Goal: Information Seeking & Learning: Check status

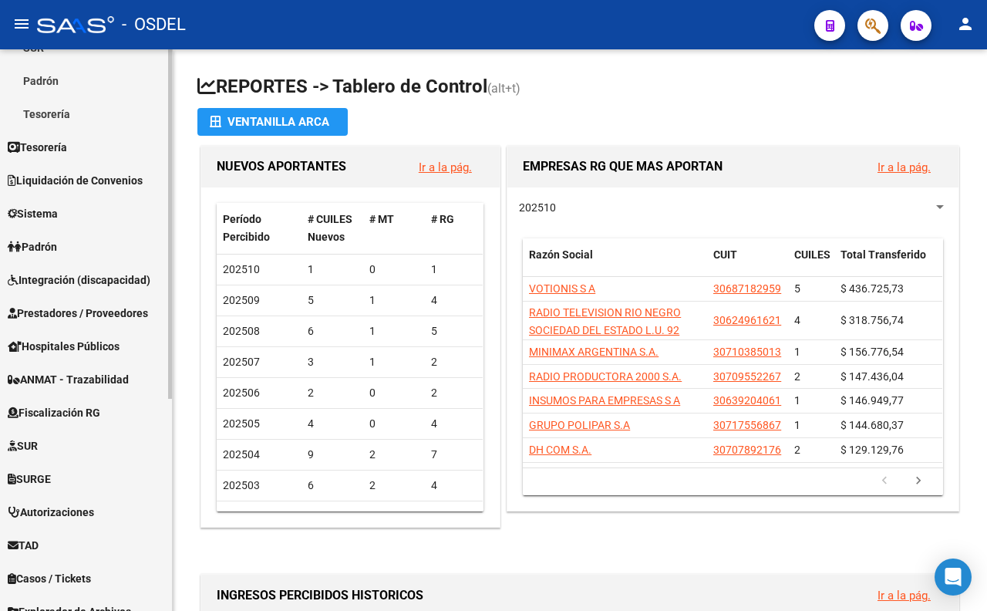
scroll to position [339, 0]
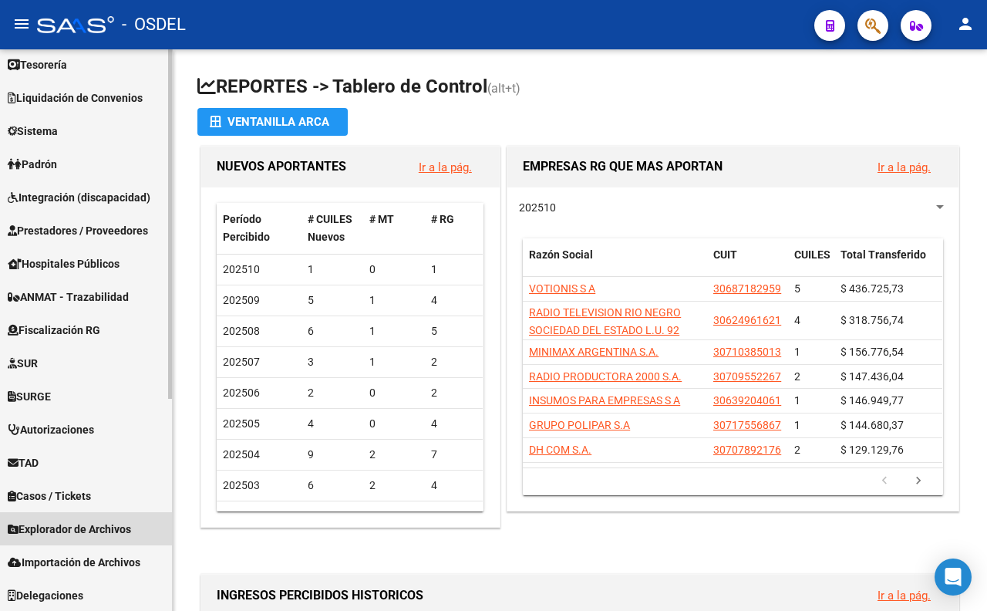
click at [79, 514] on link "Explorador de Archivos" at bounding box center [86, 528] width 172 height 33
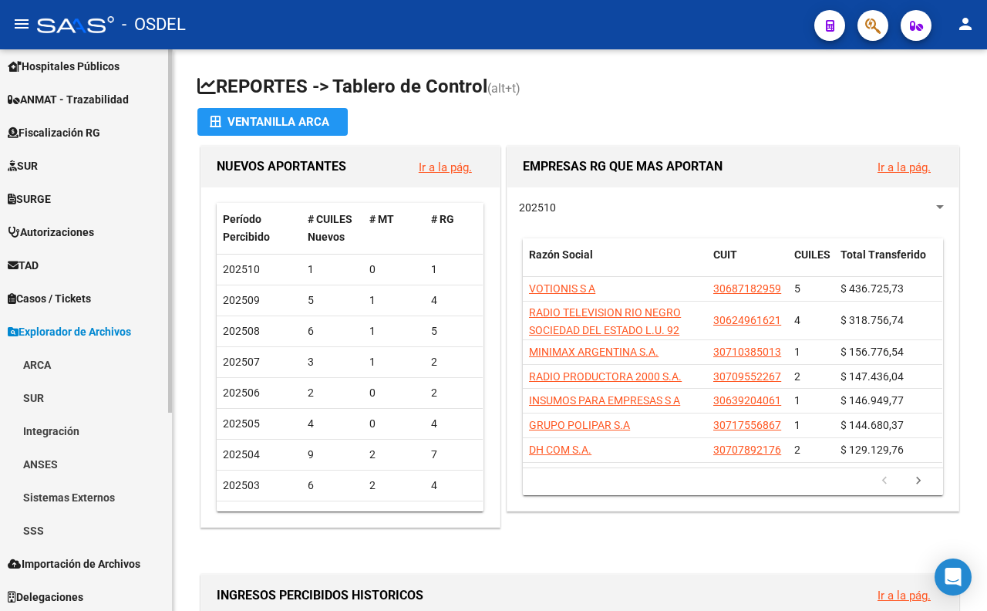
scroll to position [306, 0]
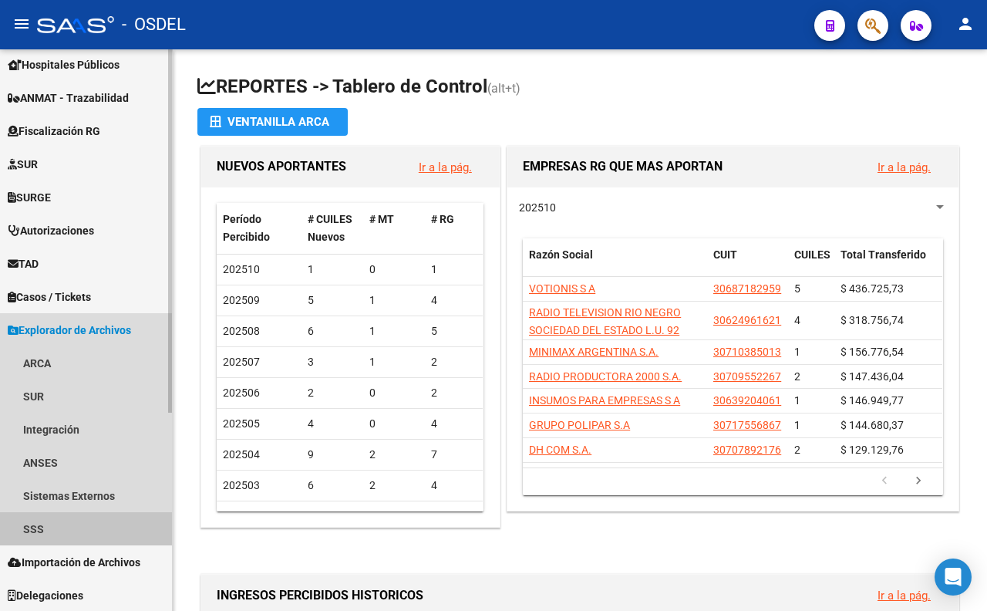
click at [73, 520] on link "SSS" at bounding box center [86, 528] width 172 height 33
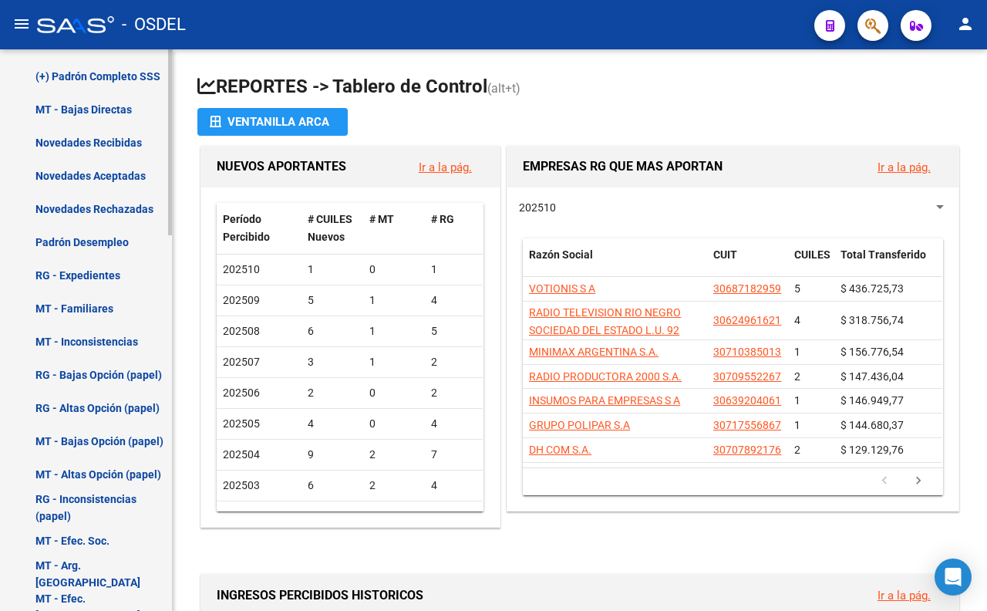
scroll to position [1135, 0]
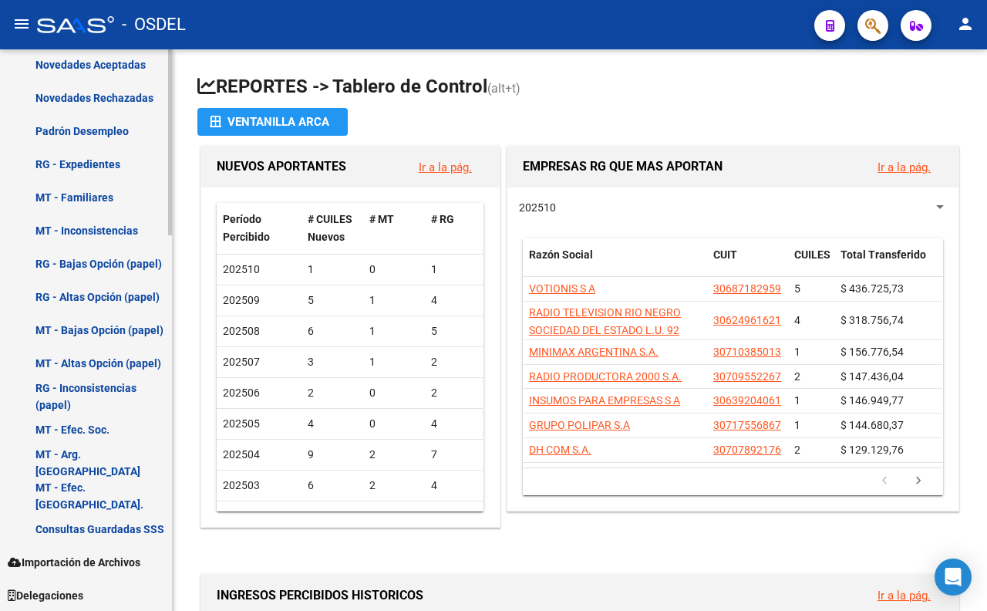
click at [100, 558] on span "Importación de Archivos" at bounding box center [74, 562] width 133 height 17
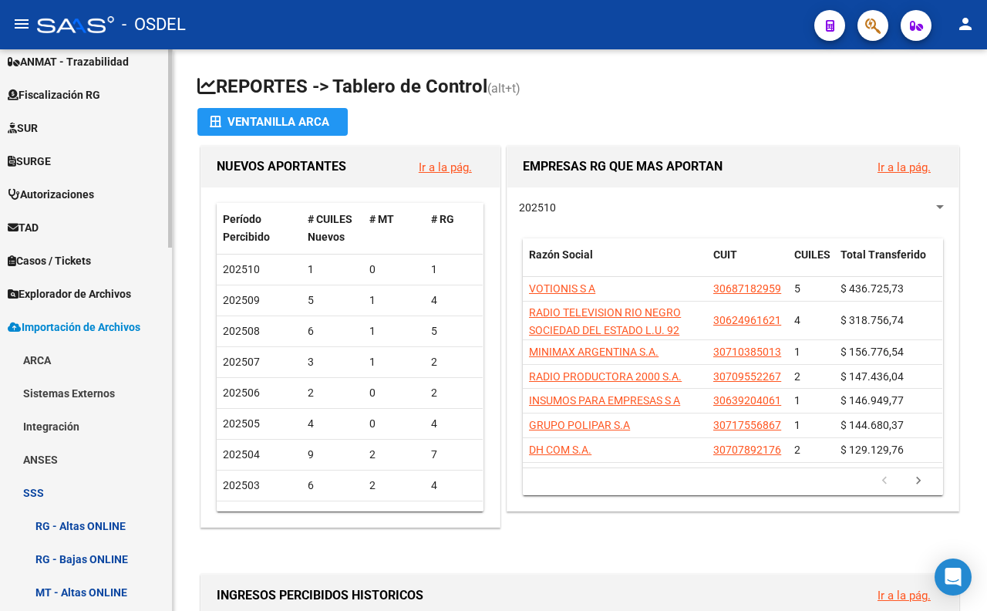
scroll to position [257, 0]
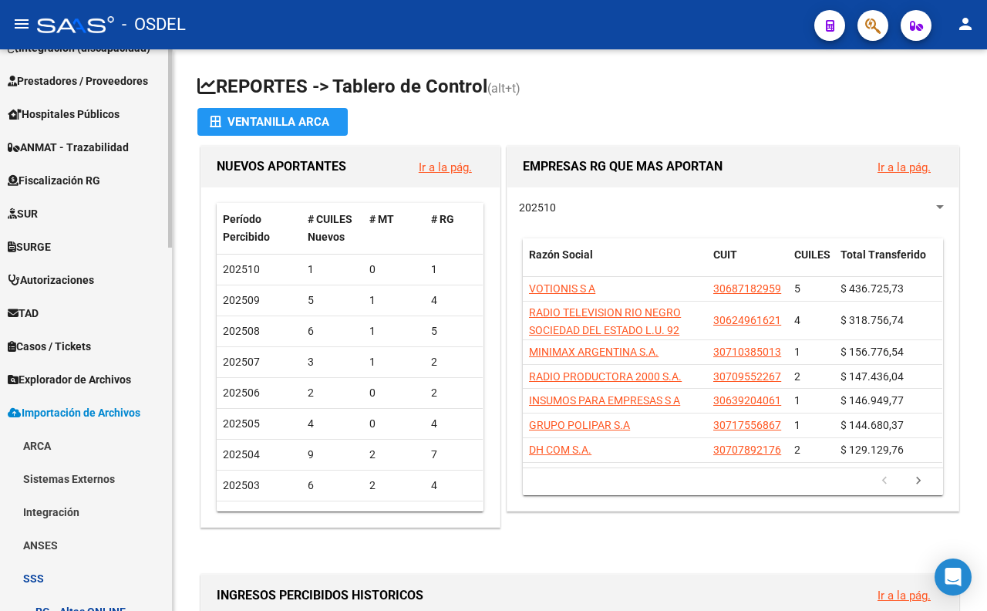
click at [116, 379] on span "Explorador de Archivos" at bounding box center [69, 379] width 123 height 17
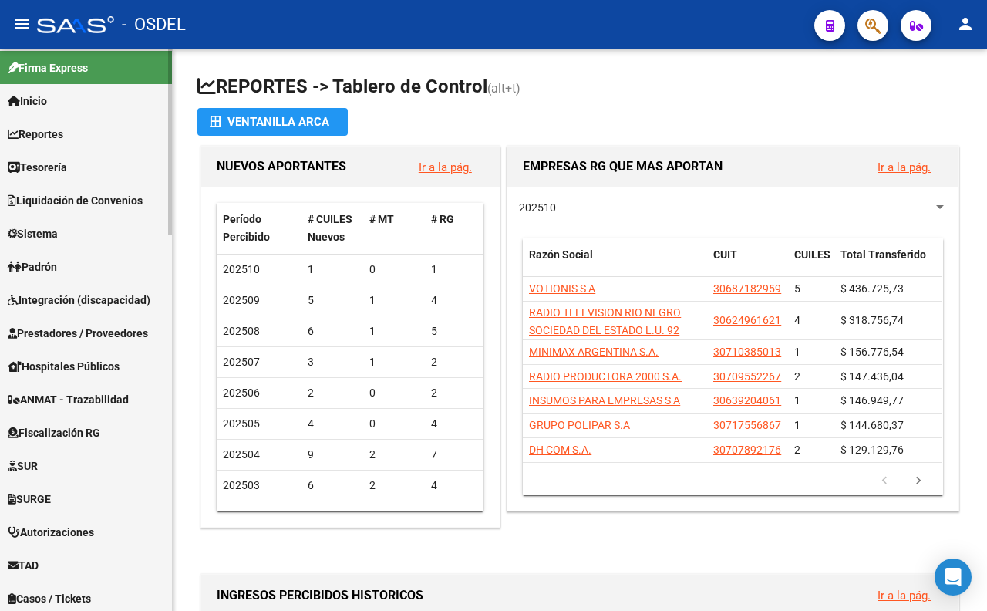
scroll to position [0, 0]
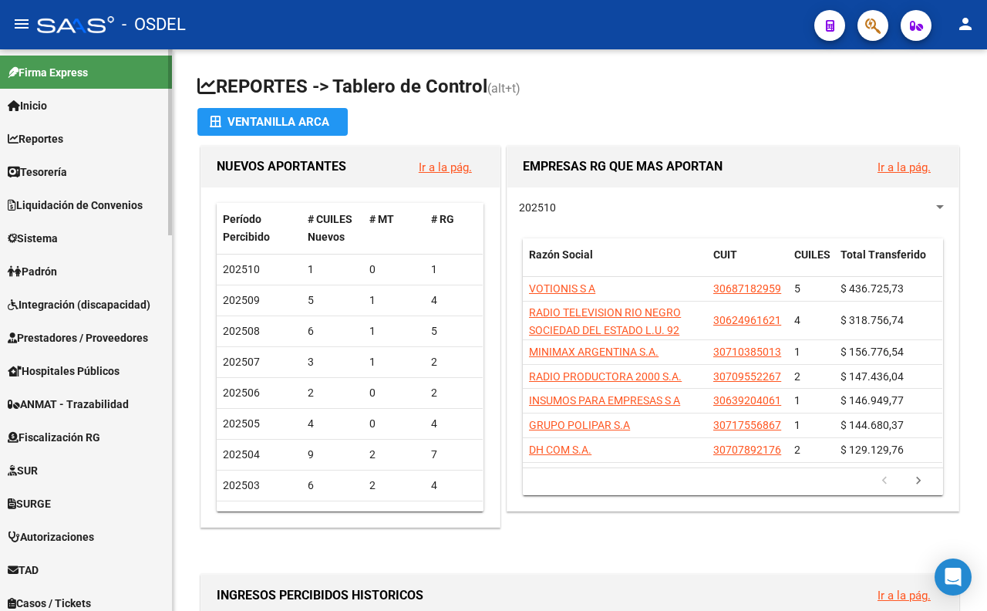
click at [83, 275] on link "Padrón" at bounding box center [86, 270] width 172 height 33
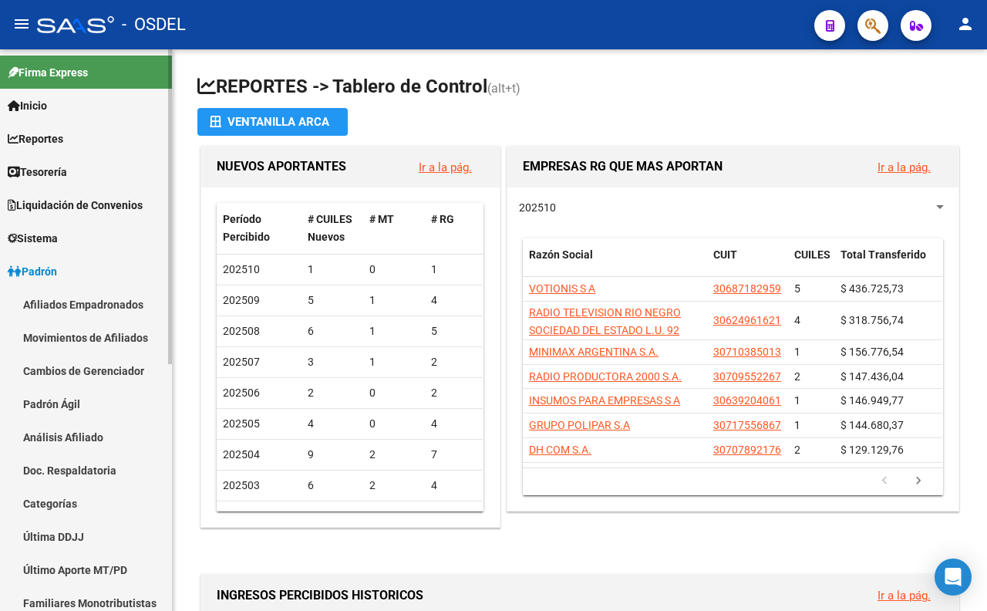
click at [102, 341] on link "Movimientos de Afiliados" at bounding box center [86, 337] width 172 height 33
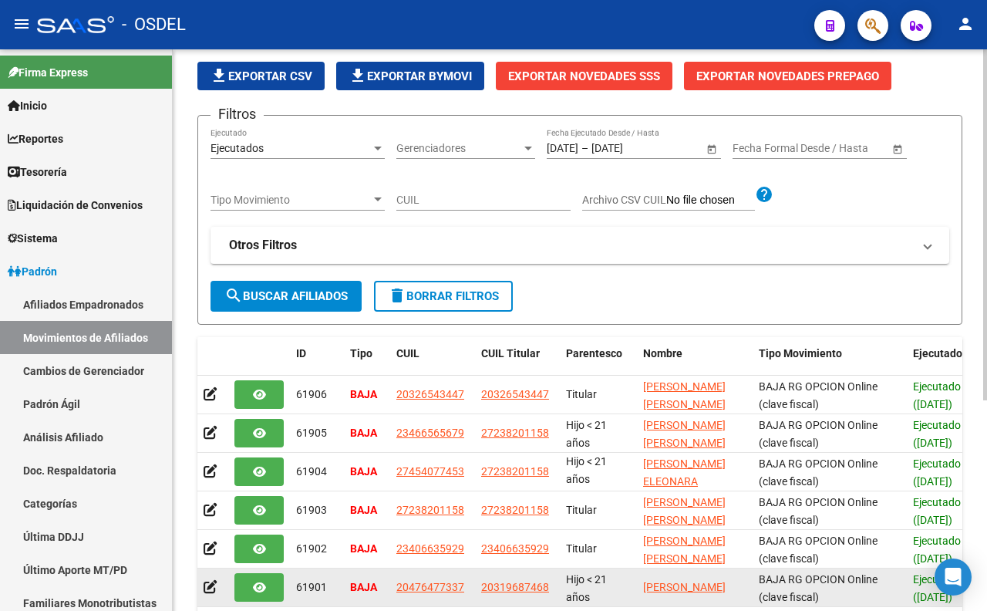
scroll to position [79, 0]
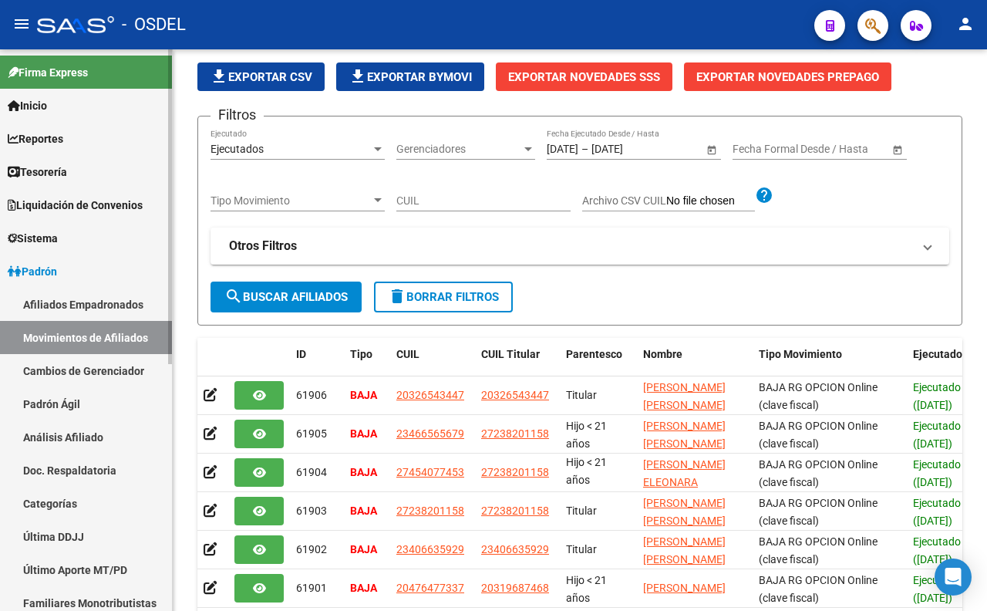
click at [89, 312] on link "Afiliados Empadronados" at bounding box center [86, 304] width 172 height 33
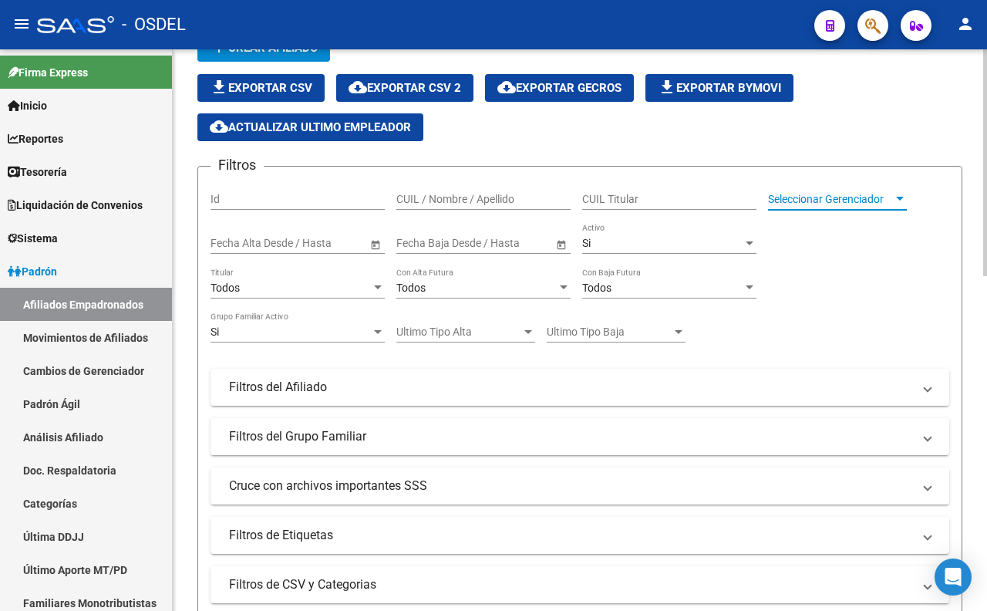
click at [790, 204] on span "Seleccionar Gerenciador" at bounding box center [830, 199] width 125 height 13
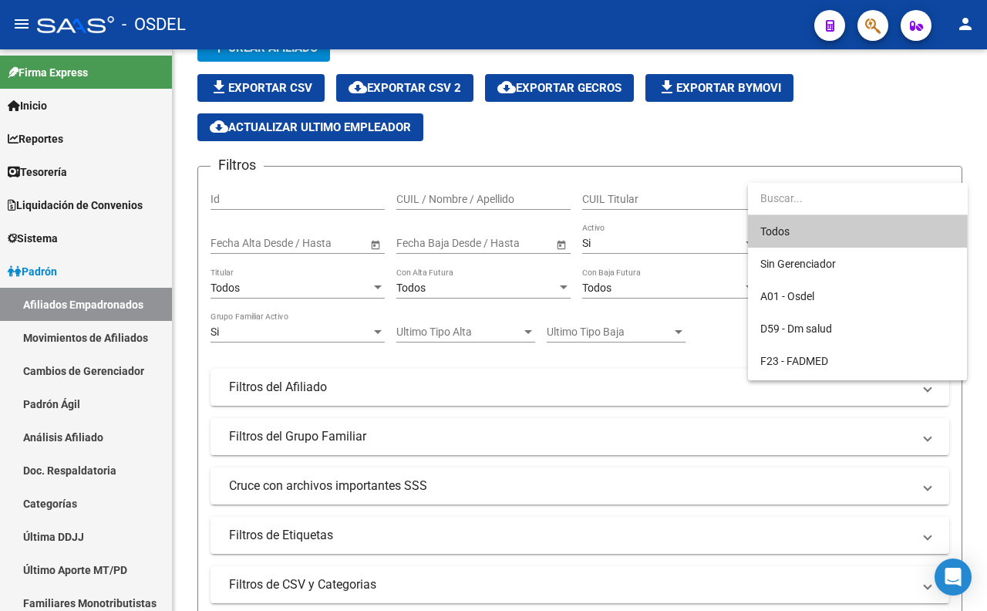
click at [793, 198] on input "dropdown search" at bounding box center [858, 198] width 220 height 32
click at [797, 351] on span "F23 - FADMED" at bounding box center [857, 361] width 194 height 32
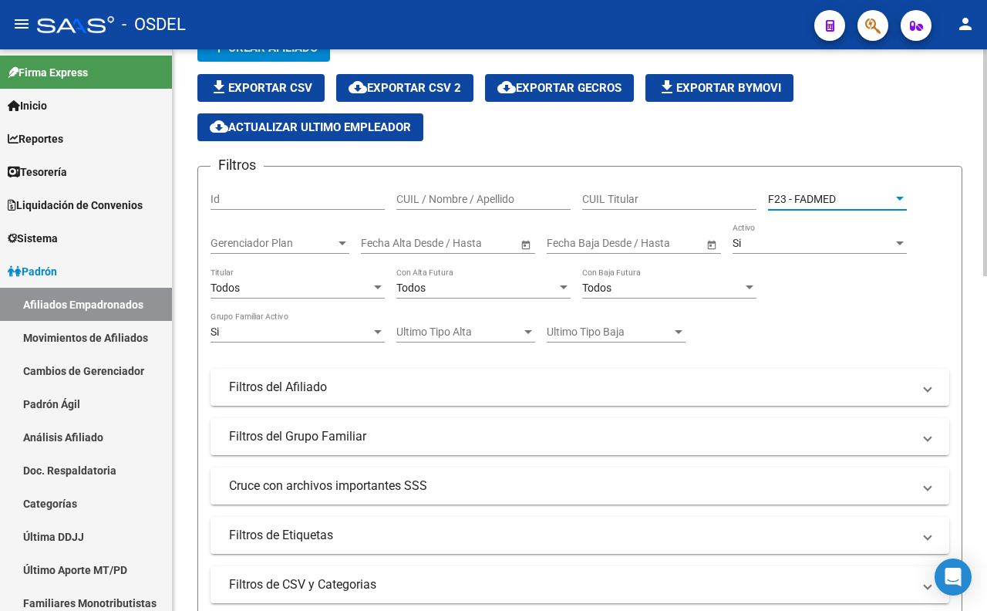
click at [276, 288] on div "Todos" at bounding box center [291, 287] width 160 height 13
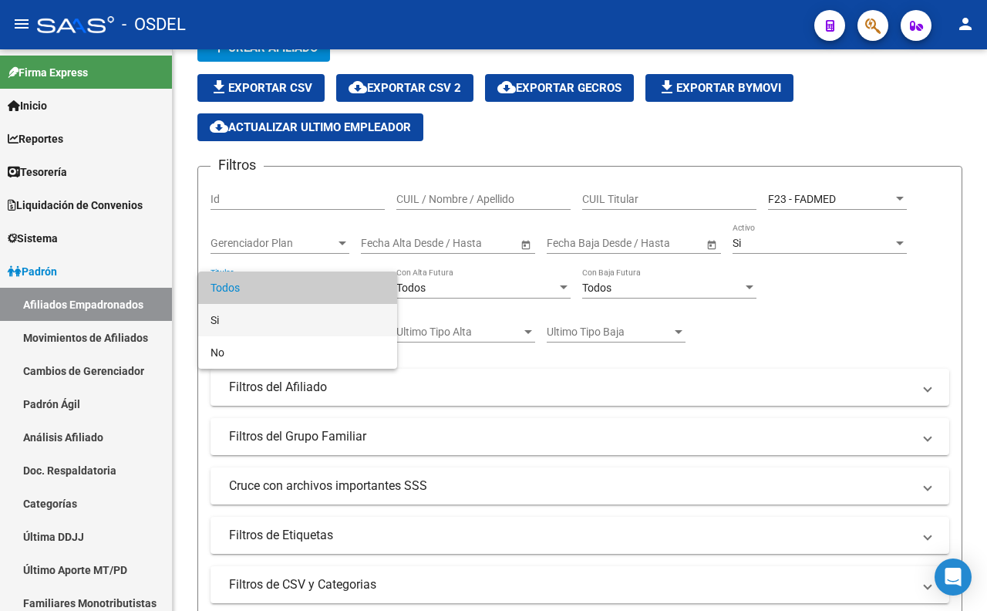
click at [271, 318] on span "Si" at bounding box center [298, 320] width 174 height 32
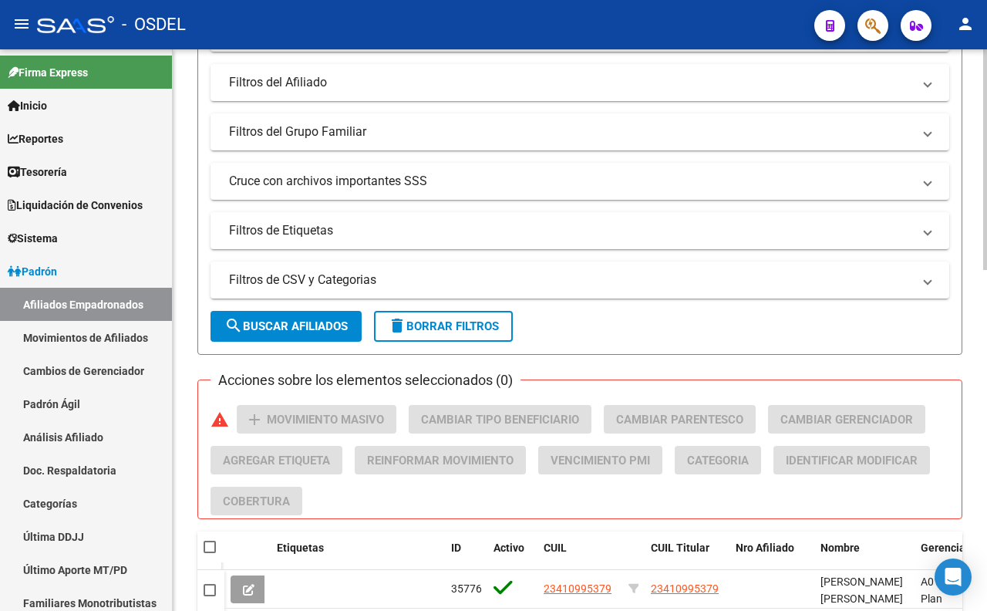
scroll to position [422, 0]
click at [332, 279] on mat-panel-title "Filtros de CSV y Categorias" at bounding box center [570, 279] width 683 height 17
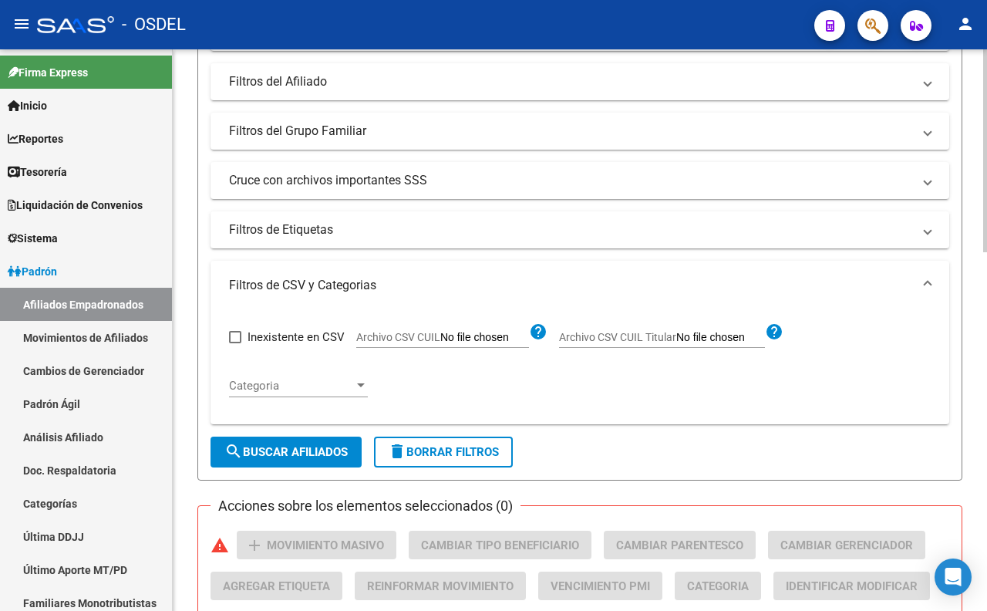
click at [234, 340] on span at bounding box center [235, 337] width 12 height 12
click at [234, 343] on input "Inexistente en CSV" at bounding box center [234, 343] width 1 height 1
checkbox input "true"
click at [460, 335] on input "Archivo CSV CUIL" at bounding box center [484, 338] width 89 height 14
type input "C:\fakepath\BAJAS FAD COD 195. 061025.csv"
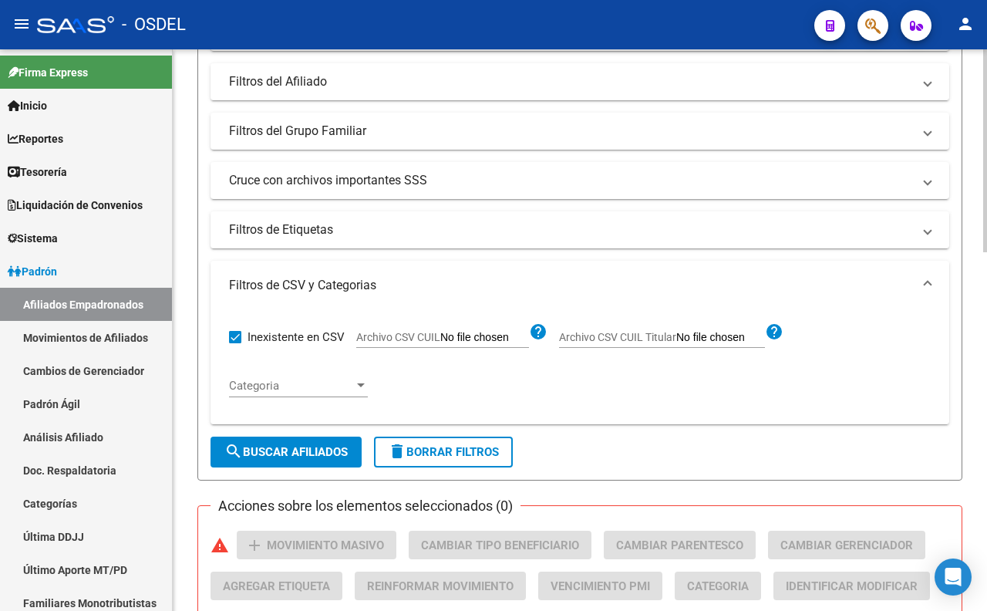
click at [506, 335] on input "Archivo CSV CUIL" at bounding box center [484, 338] width 89 height 14
click at [514, 329] on app-file-filter "Archivo CSV CUIL help" at bounding box center [451, 333] width 191 height 23
click at [536, 335] on mat-icon "help" at bounding box center [538, 331] width 19 height 19
click at [237, 339] on span at bounding box center [235, 337] width 12 height 12
click at [235, 343] on input "Inexistente en CSV" at bounding box center [234, 343] width 1 height 1
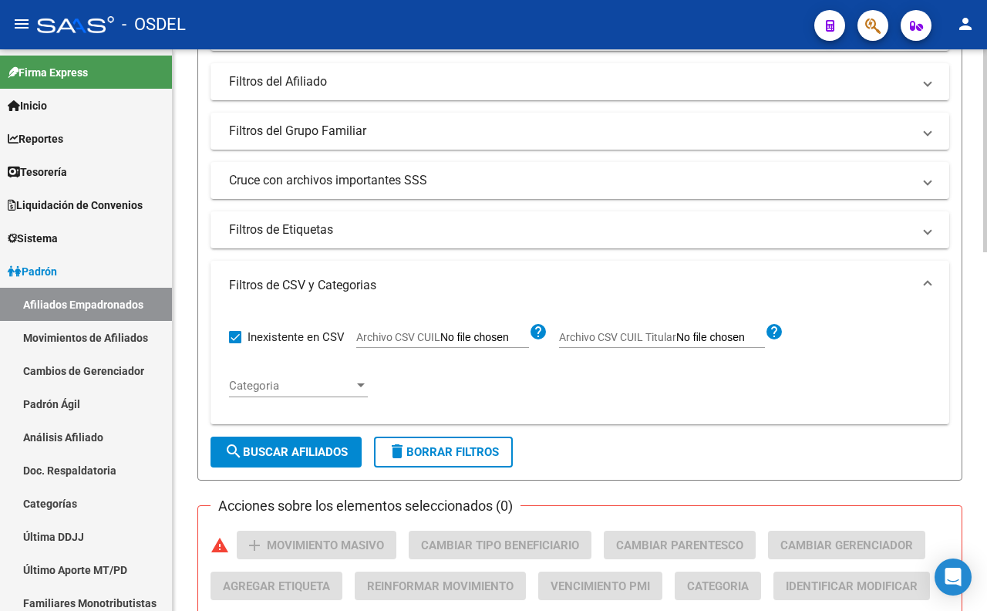
checkbox input "false"
click at [515, 342] on input "Archivo CSV CUIL" at bounding box center [484, 338] width 89 height 14
type input "C:\fakepath\BAJAS FAD COD 195. 061025.csv"
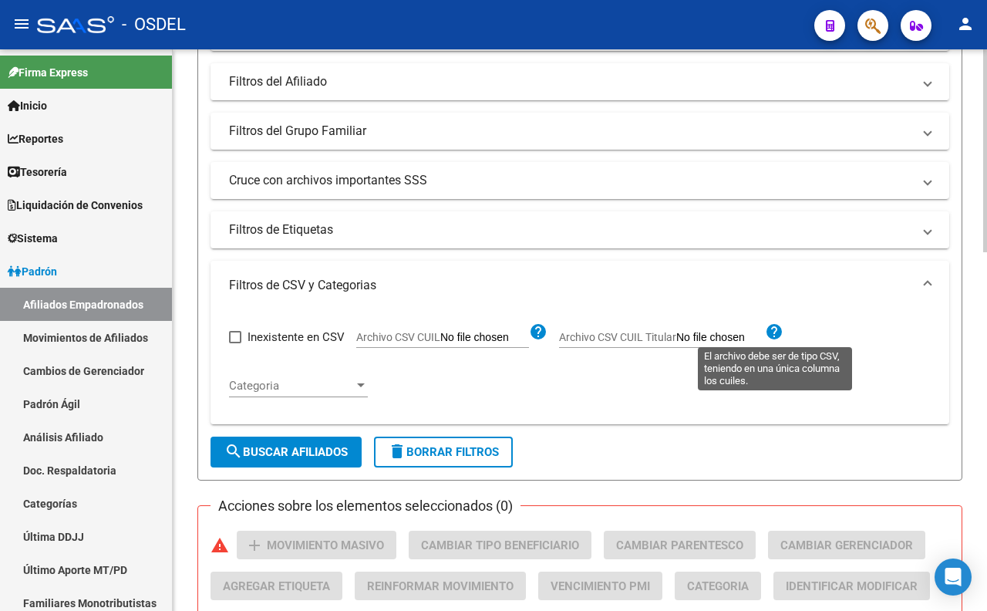
click at [770, 332] on mat-icon "help" at bounding box center [774, 331] width 19 height 19
click at [759, 342] on input "Archivo CSV CUIL Titular" at bounding box center [720, 338] width 89 height 14
type input "C:\fakepath\BAJAS FAD COD 195. 061025.csv"
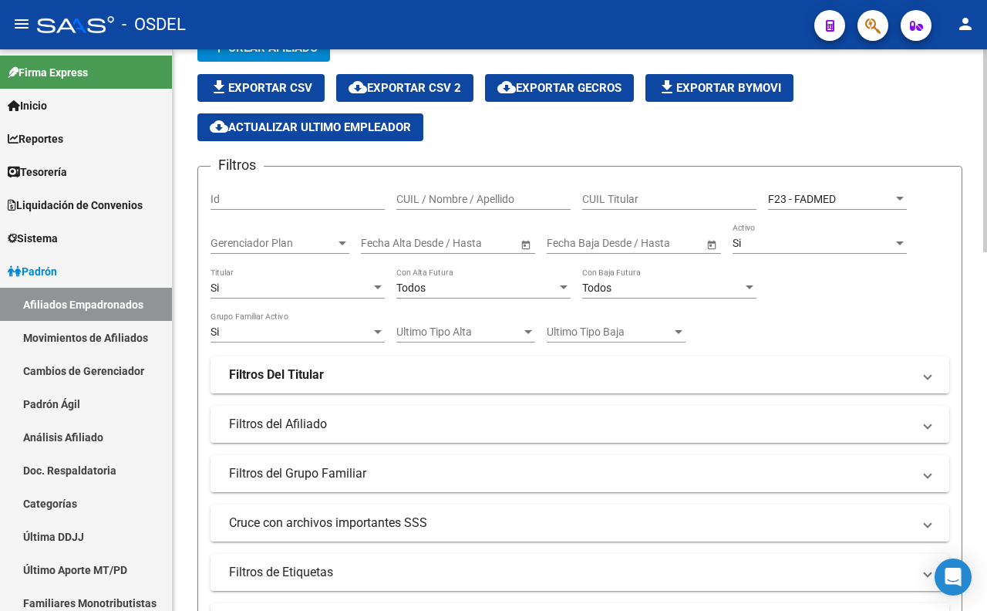
scroll to position [336, 0]
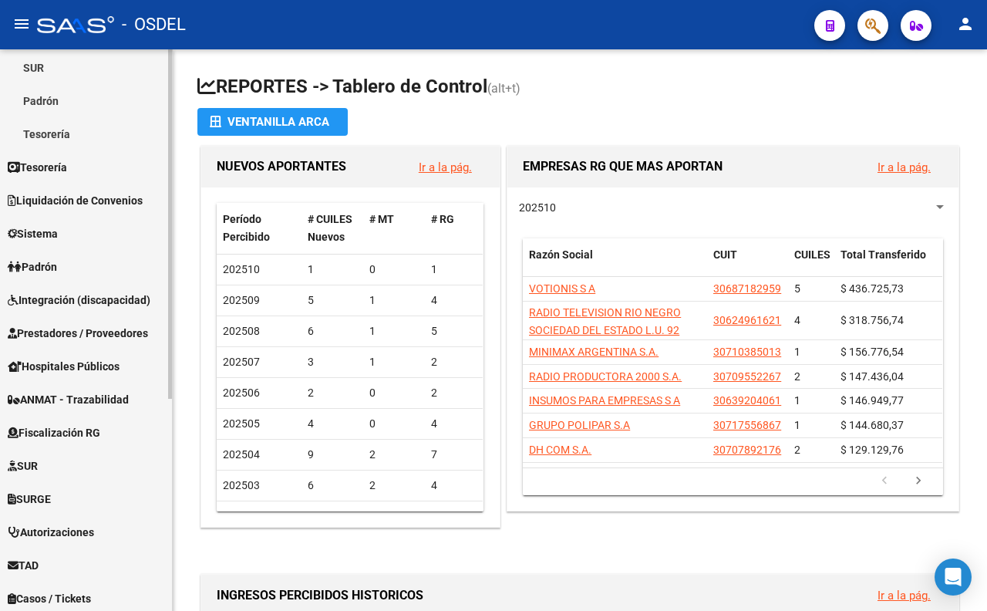
scroll to position [167, 0]
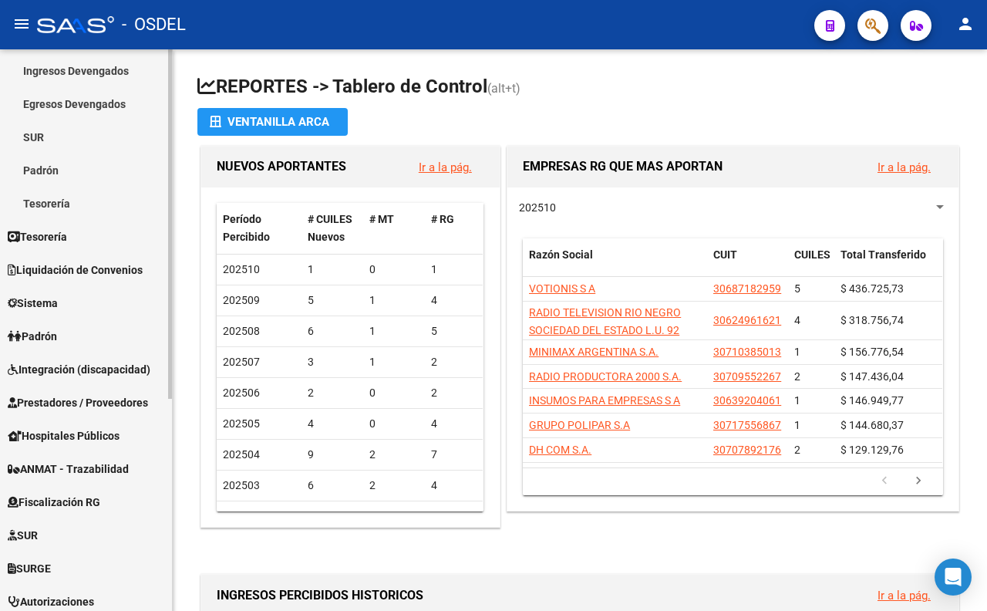
click at [76, 326] on link "Padrón" at bounding box center [86, 335] width 172 height 33
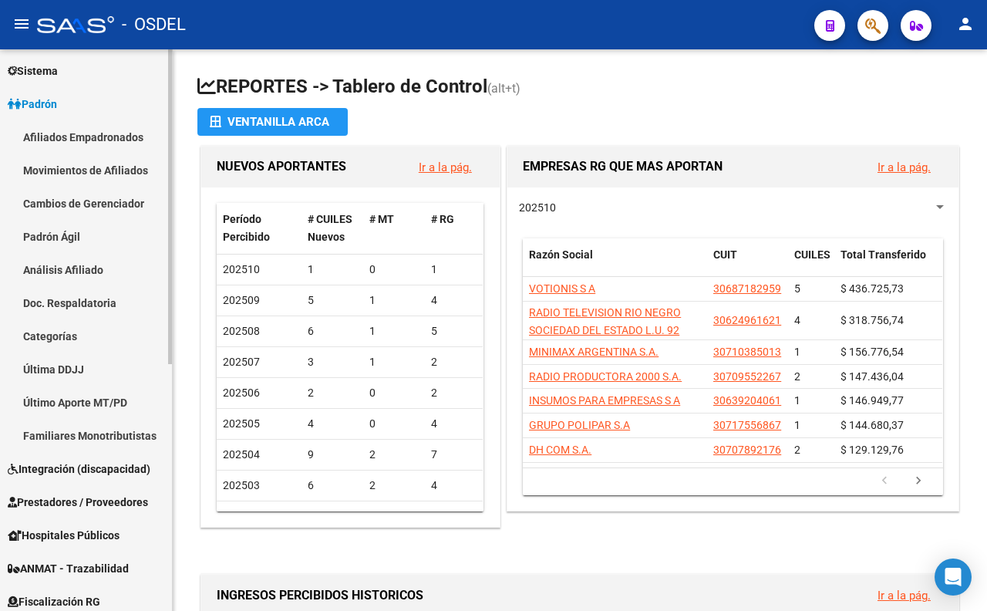
click at [120, 140] on link "Afiliados Empadronados" at bounding box center [86, 136] width 172 height 33
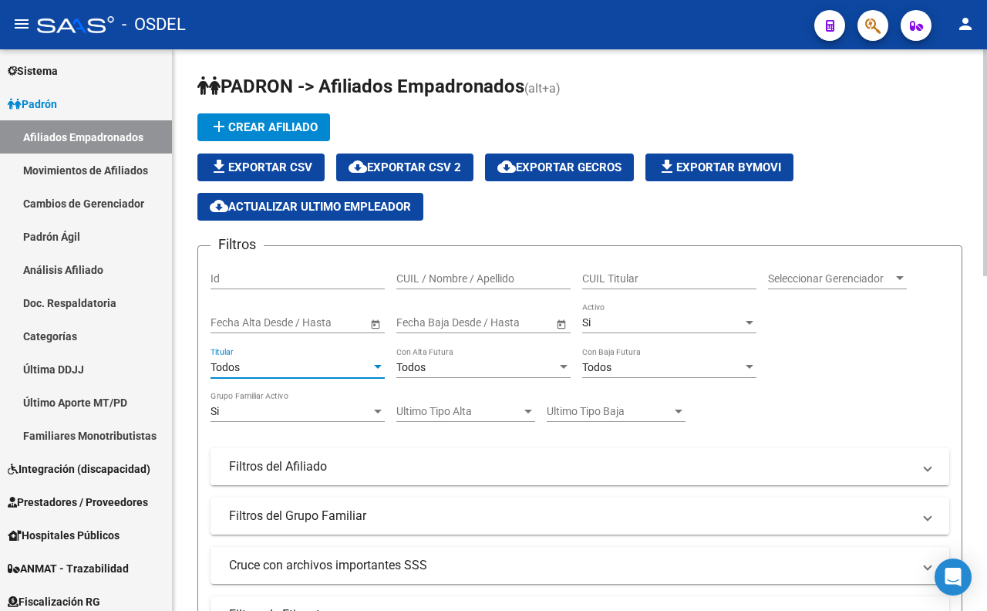
click at [291, 369] on div "Todos" at bounding box center [291, 367] width 160 height 13
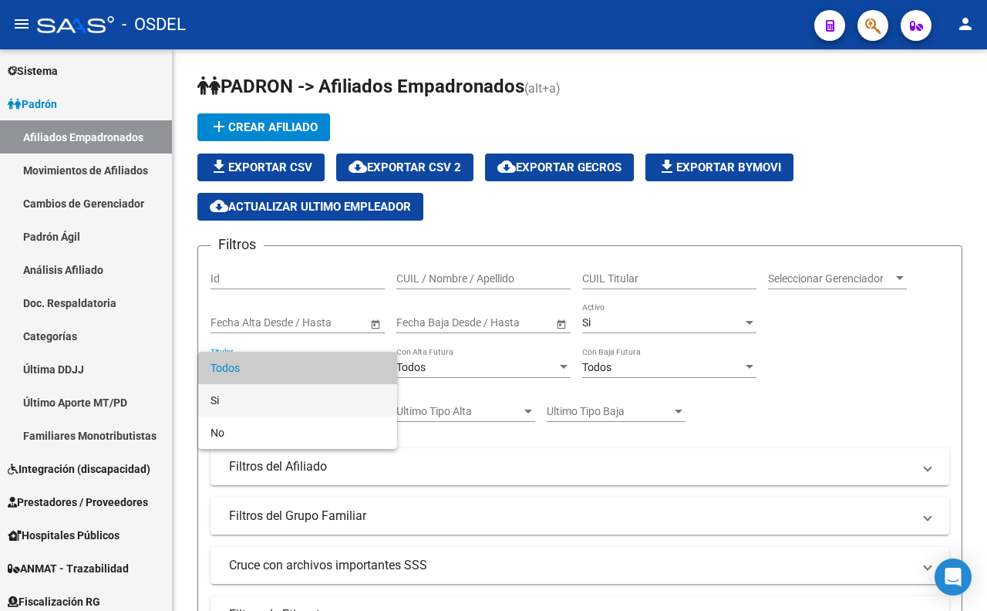
click at [291, 402] on span "Si" at bounding box center [298, 400] width 174 height 32
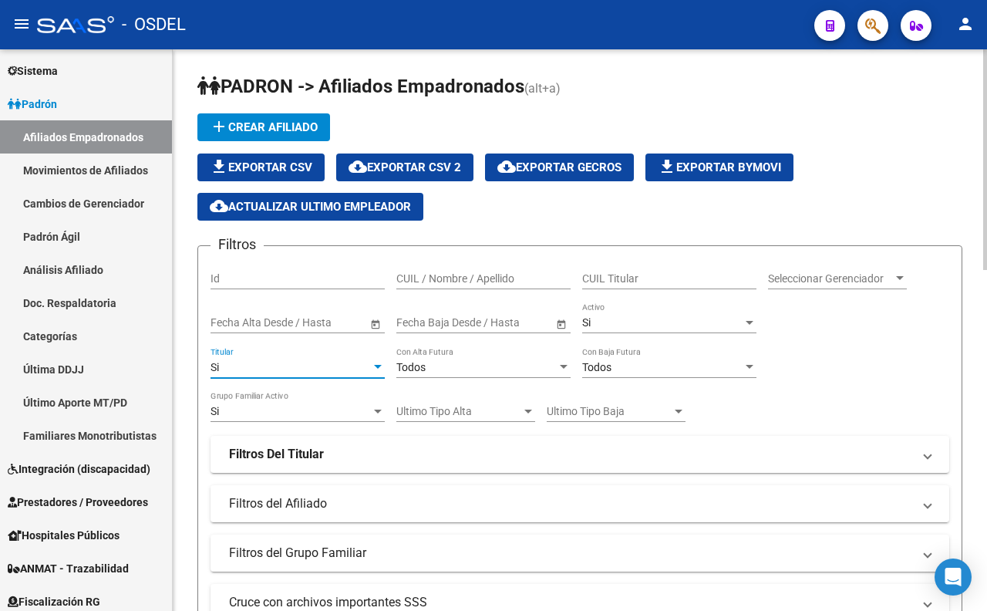
click at [521, 372] on div "Todos" at bounding box center [476, 367] width 160 height 13
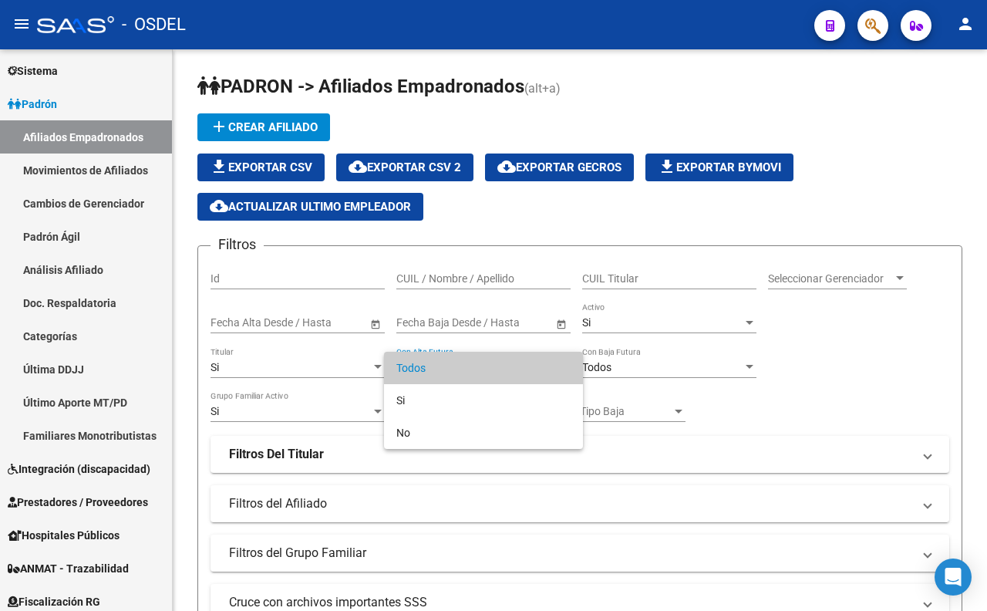
click at [517, 370] on span "Todos" at bounding box center [483, 368] width 174 height 32
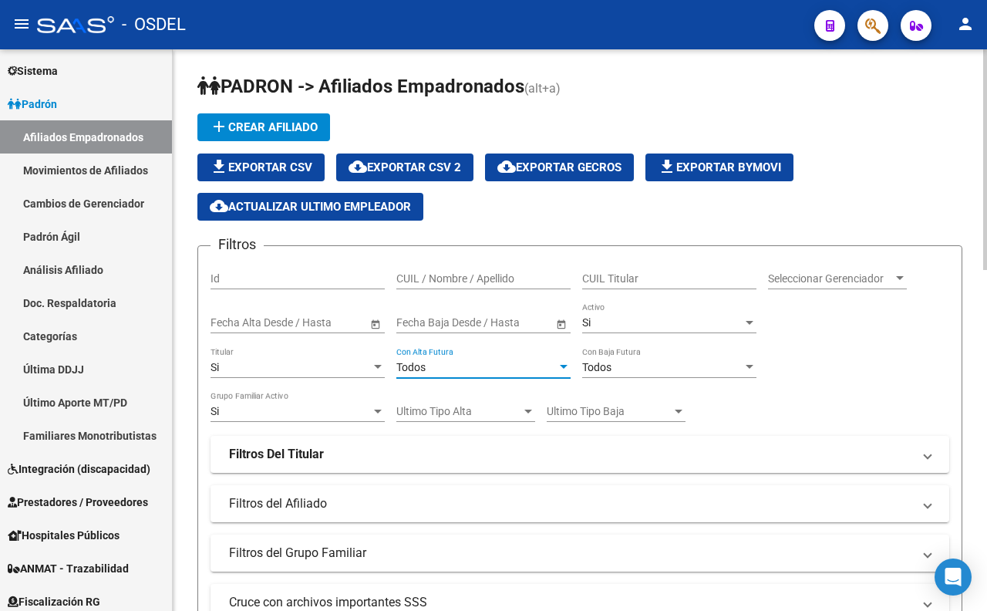
click at [648, 365] on div "Todos" at bounding box center [662, 367] width 160 height 13
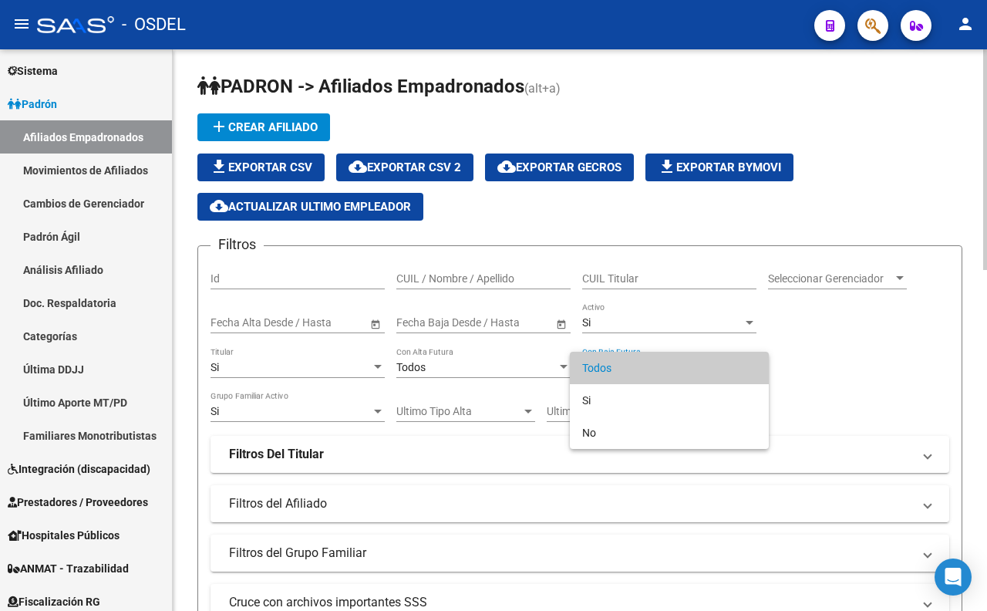
click at [648, 365] on span "Todos" at bounding box center [669, 368] width 174 height 32
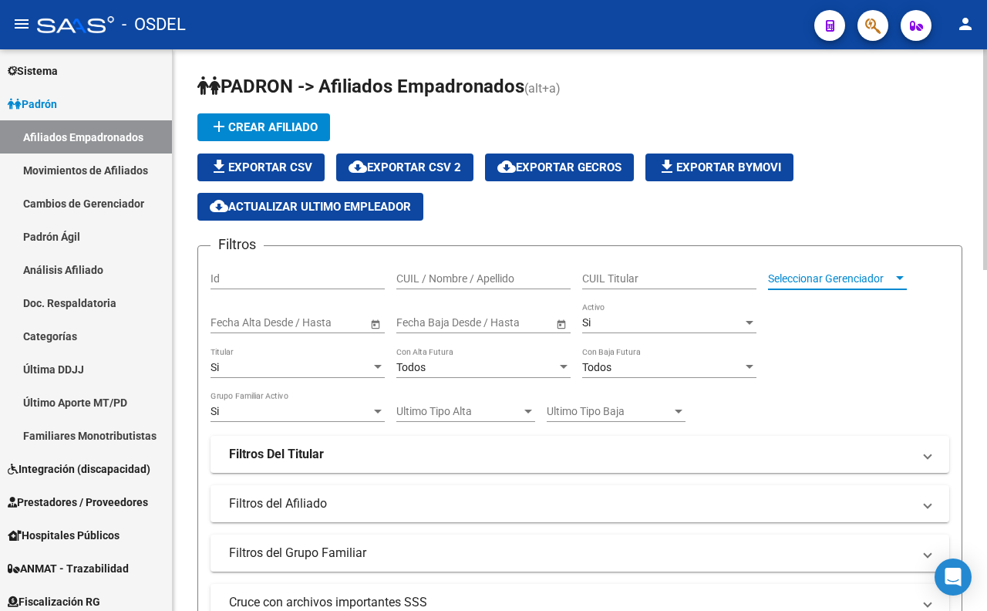
click at [791, 275] on span "Seleccionar Gerenciador" at bounding box center [830, 278] width 125 height 13
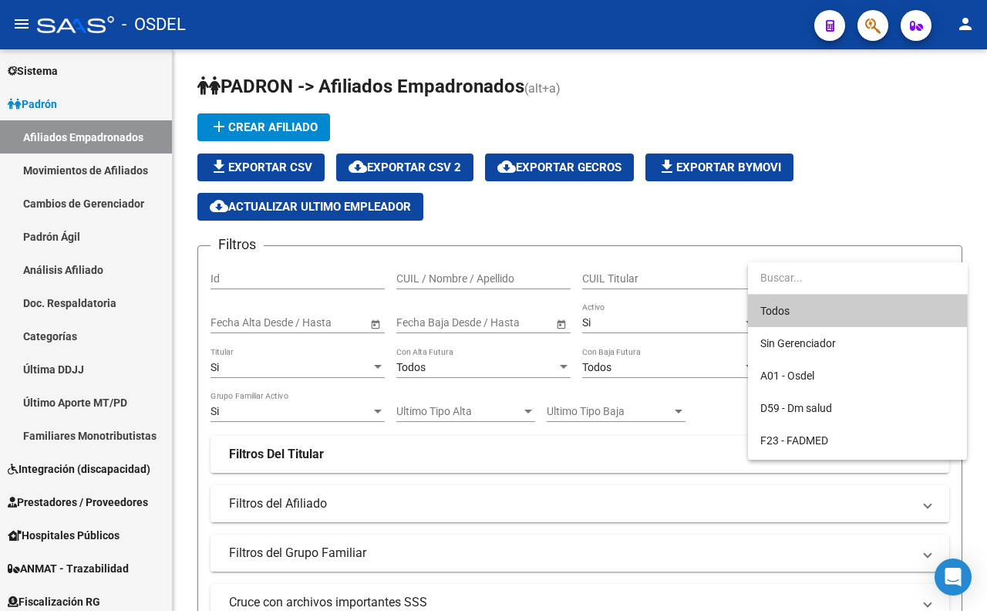
click at [793, 279] on input "dropdown search" at bounding box center [858, 277] width 220 height 32
click at [735, 230] on div at bounding box center [493, 305] width 987 height 611
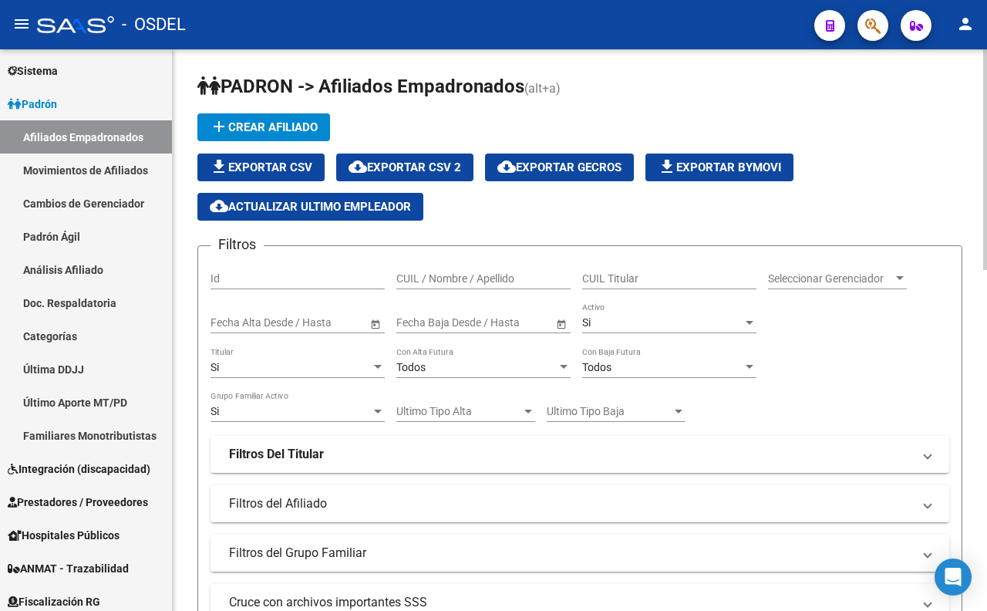
scroll to position [86, 0]
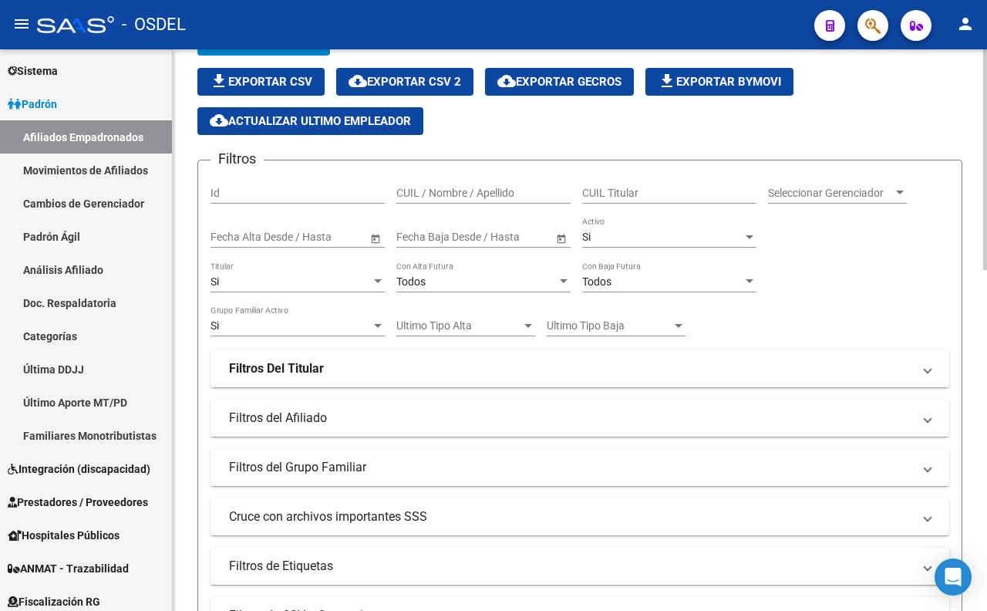
click at [357, 364] on mat-panel-title "Filtros Del Titular" at bounding box center [570, 368] width 683 height 17
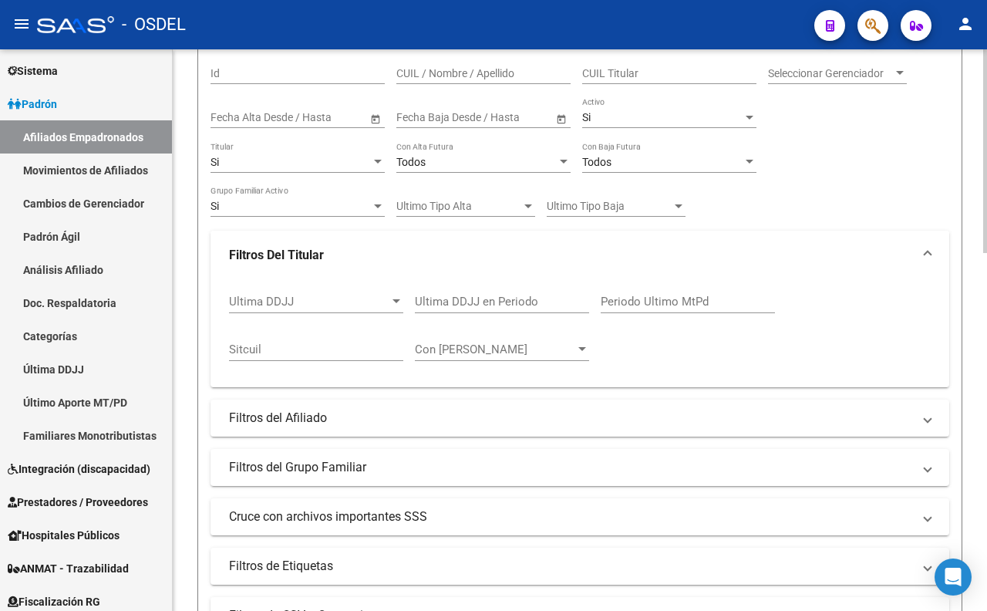
scroll to position [257, 0]
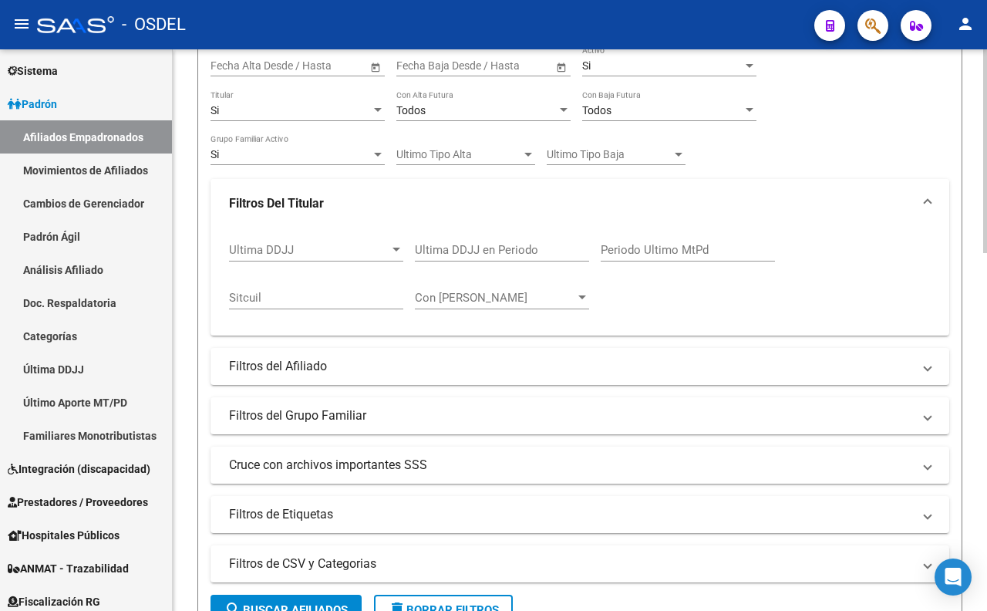
click at [356, 364] on mat-panel-title "Filtros del Afiliado" at bounding box center [570, 366] width 683 height 17
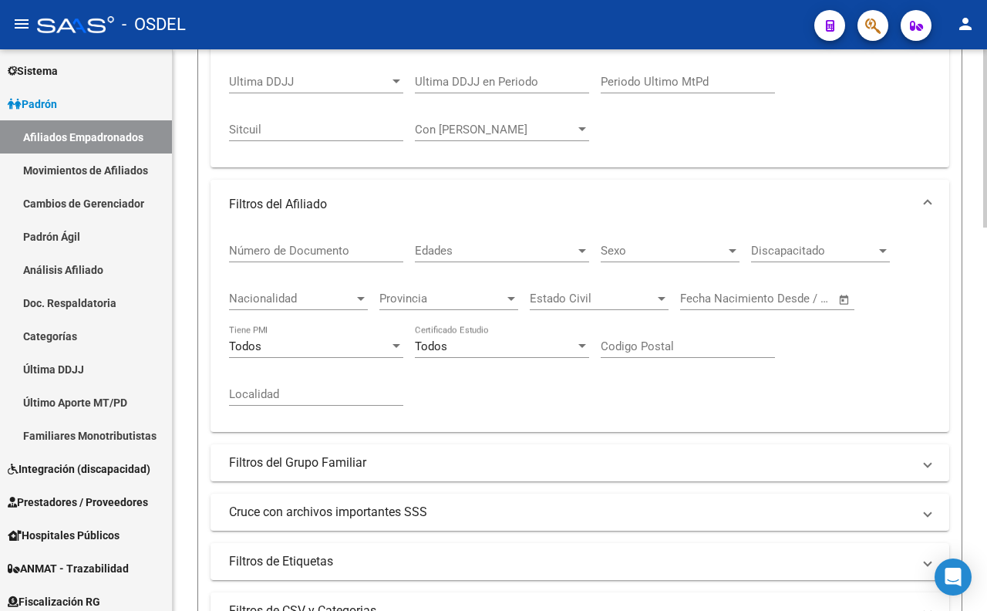
scroll to position [514, 0]
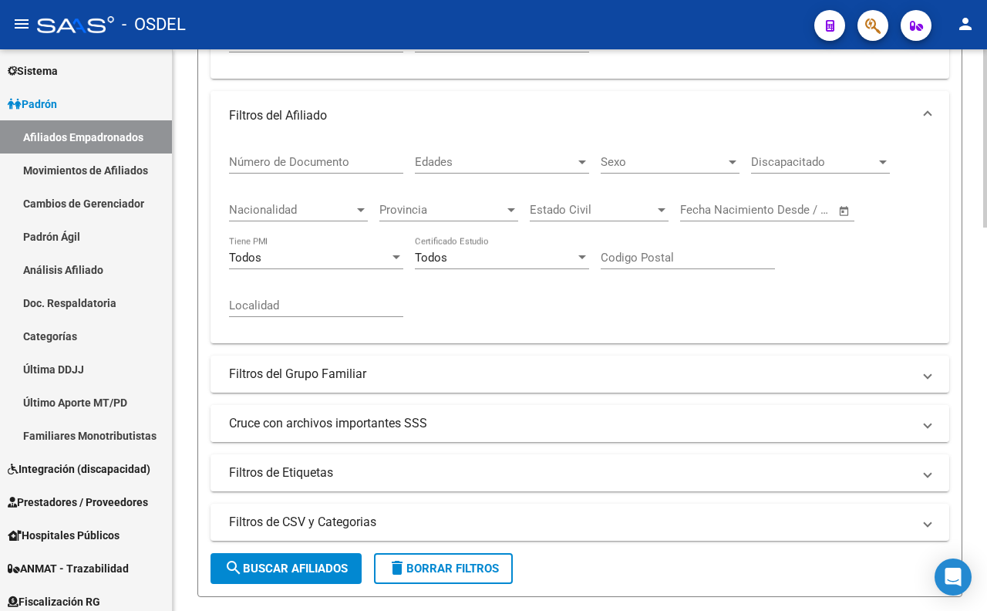
click at [367, 426] on mat-panel-title "Cruce con archivos importantes SSS" at bounding box center [570, 423] width 683 height 17
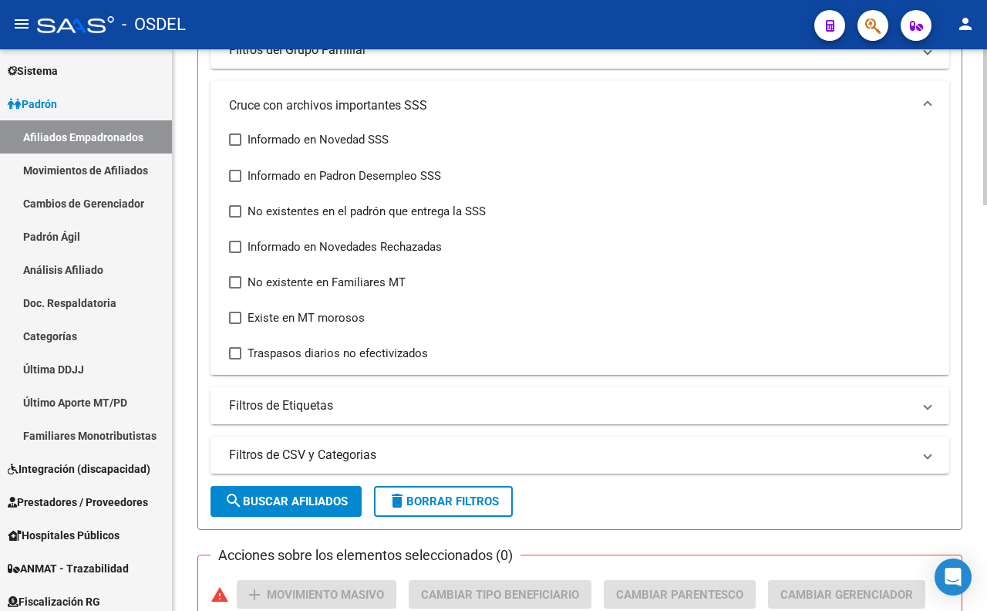
scroll to position [857, 0]
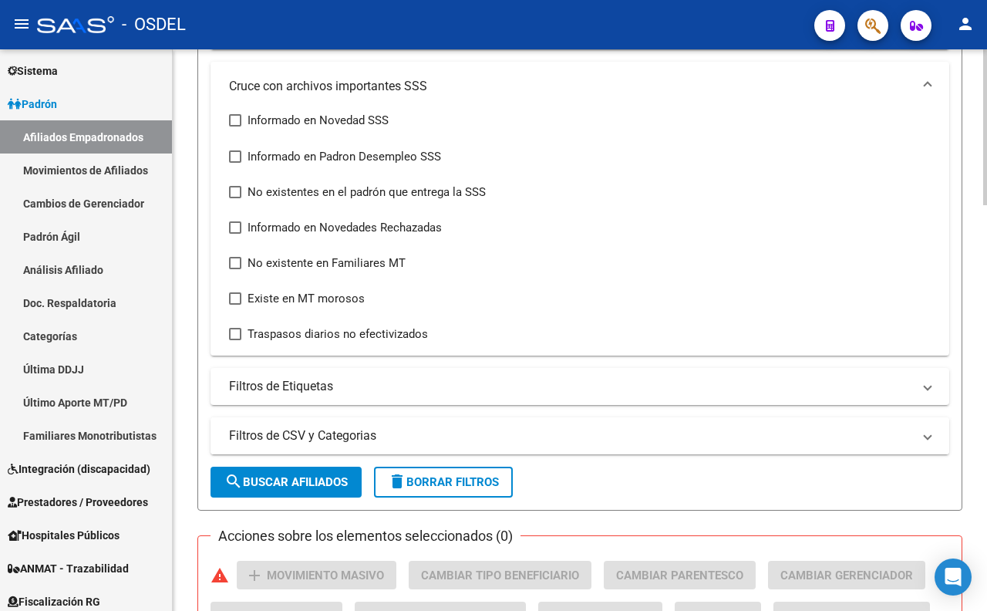
click at [374, 440] on mat-panel-title "Filtros de CSV y Categorias" at bounding box center [570, 435] width 683 height 17
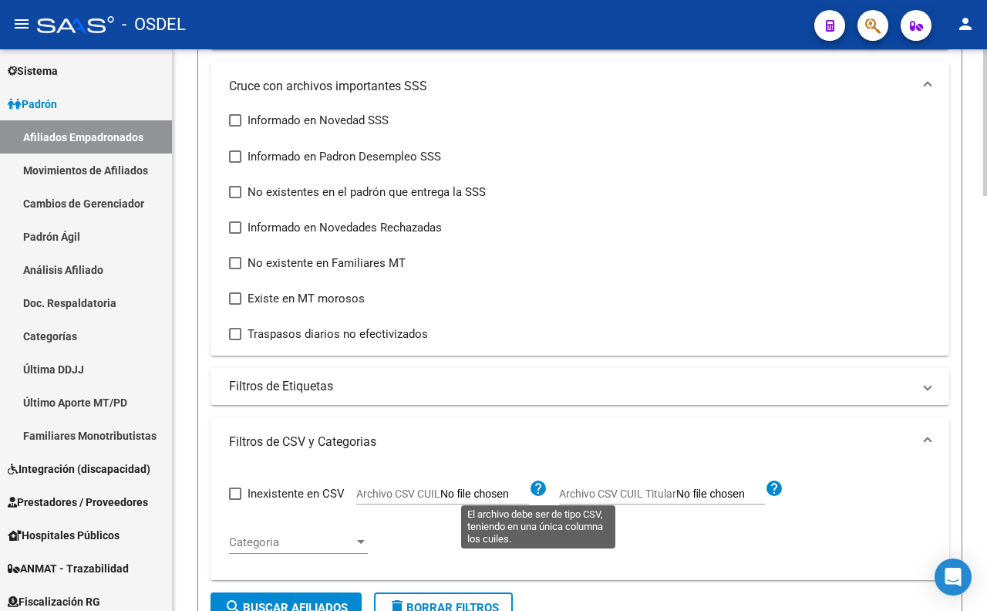
click at [534, 494] on mat-icon "help" at bounding box center [538, 488] width 19 height 19
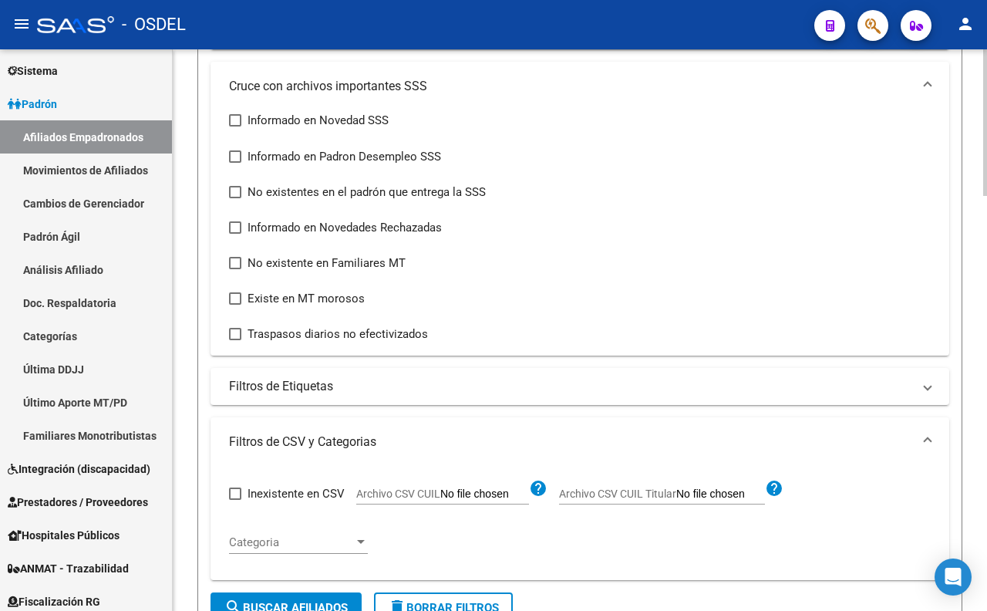
click at [512, 497] on input "Archivo CSV CUIL" at bounding box center [484, 494] width 89 height 14
type input "C:\fakepath\BAJAS FAD COD 195. 061025.csv"
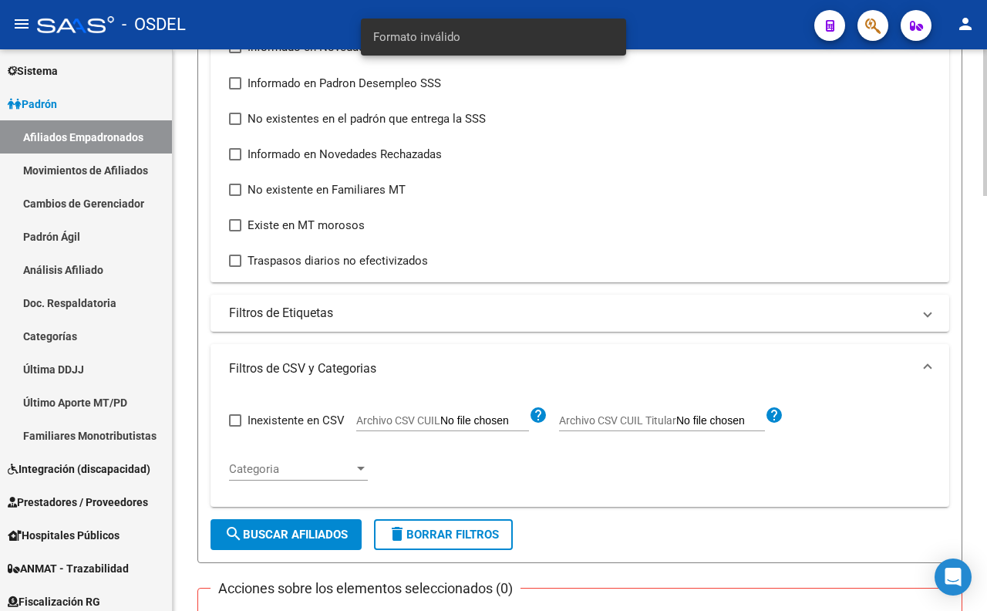
scroll to position [942, 0]
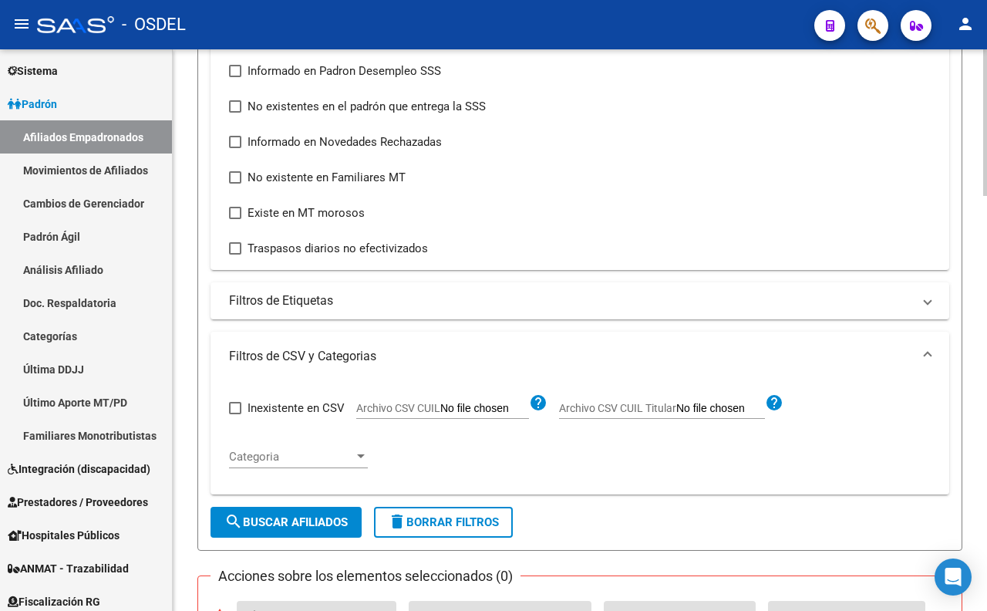
click at [521, 409] on input "Archivo CSV CUIL" at bounding box center [484, 409] width 89 height 14
click at [320, 299] on mat-panel-title "Filtros de Etiquetas" at bounding box center [570, 300] width 683 height 17
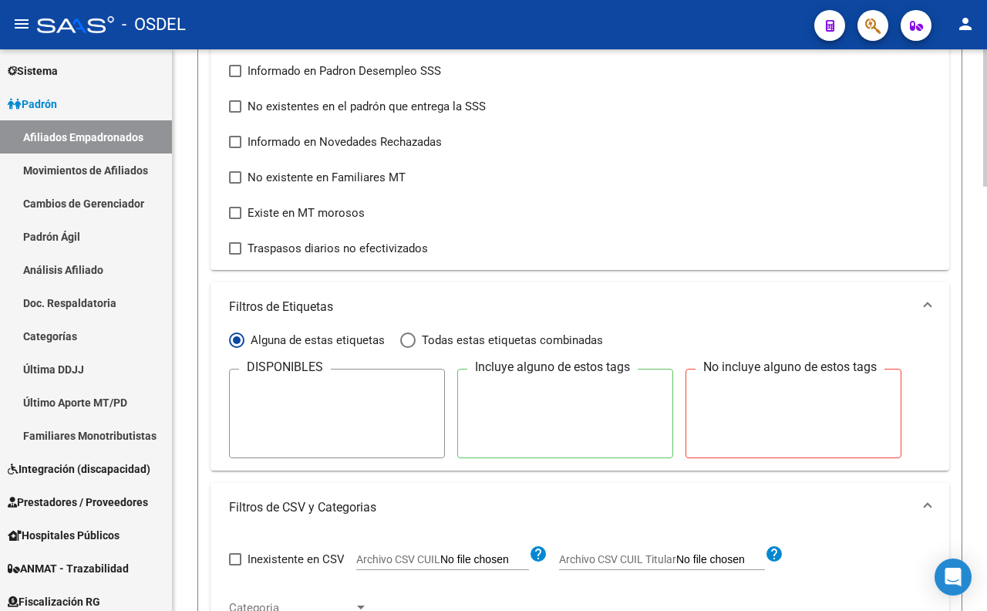
scroll to position [1114, 0]
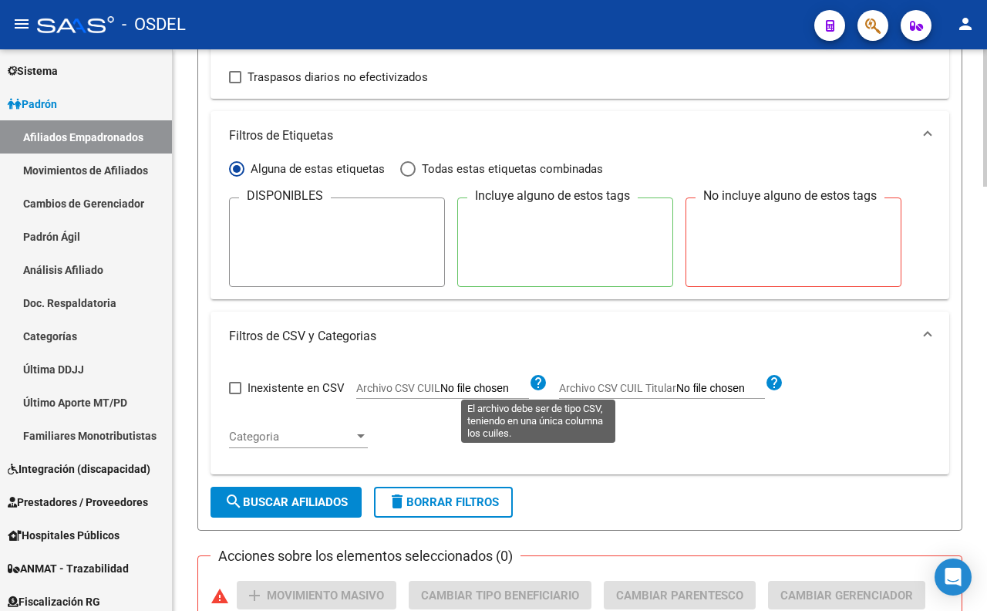
click at [538, 384] on mat-icon "help" at bounding box center [538, 382] width 19 height 19
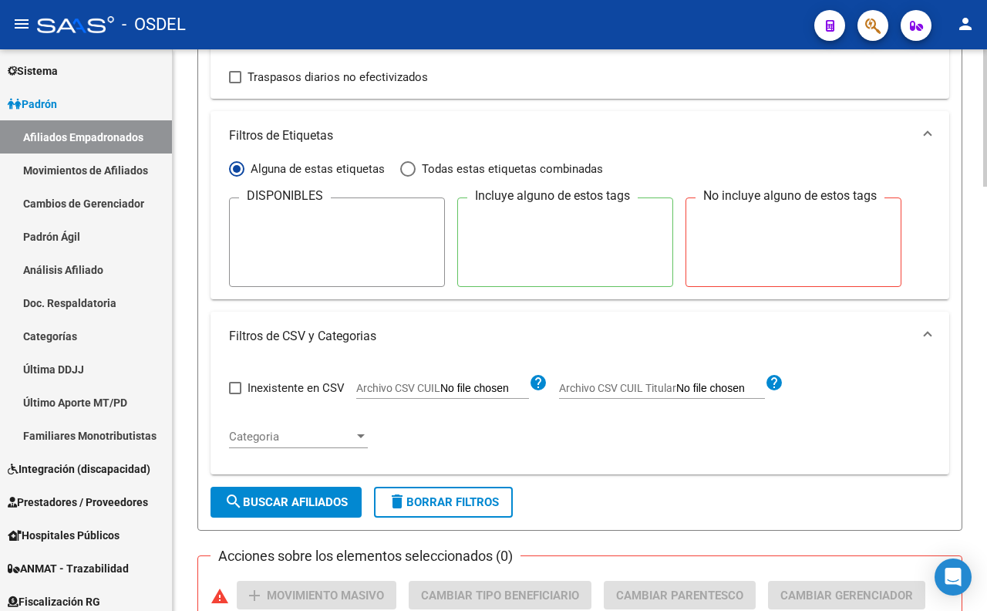
click at [538, 384] on mat-icon "help" at bounding box center [538, 382] width 19 height 19
click at [521, 391] on input "Archivo CSV CUIL" at bounding box center [484, 389] width 89 height 14
click at [444, 381] on app-file-filter "Archivo CSV CUIL help" at bounding box center [451, 384] width 191 height 23
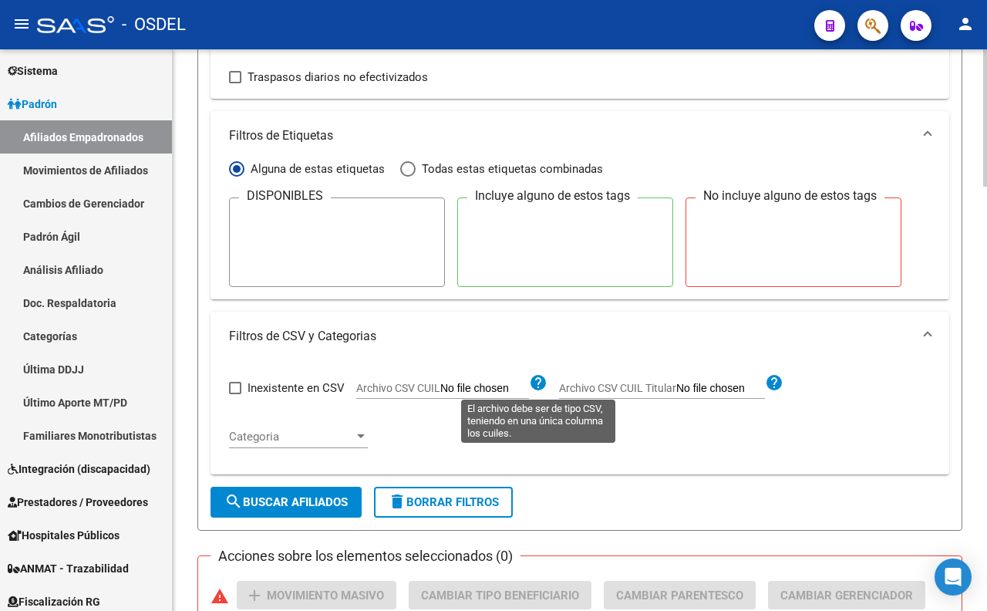
click at [538, 389] on mat-icon "help" at bounding box center [538, 382] width 19 height 19
click at [538, 388] on mat-icon "help" at bounding box center [538, 382] width 19 height 19
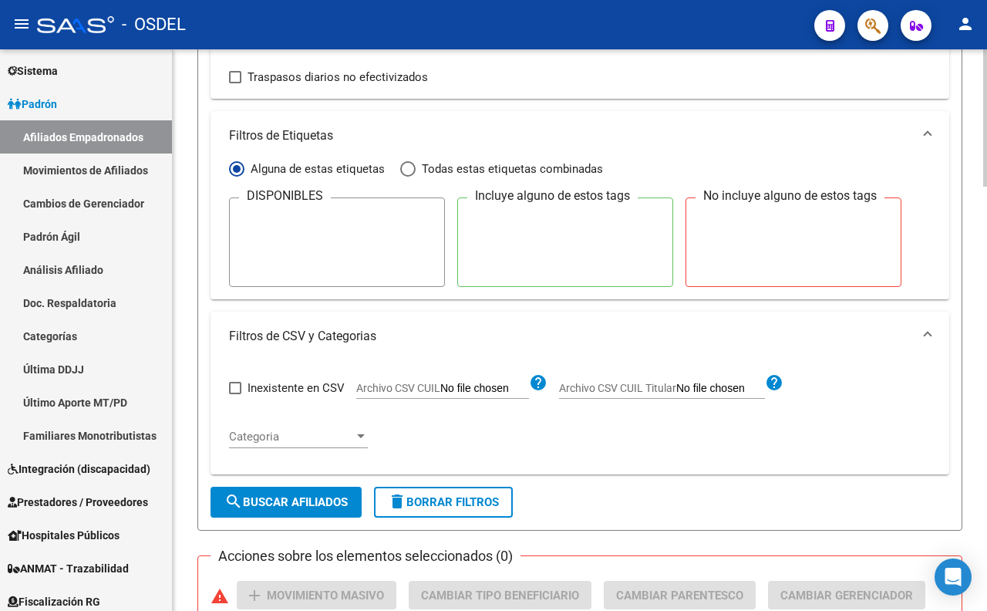
click at [537, 387] on mat-icon "help" at bounding box center [538, 382] width 19 height 19
click at [525, 391] on input "Archivo CSV CUIL" at bounding box center [484, 389] width 89 height 14
click at [627, 475] on div "Inexistente en CSV Archivo CSV CUIL help Archivo CSV CUIL Titular help Categori…" at bounding box center [580, 418] width 739 height 114
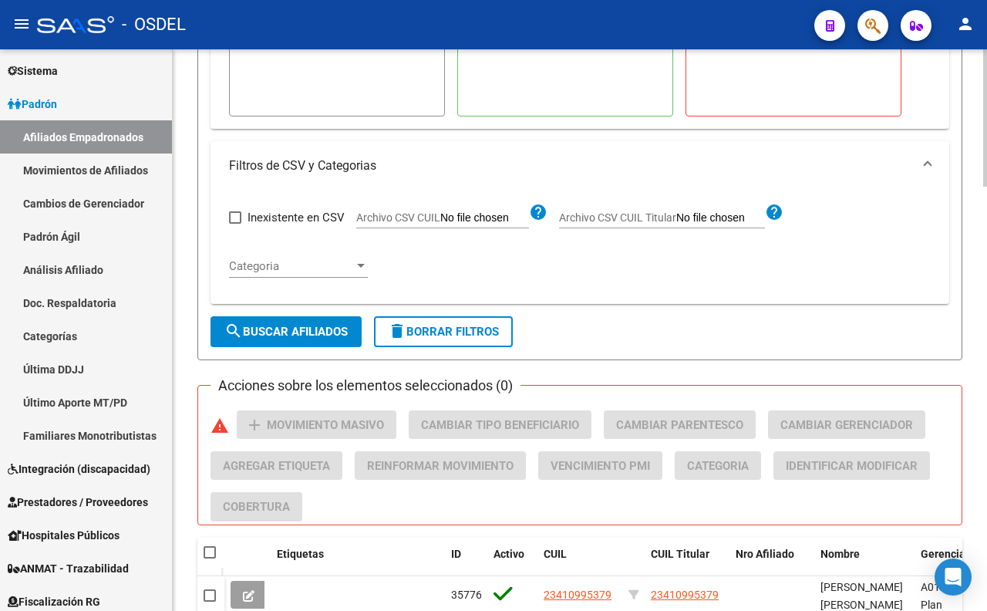
scroll to position [1285, 0]
click at [529, 216] on mat-icon "help" at bounding box center [538, 211] width 19 height 19
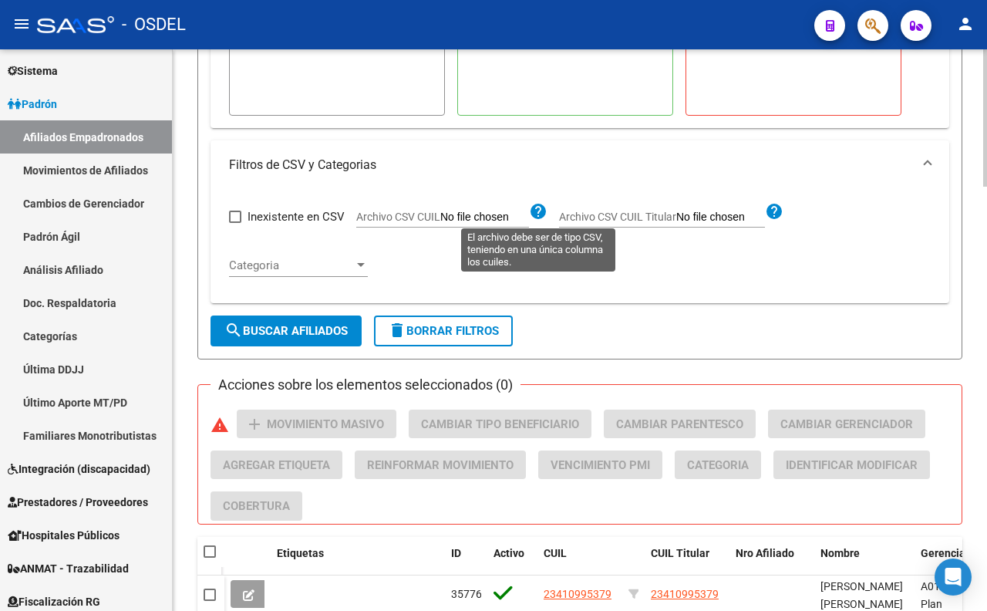
click at [529, 216] on mat-icon "help" at bounding box center [538, 211] width 19 height 19
click at [541, 208] on mat-icon "help" at bounding box center [538, 211] width 19 height 19
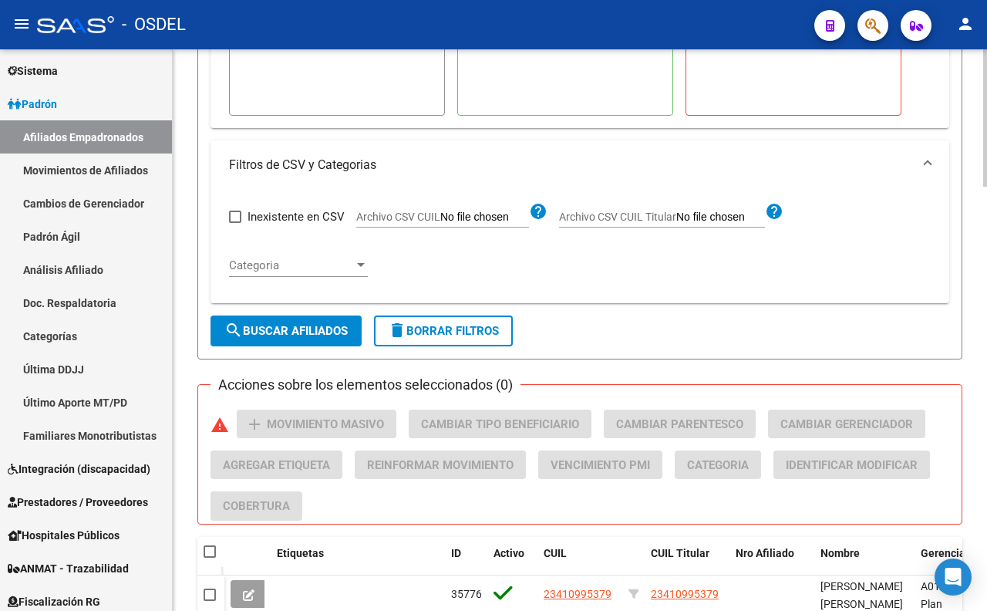
click at [520, 222] on input "Archivo CSV CUIL" at bounding box center [484, 218] width 89 height 14
type input "C:\fakepath\FAD.csv"
click at [326, 335] on span "search Buscar Afiliados" at bounding box center [285, 331] width 123 height 14
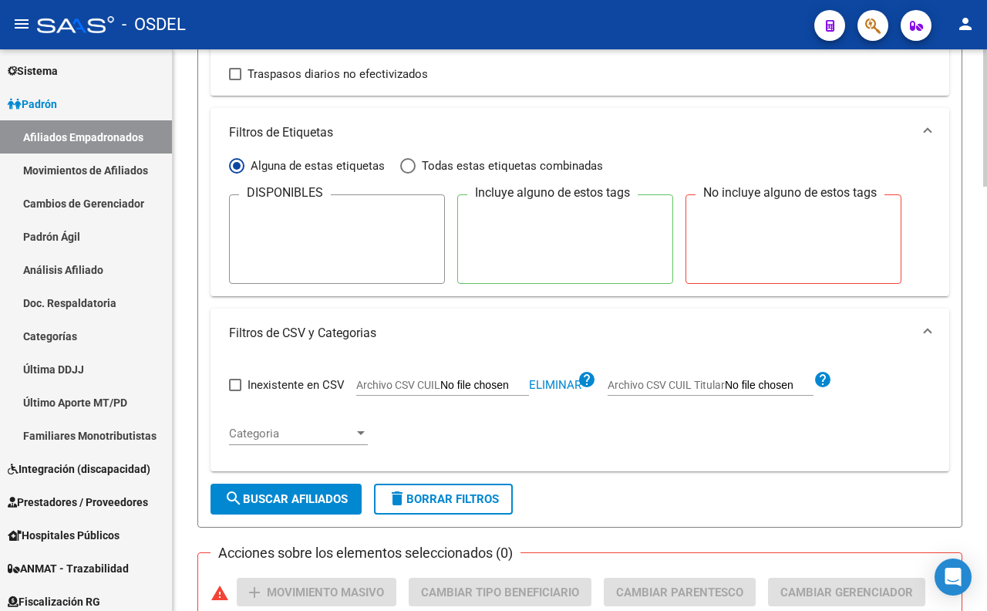
scroll to position [1114, 0]
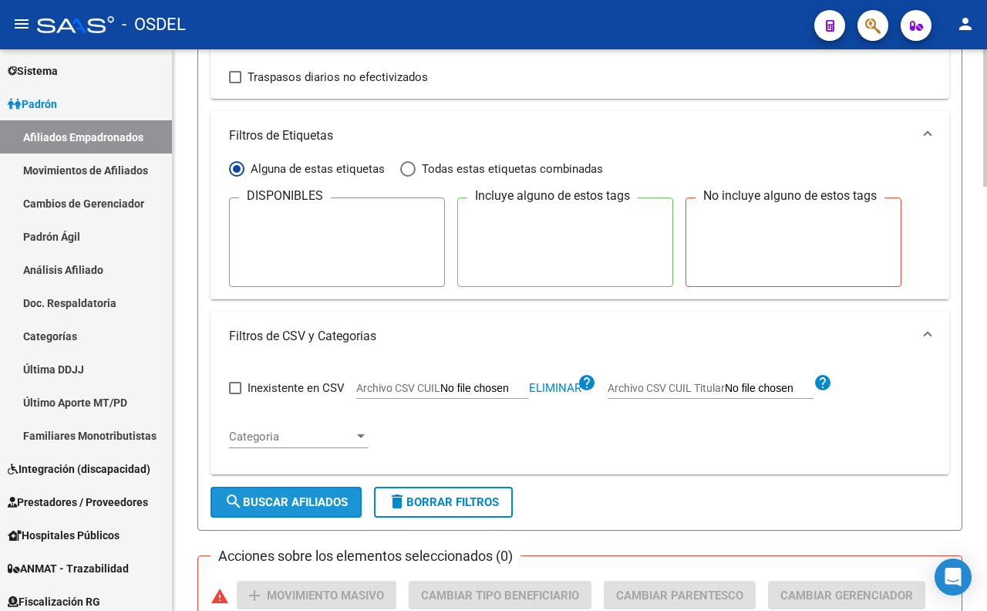
click at [342, 503] on span "search Buscar Afiliados" at bounding box center [285, 502] width 123 height 14
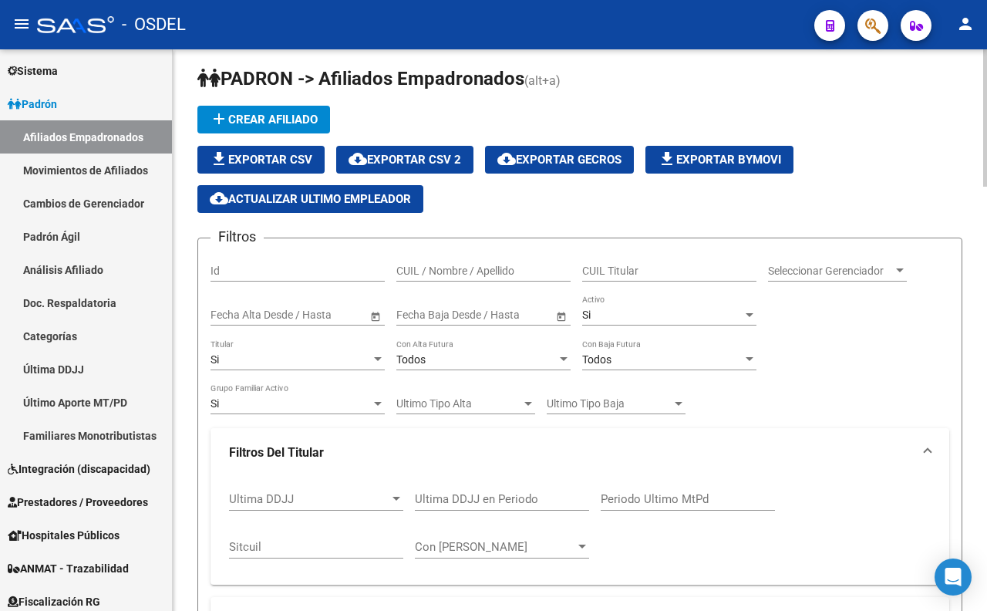
scroll to position [0, 0]
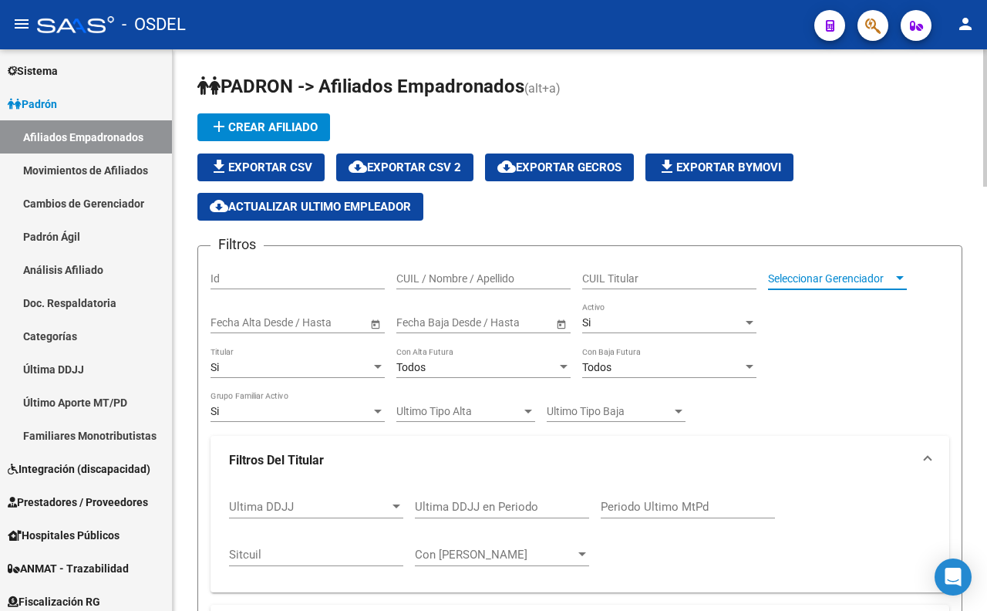
click at [883, 281] on span "Seleccionar Gerenciador" at bounding box center [830, 278] width 125 height 13
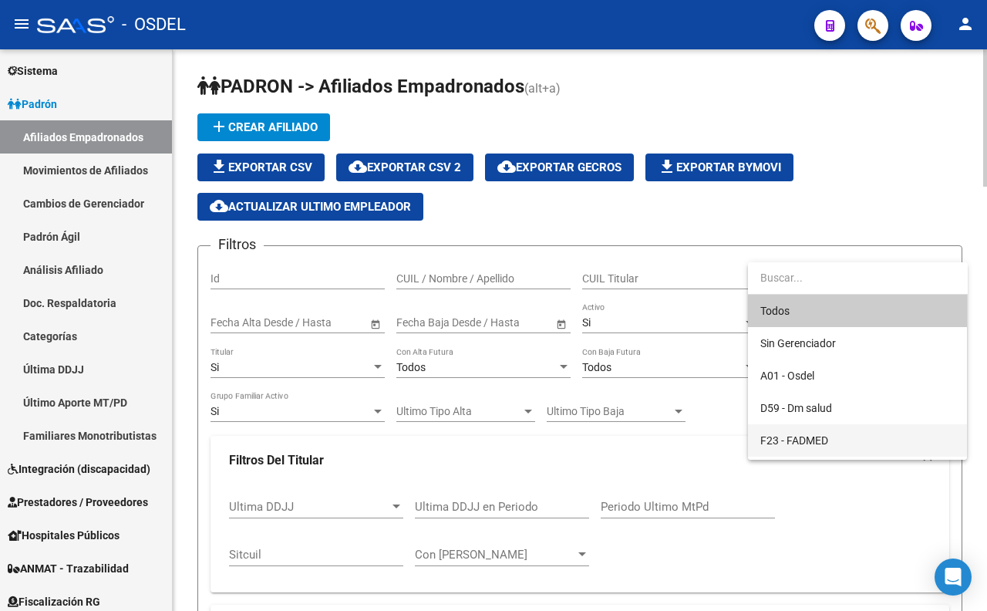
click at [806, 428] on span "F23 - FADMED" at bounding box center [857, 440] width 194 height 32
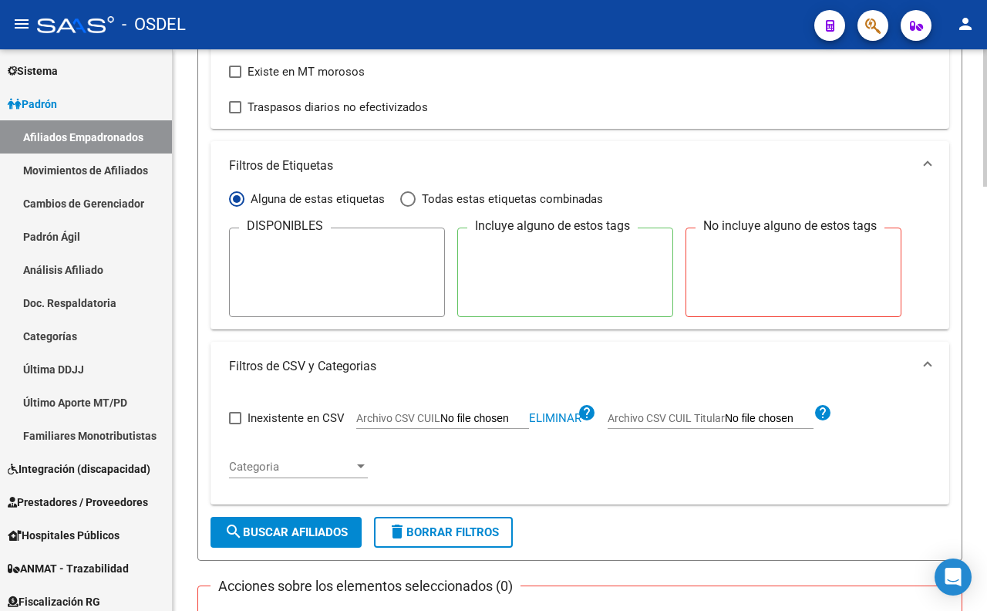
scroll to position [1114, 0]
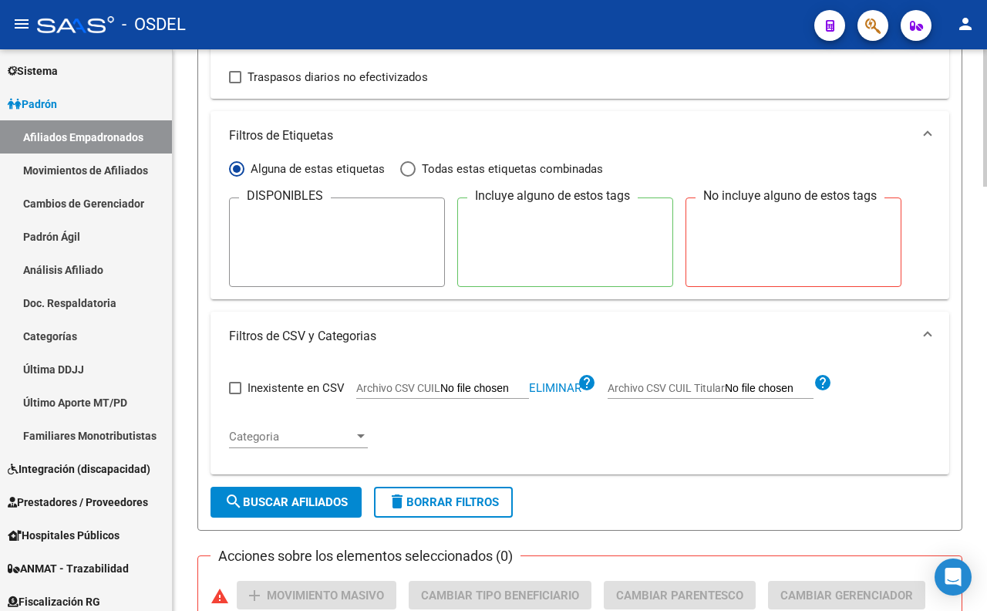
click at [294, 499] on span "search Buscar Afiliados" at bounding box center [285, 502] width 123 height 14
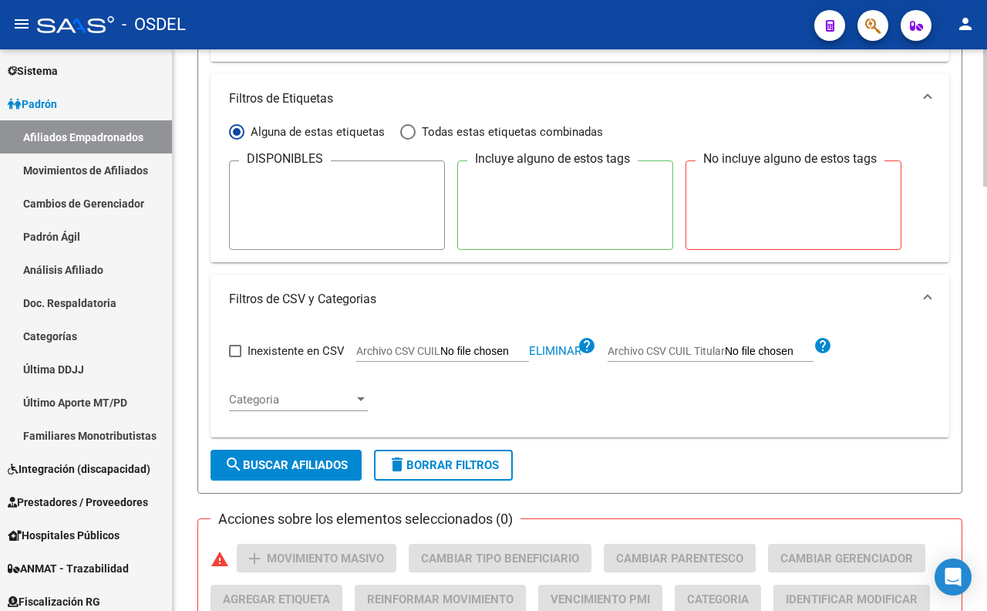
scroll to position [1138, 0]
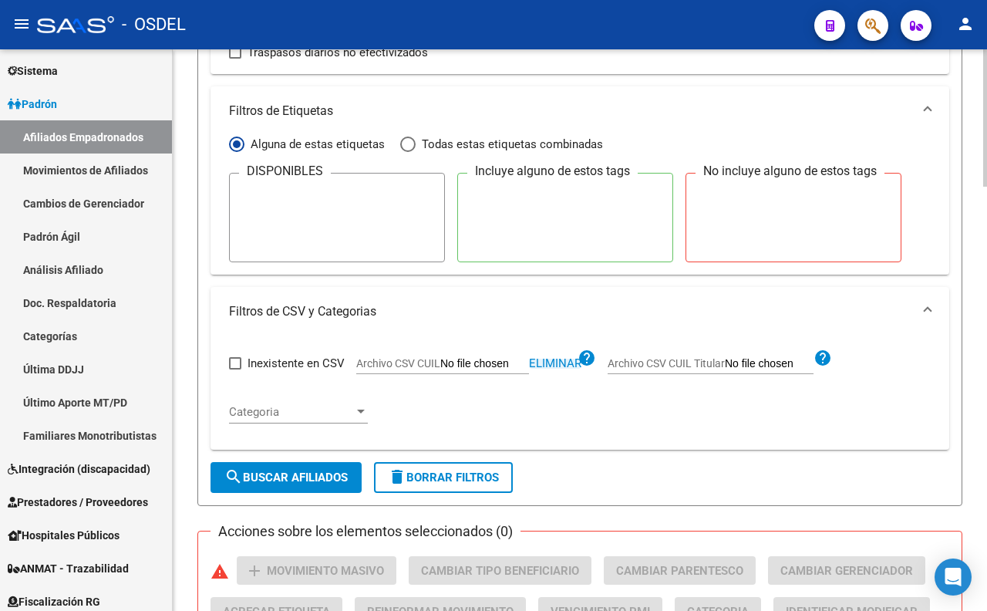
click at [551, 365] on span "Eliminar" at bounding box center [555, 363] width 52 height 14
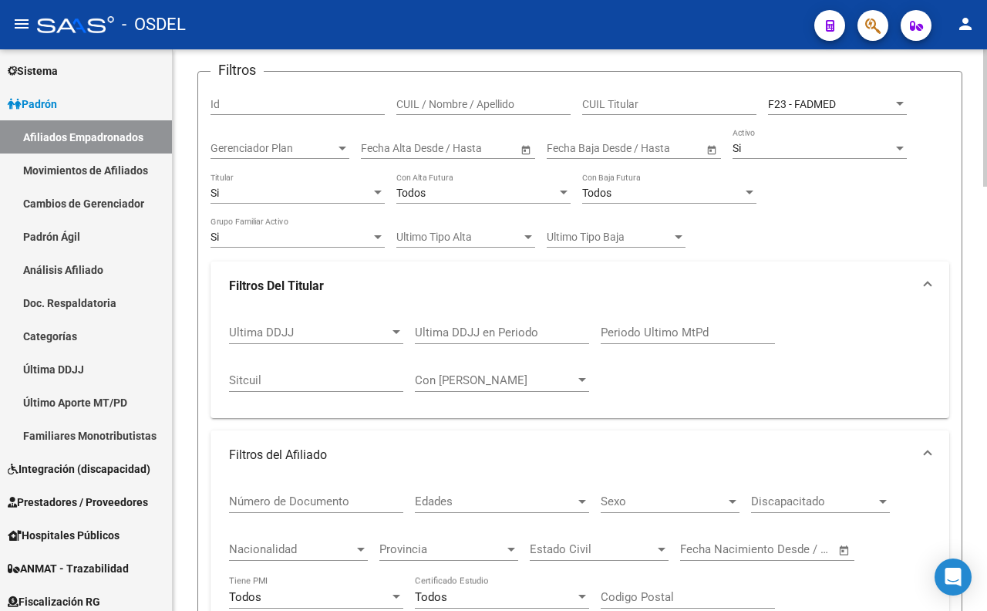
scroll to position [25, 0]
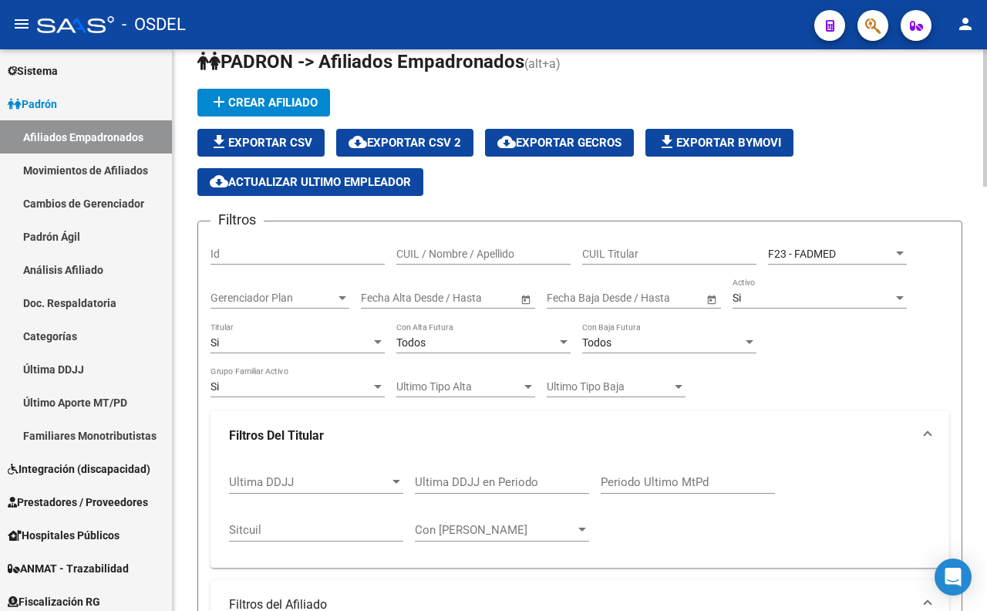
click at [838, 251] on div "F23 - FADMED" at bounding box center [830, 254] width 125 height 13
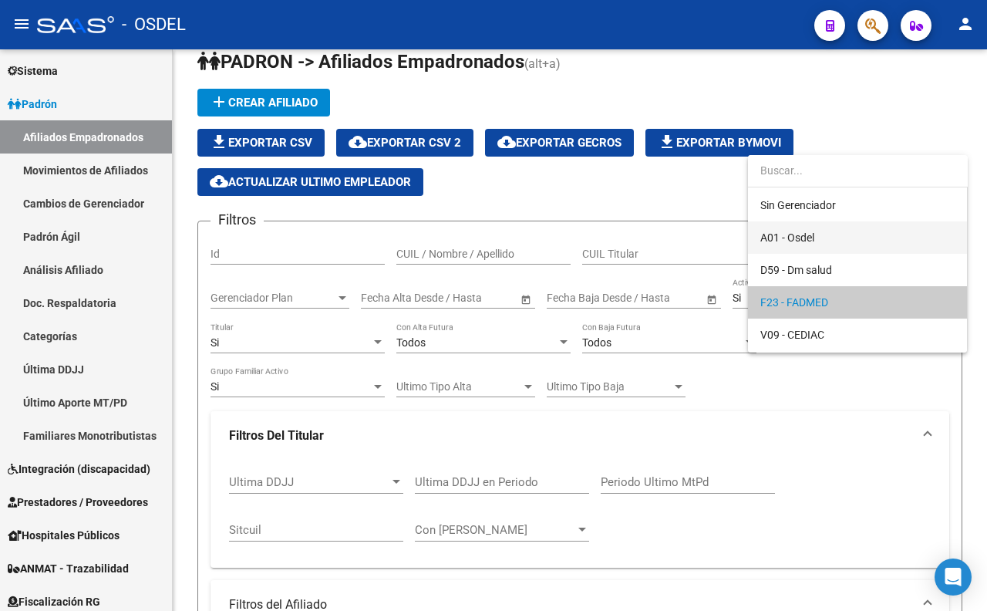
scroll to position [0, 0]
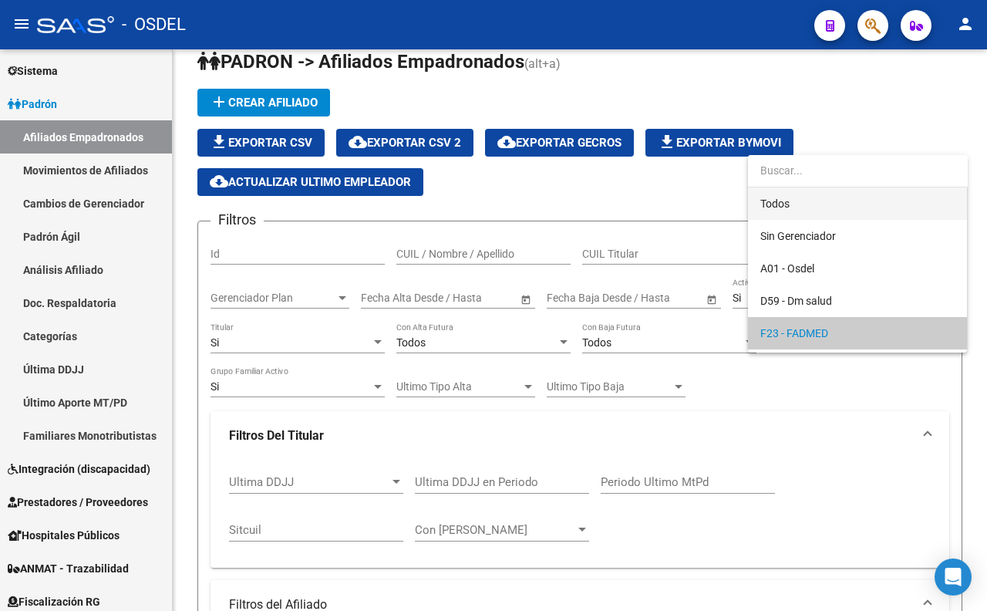
click at [834, 197] on span "Todos" at bounding box center [857, 203] width 194 height 32
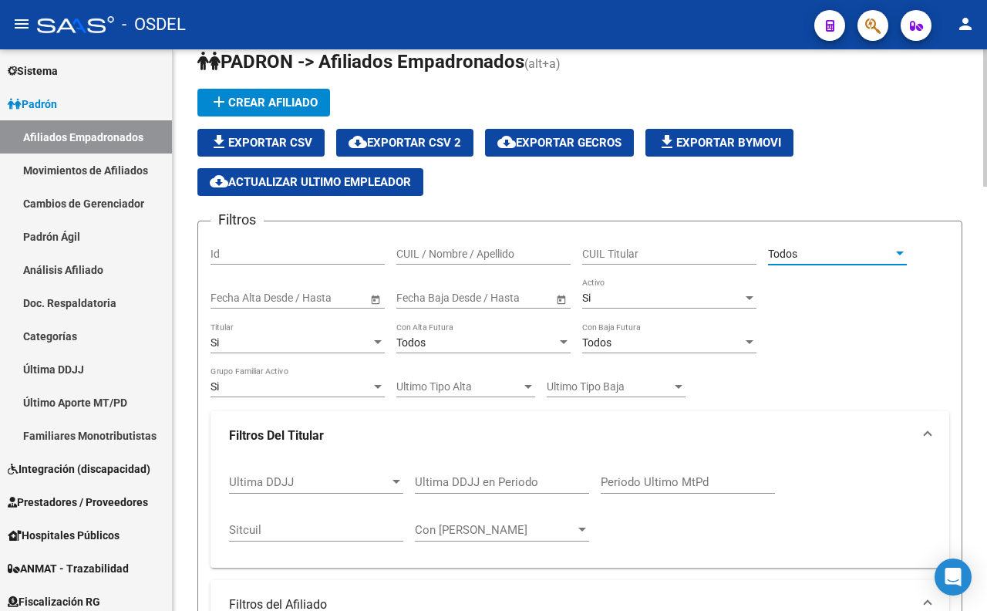
click at [312, 336] on div "Si" at bounding box center [291, 342] width 160 height 13
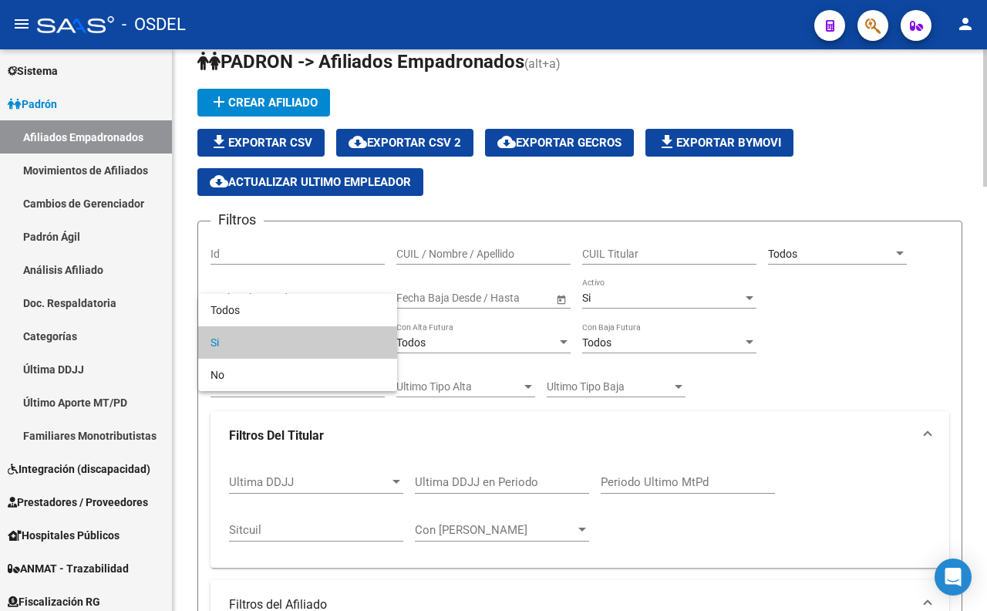
click at [312, 336] on span "Si" at bounding box center [298, 342] width 174 height 32
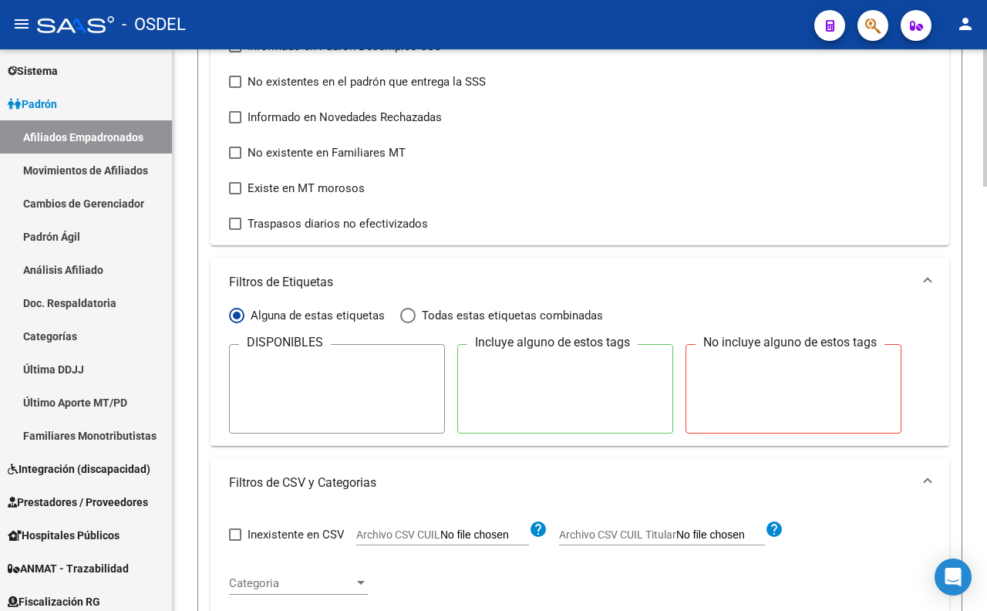
scroll to position [1138, 0]
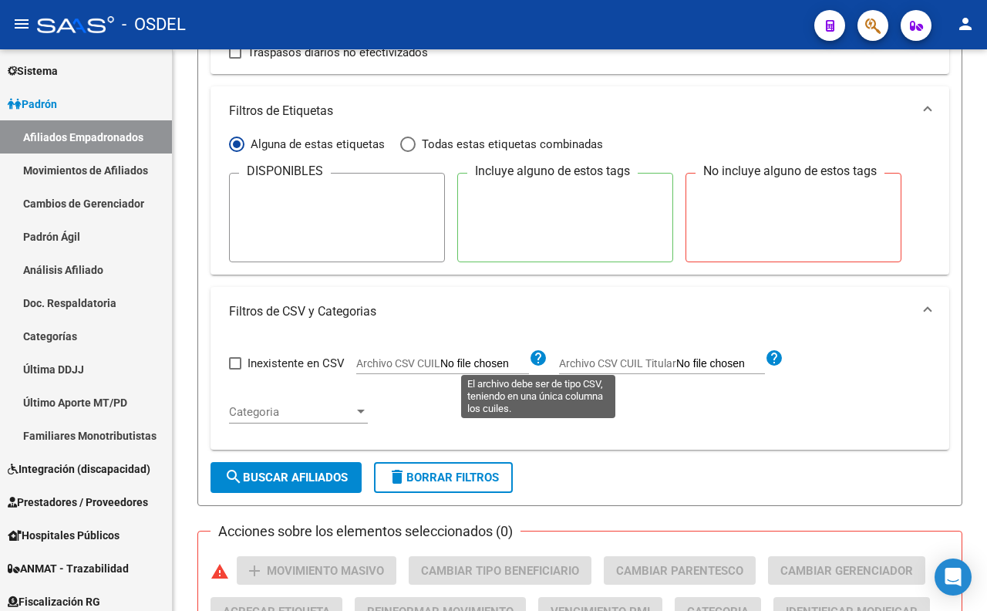
click at [537, 365] on mat-icon "help" at bounding box center [538, 358] width 19 height 19
click at [529, 364] on mat-icon "help" at bounding box center [538, 358] width 19 height 19
click at [536, 357] on mat-icon "help" at bounding box center [538, 358] width 19 height 19
click at [537, 357] on mat-icon "help" at bounding box center [538, 358] width 19 height 19
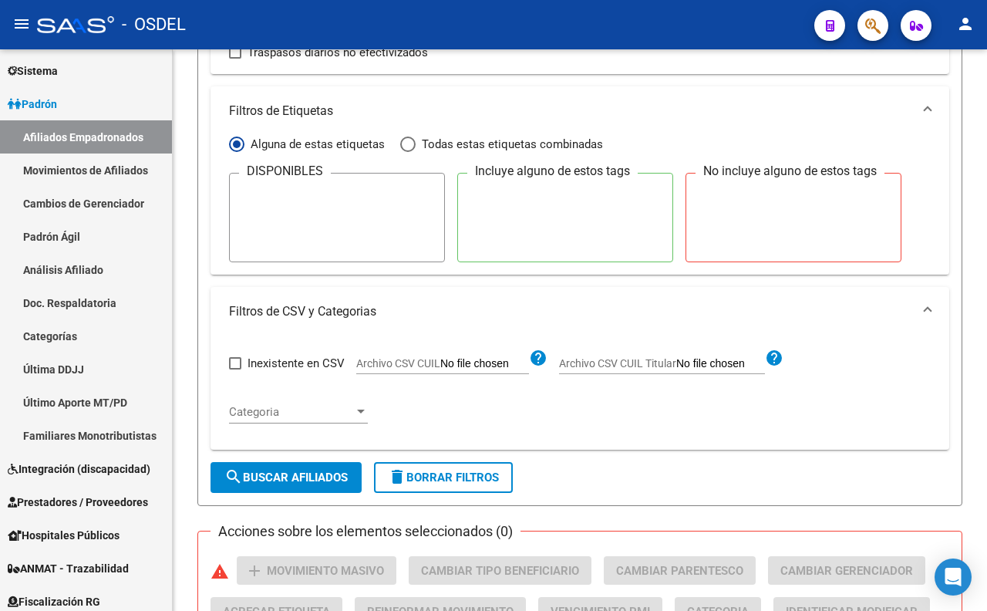
click at [537, 356] on mat-icon "help" at bounding box center [538, 358] width 19 height 19
click at [473, 366] on input "Archivo CSV CUIL" at bounding box center [484, 364] width 89 height 14
type input "C:\fakepath\FAD.csv"
click at [248, 484] on span "search Buscar Afiliados" at bounding box center [285, 477] width 123 height 14
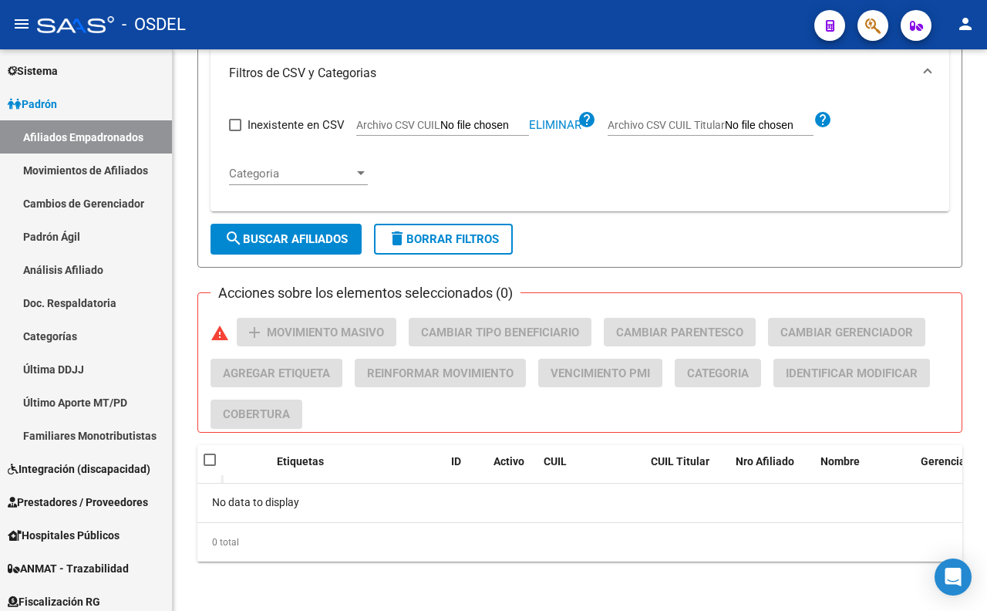
scroll to position [1292, 0]
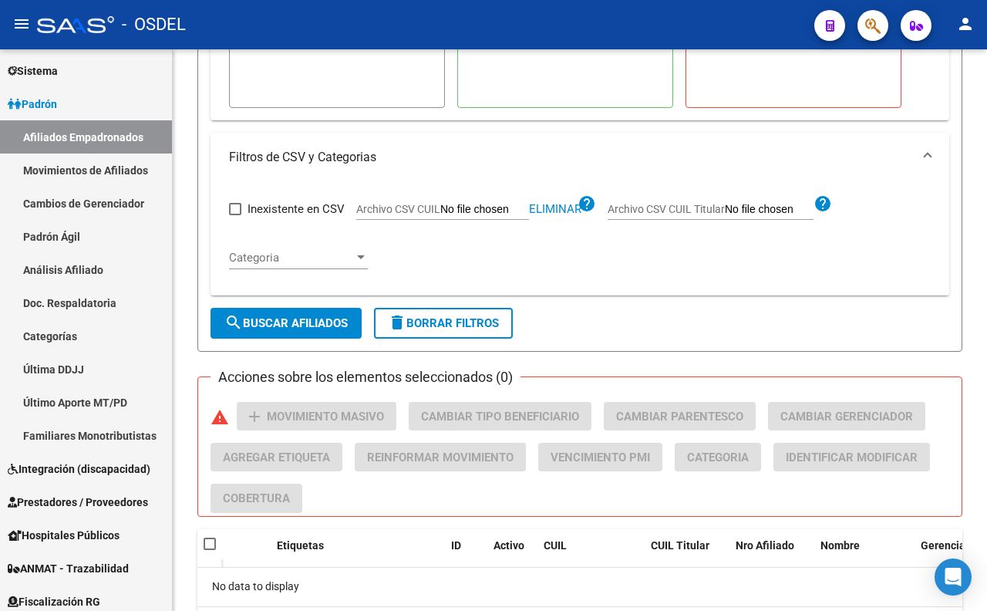
click at [475, 211] on input "Archivo CSV CUIL" at bounding box center [484, 210] width 89 height 14
type input "C:\fakepath\FAD.csv"
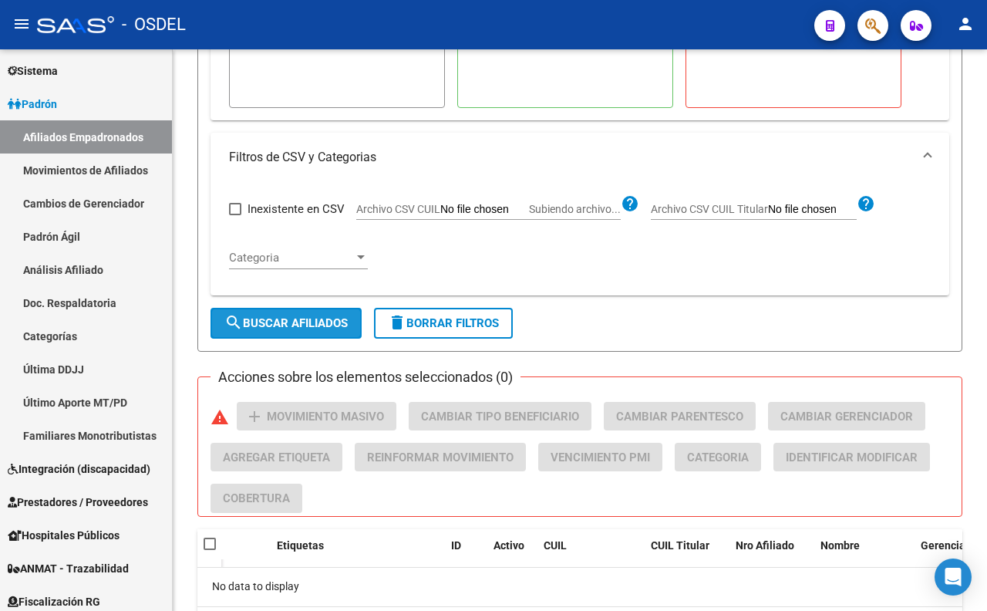
click at [296, 334] on button "search Buscar Afiliados" at bounding box center [286, 323] width 151 height 31
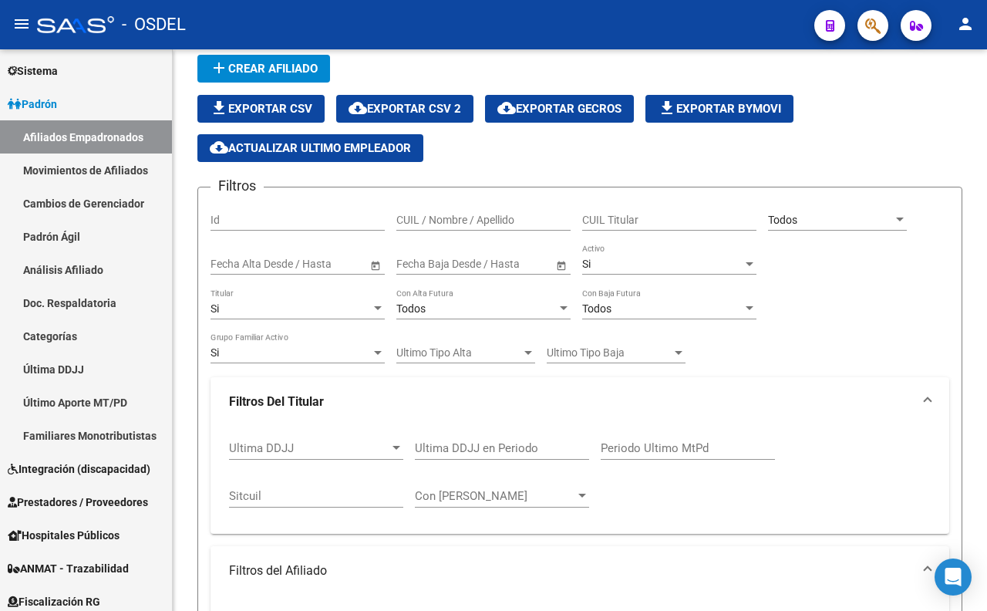
scroll to position [8, 0]
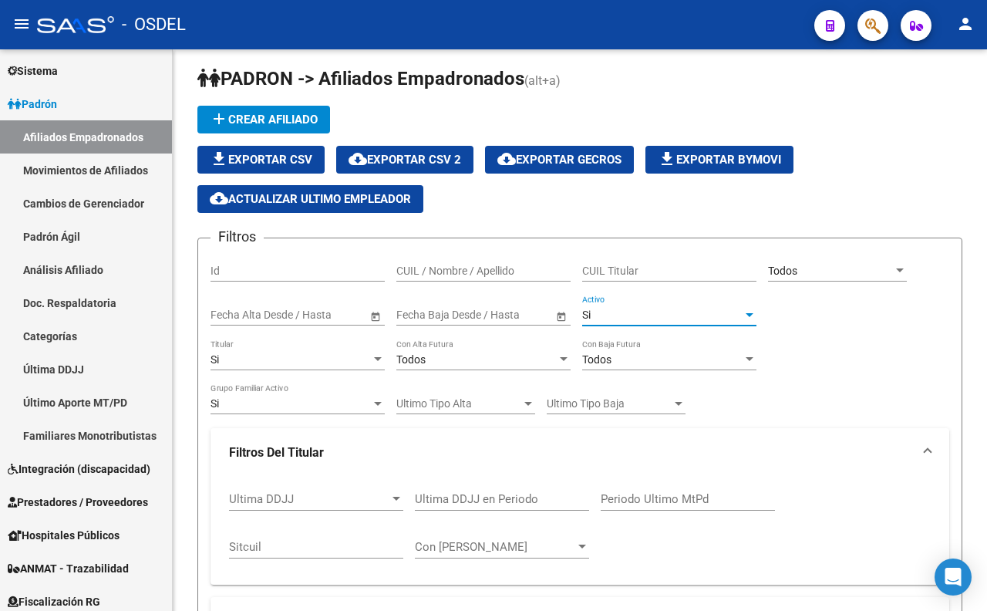
click at [607, 321] on div "Si" at bounding box center [662, 314] width 160 height 13
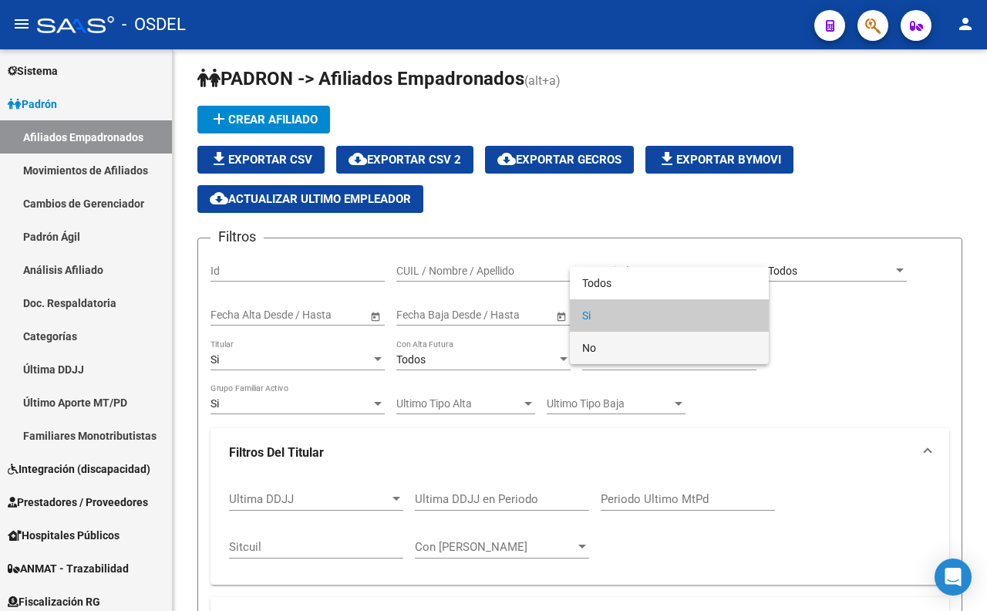
click at [603, 342] on span "No" at bounding box center [669, 348] width 174 height 32
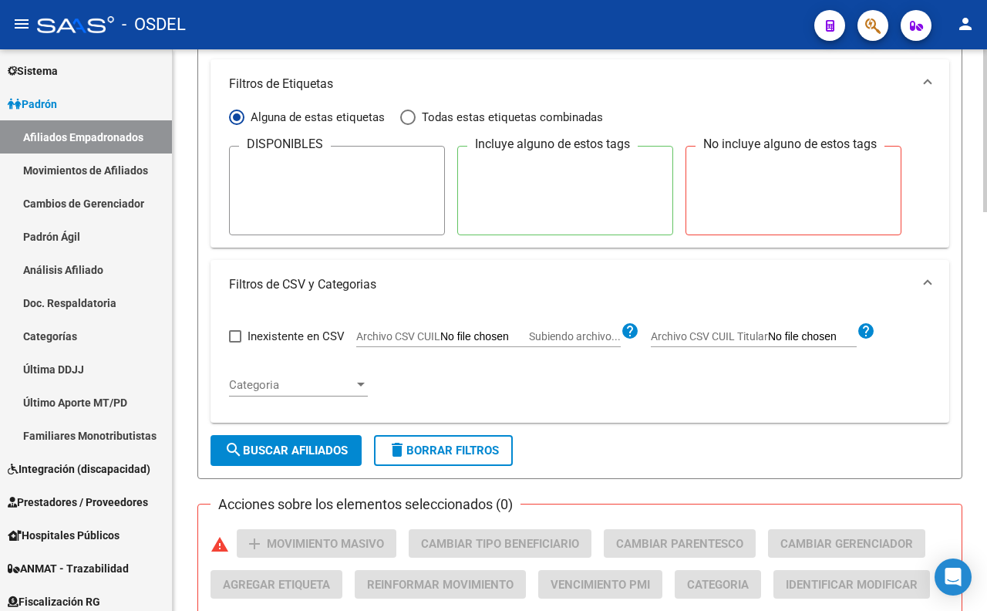
scroll to position [1207, 0]
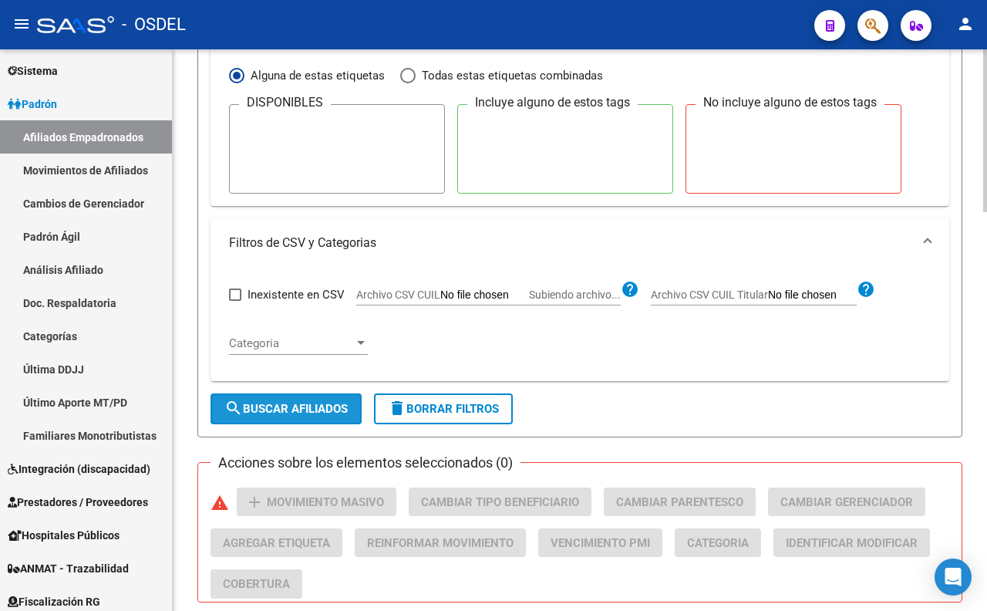
click at [319, 416] on span "search Buscar Afiliados" at bounding box center [285, 409] width 123 height 14
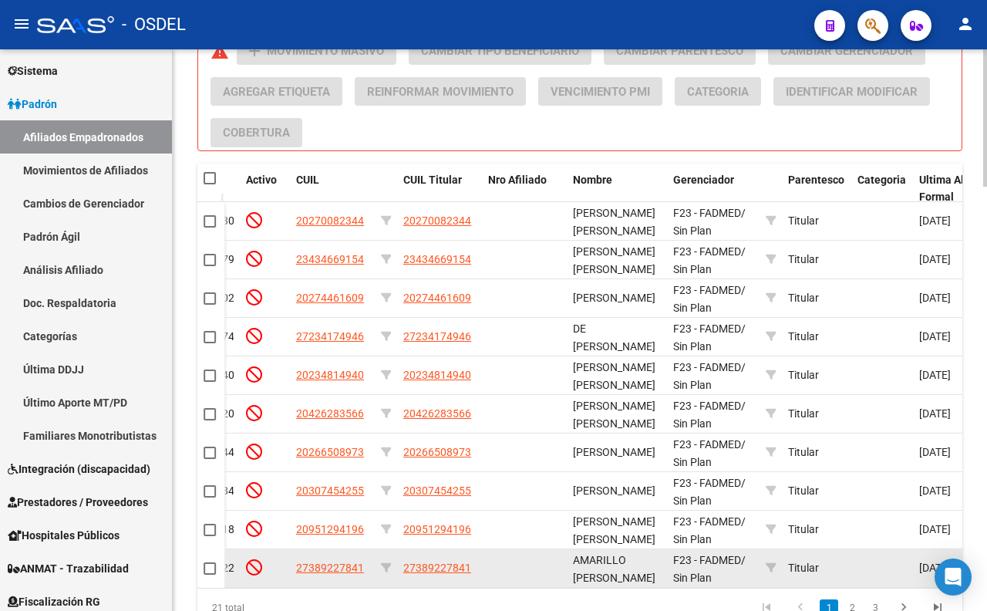
scroll to position [1738, 0]
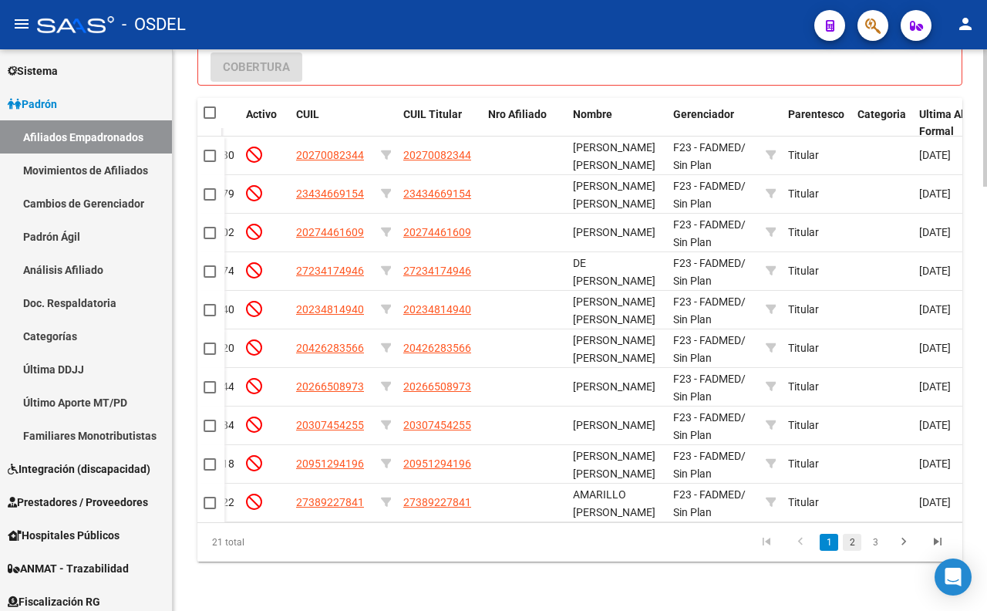
click at [849, 545] on link "2" at bounding box center [852, 542] width 19 height 17
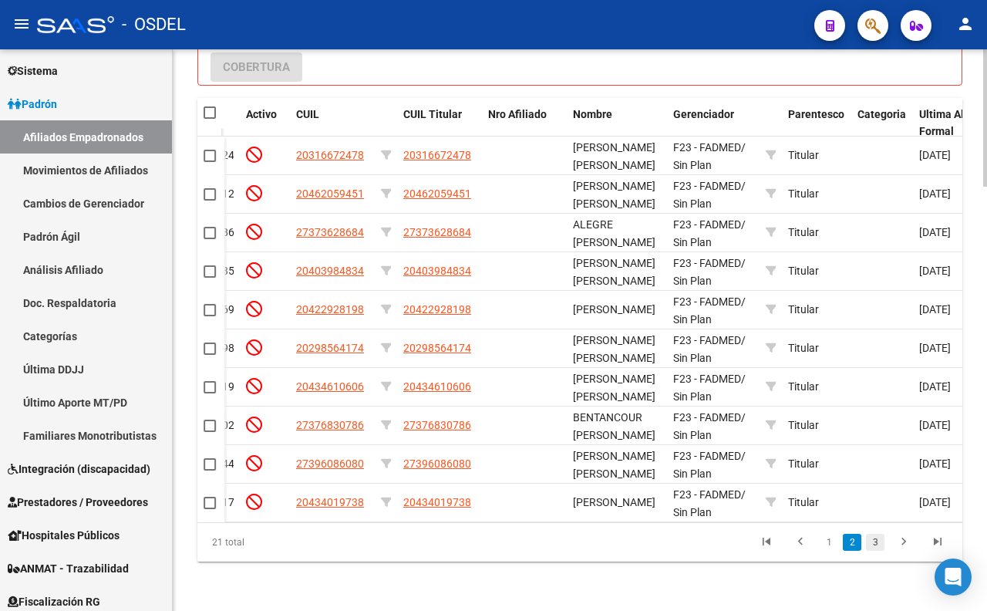
click at [868, 544] on link "3" at bounding box center [875, 542] width 19 height 17
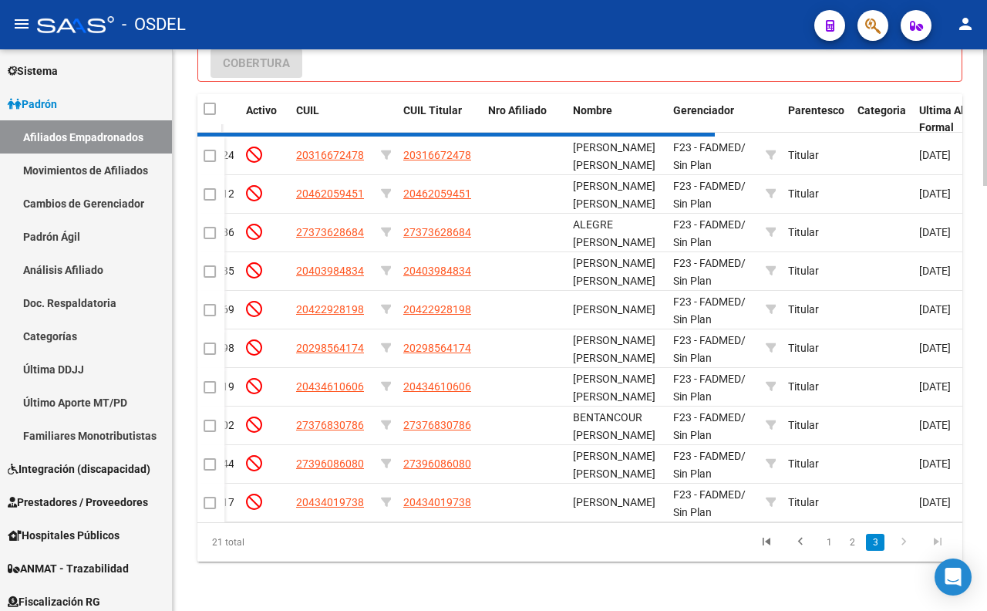
scroll to position [1391, 0]
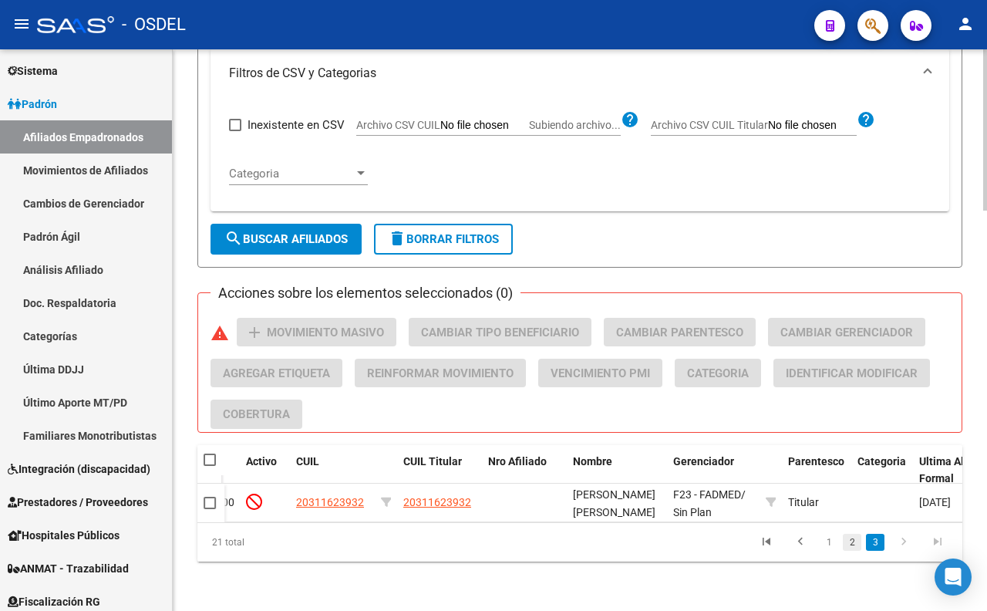
click at [851, 535] on link "2" at bounding box center [852, 542] width 19 height 17
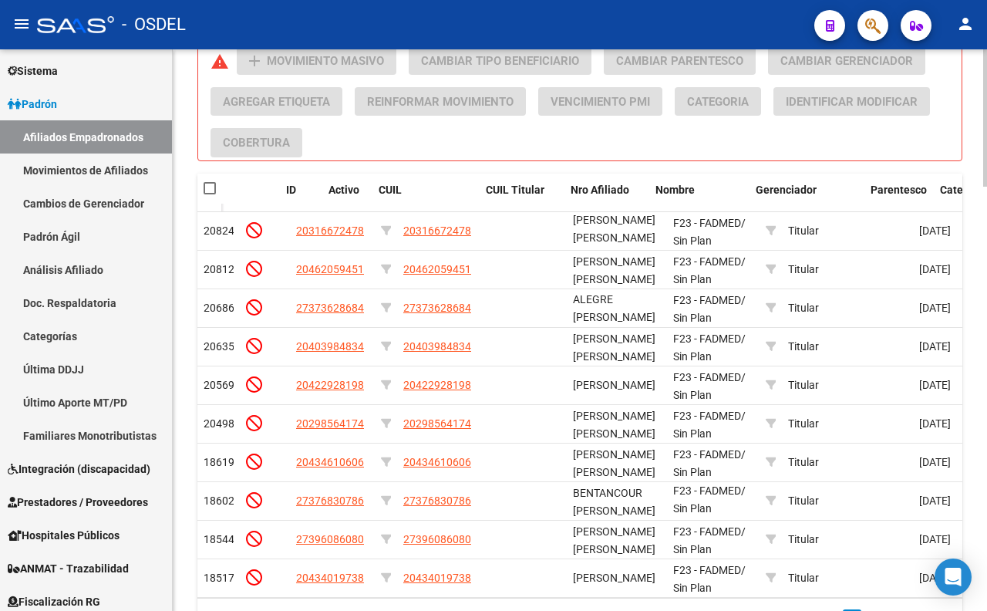
scroll to position [0, 140]
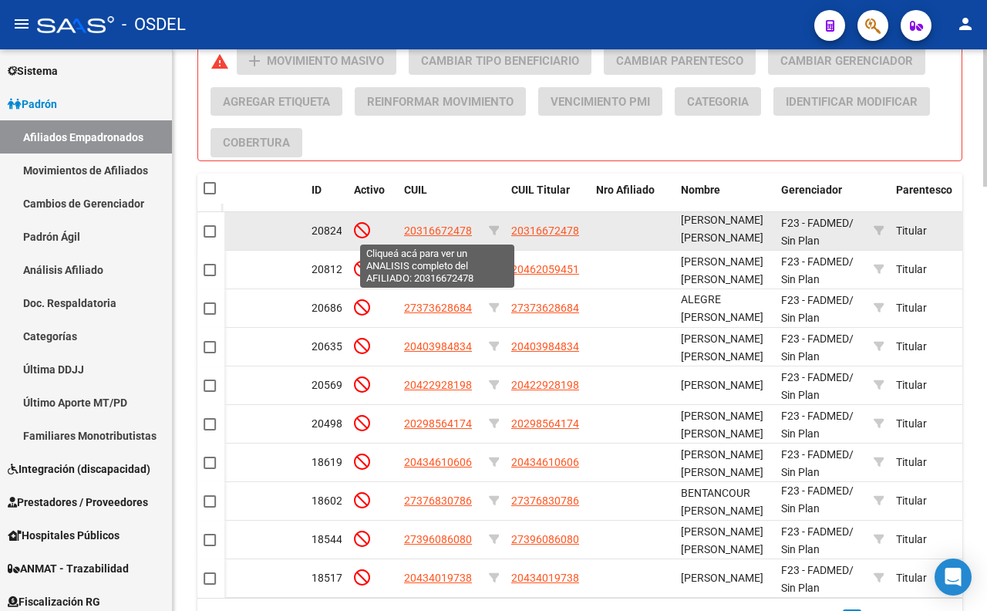
click at [447, 234] on span "20316672478" at bounding box center [438, 230] width 68 height 12
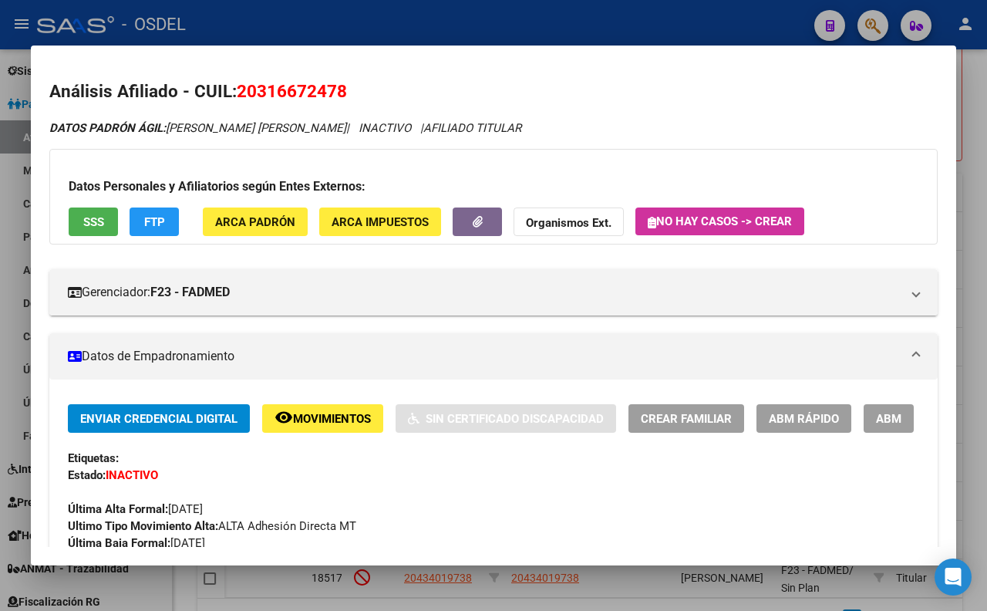
click at [99, 224] on span "SSS" at bounding box center [93, 222] width 21 height 14
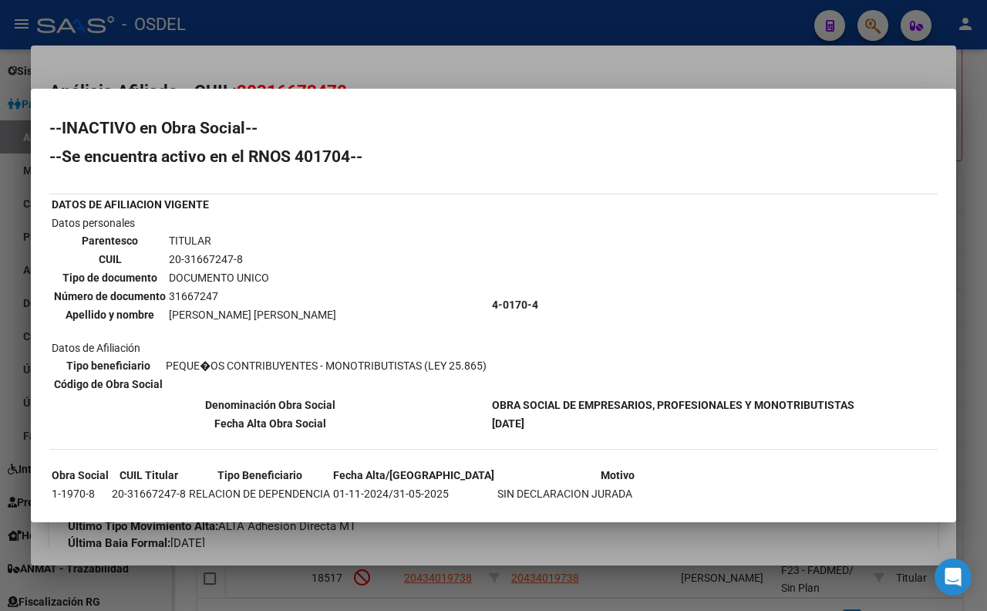
click at [587, 66] on div at bounding box center [493, 305] width 987 height 611
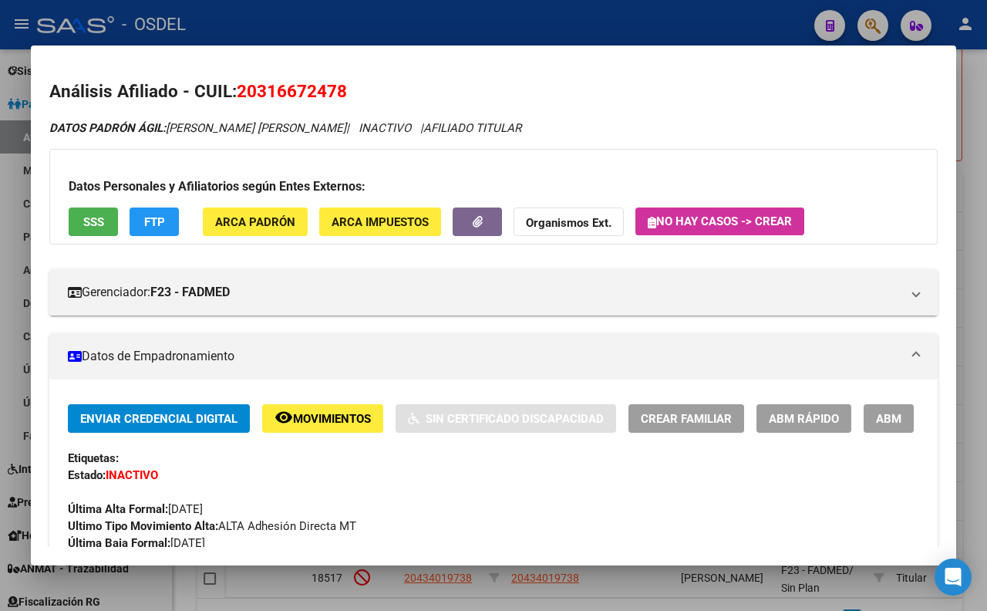
drag, startPoint x: 677, startPoint y: 27, endPoint x: 668, endPoint y: 45, distance: 20.0
click at [679, 29] on div at bounding box center [493, 305] width 987 height 611
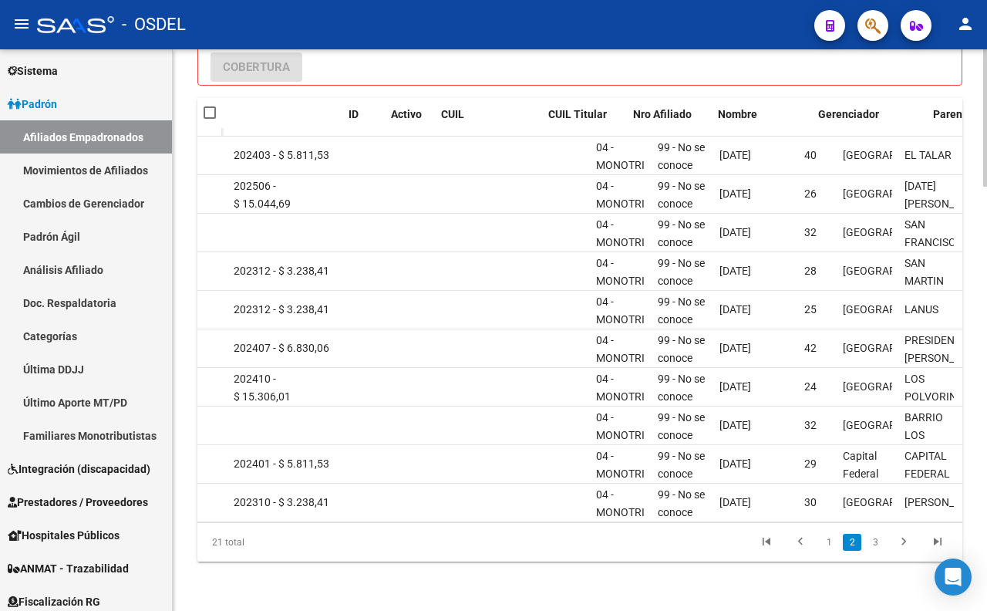
scroll to position [0, 0]
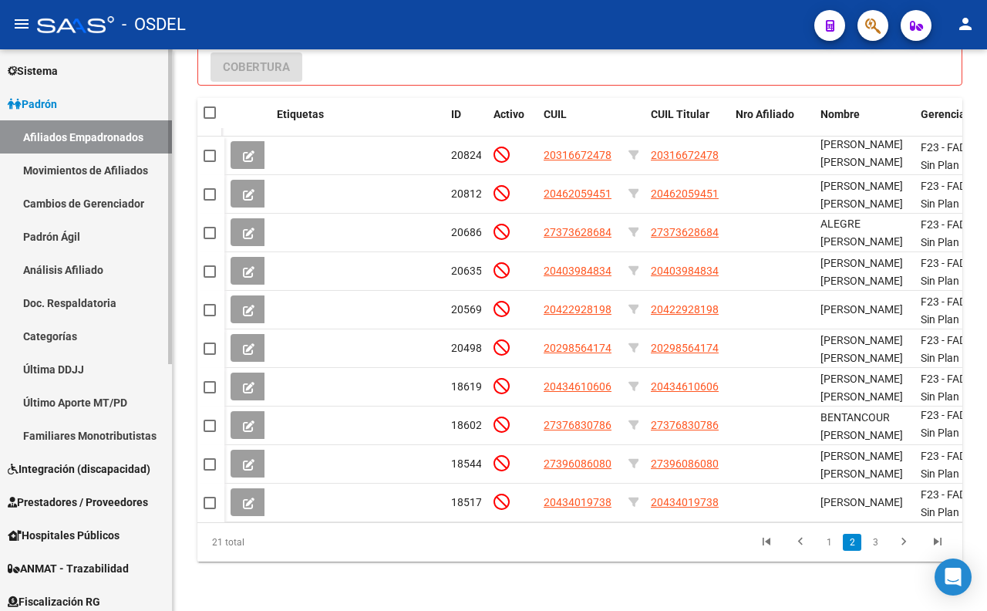
click at [119, 164] on link "Movimientos de Afiliados" at bounding box center [86, 169] width 172 height 33
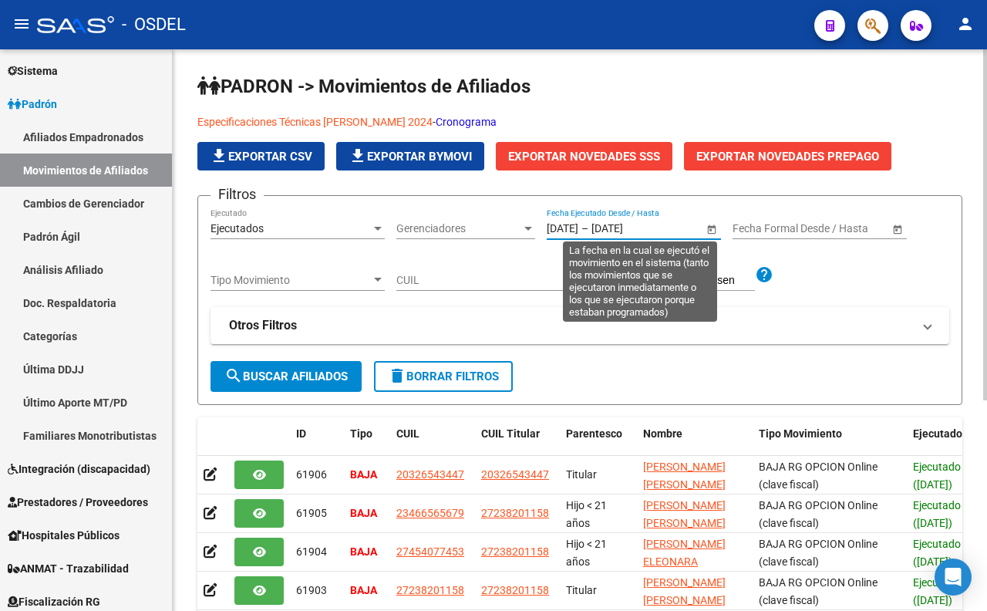
click at [641, 232] on input "[DATE]" at bounding box center [629, 228] width 76 height 13
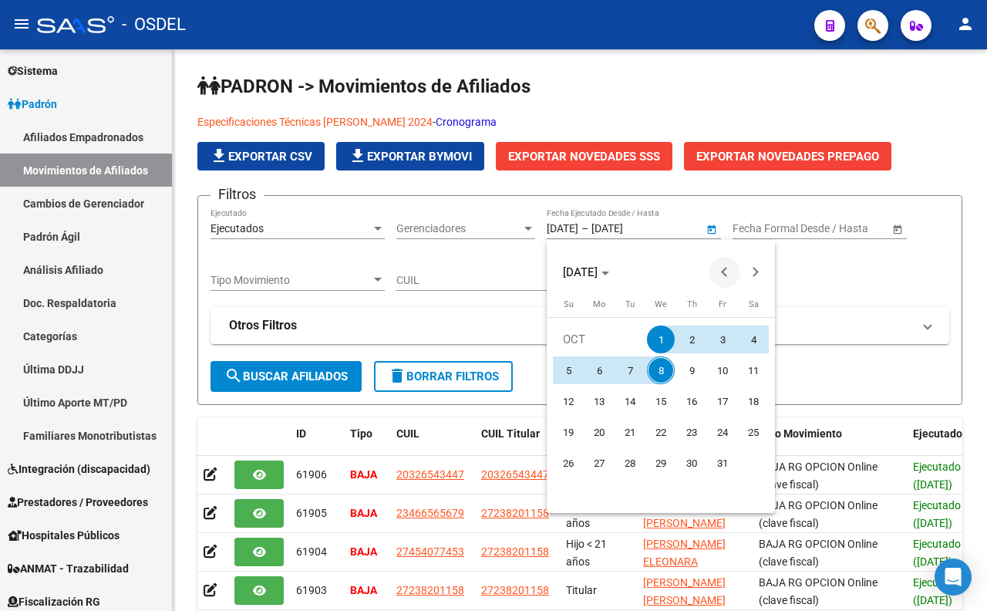
click at [726, 270] on button "Previous month" at bounding box center [724, 272] width 31 height 31
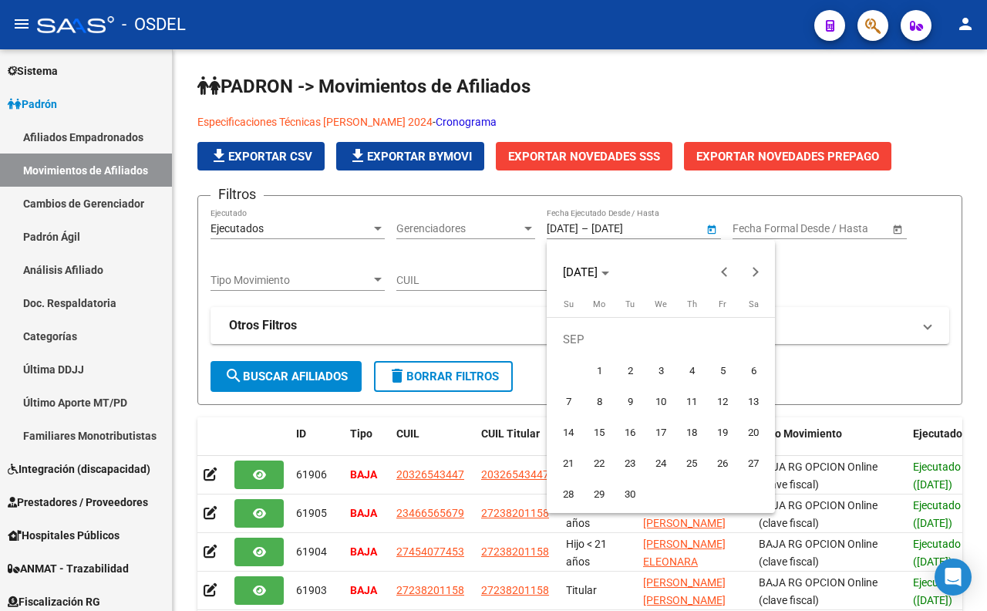
click at [605, 374] on span "1" at bounding box center [599, 370] width 28 height 28
type input "[DATE]"
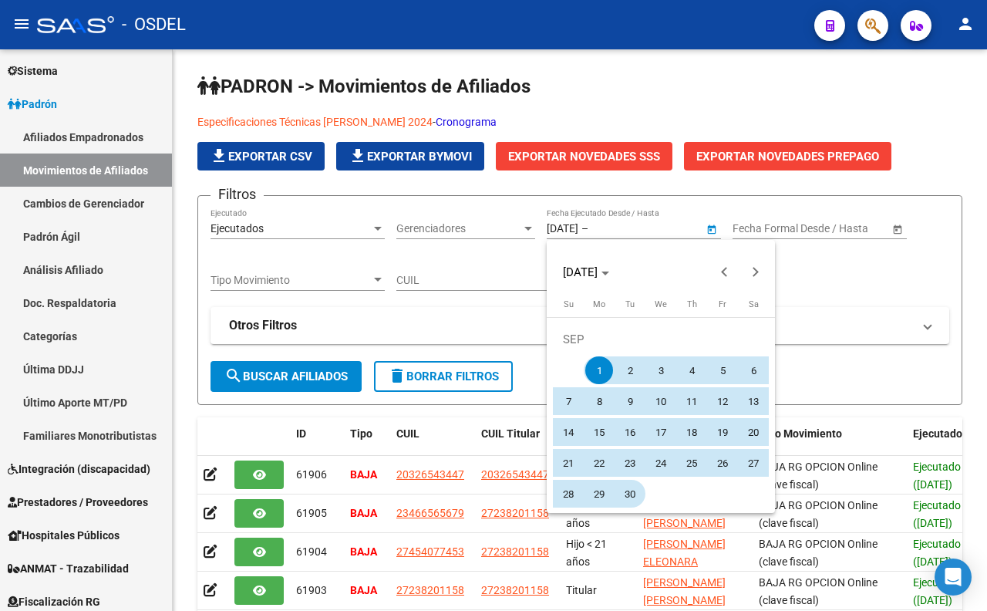
click at [621, 494] on span "30" at bounding box center [630, 494] width 28 height 28
type input "[DATE]"
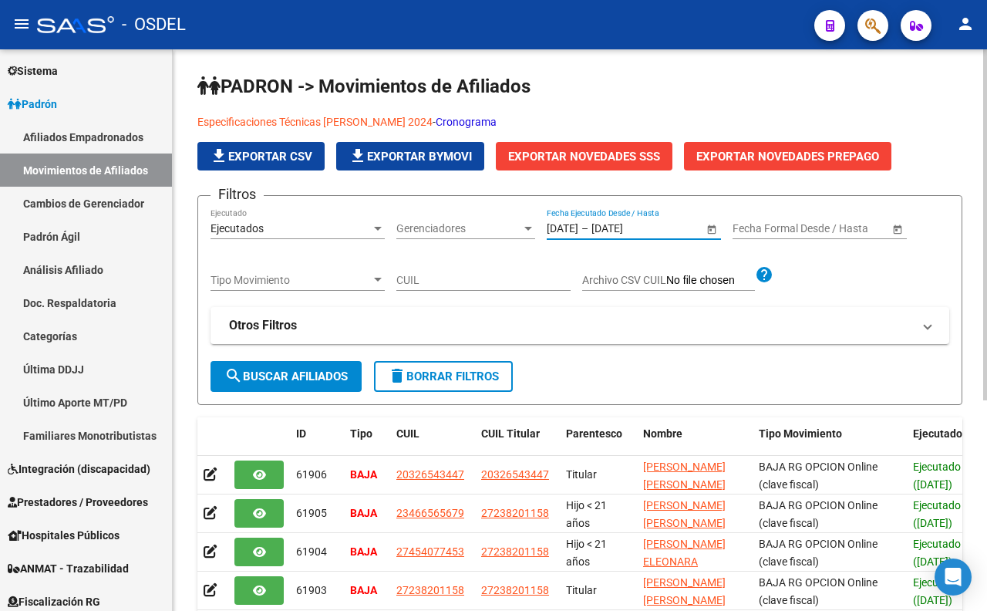
click at [366, 279] on span "Tipo Movimiento" at bounding box center [291, 280] width 160 height 13
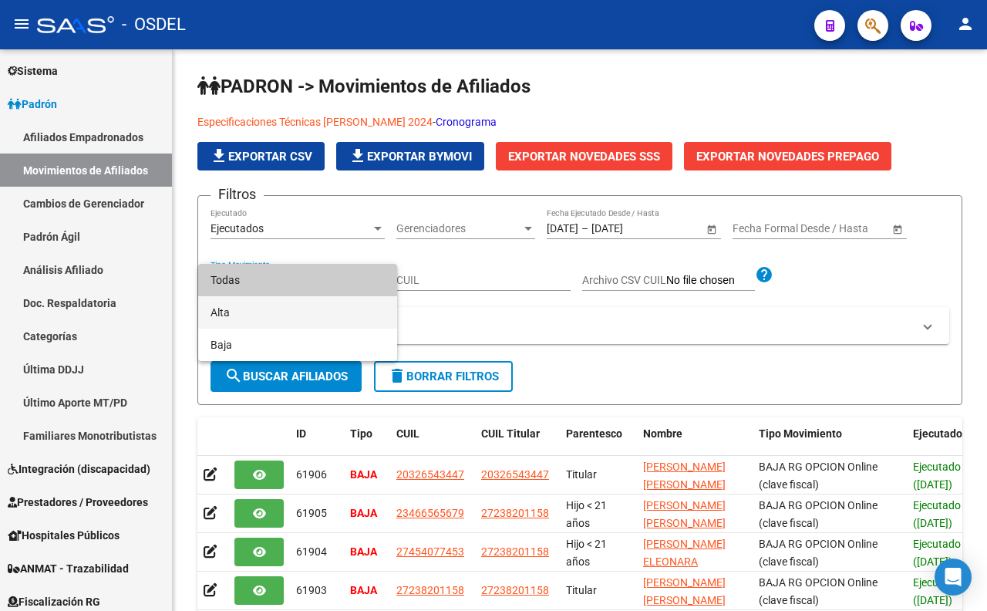
click at [335, 306] on span "Alta" at bounding box center [298, 312] width 174 height 32
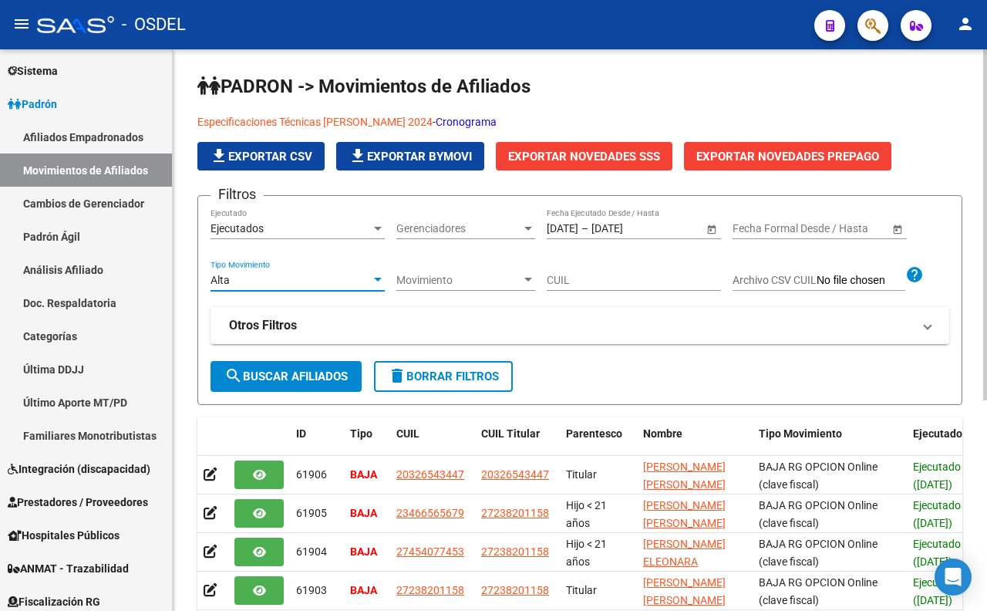
click at [296, 371] on span "search Buscar Afiliados" at bounding box center [285, 376] width 123 height 14
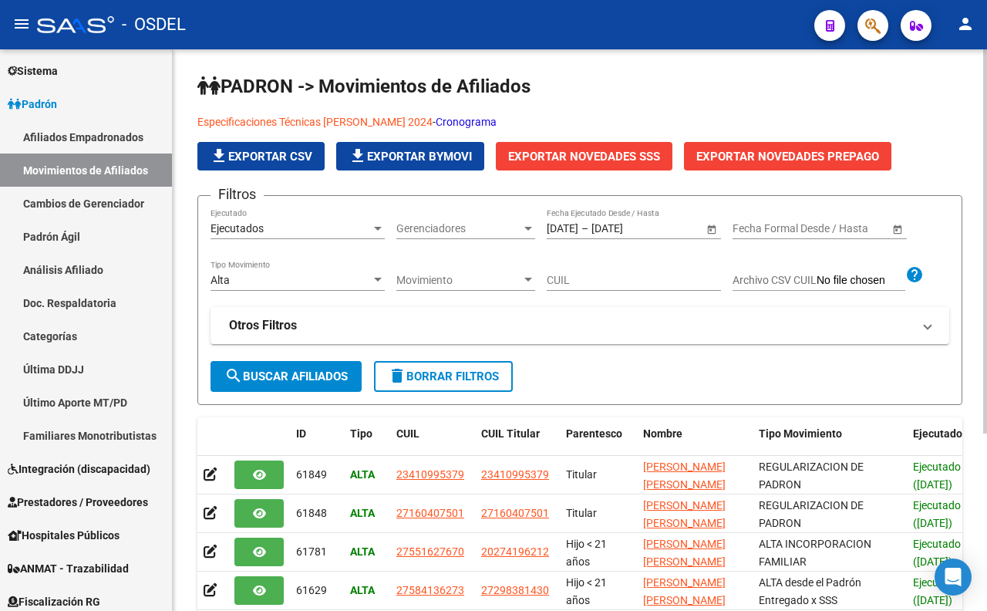
click at [335, 286] on div "Alta" at bounding box center [291, 280] width 160 height 13
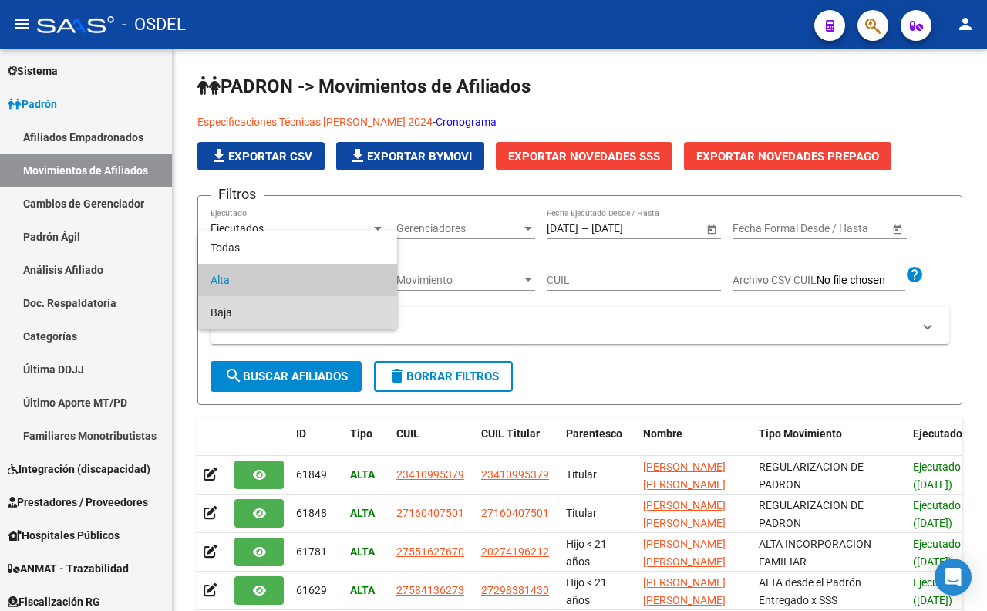
click at [319, 311] on span "Baja" at bounding box center [298, 312] width 174 height 32
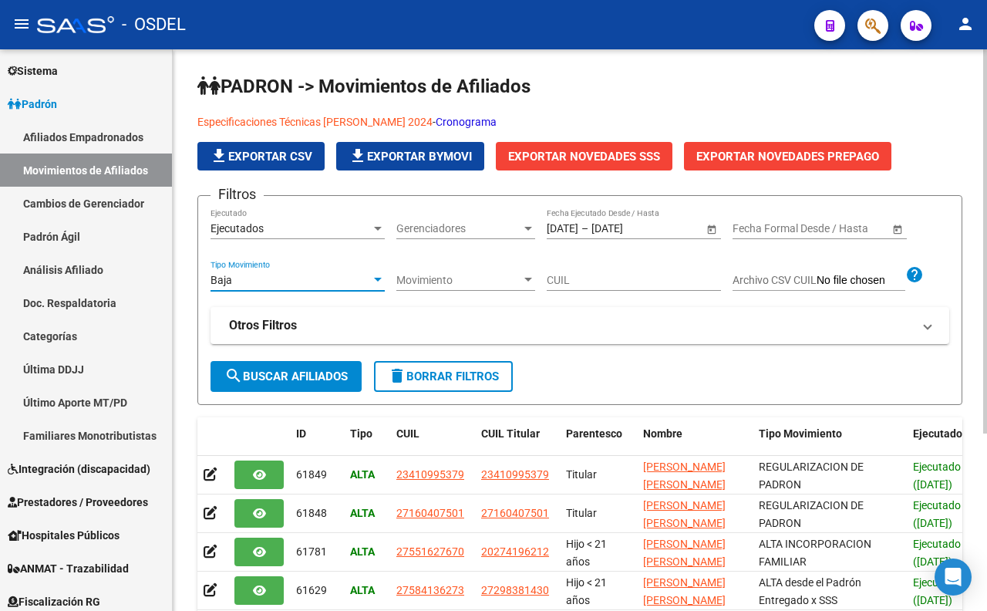
click at [303, 375] on span "search Buscar Afiliados" at bounding box center [285, 376] width 123 height 14
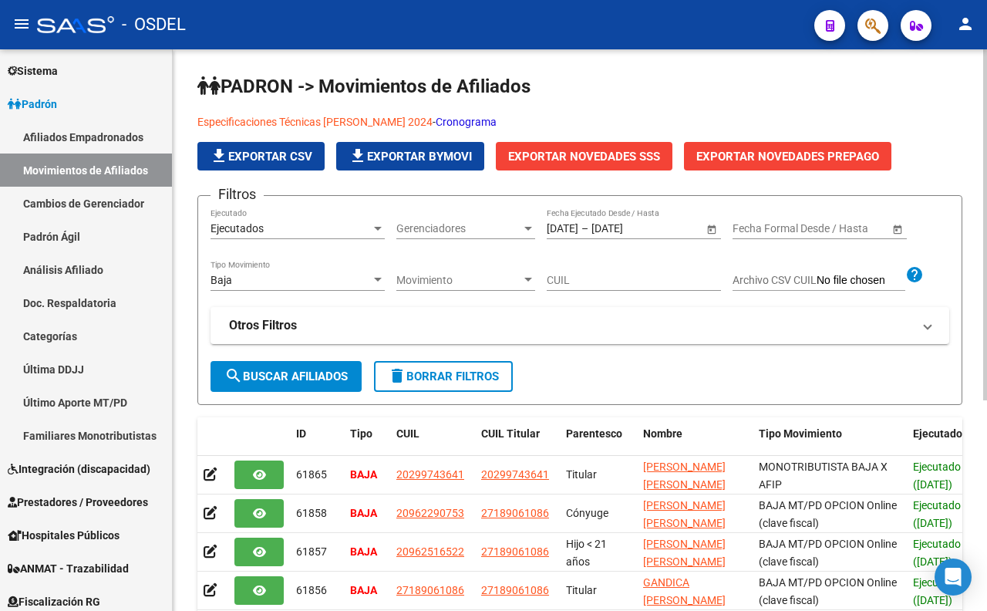
click at [310, 287] on div "Baja" at bounding box center [291, 280] width 160 height 13
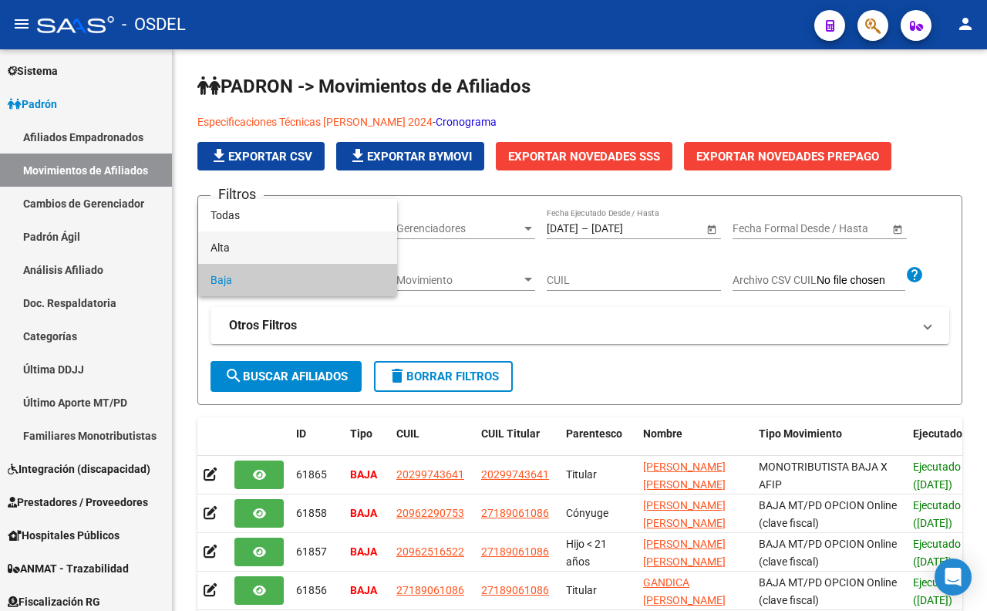
click at [310, 259] on span "Alta" at bounding box center [298, 247] width 174 height 32
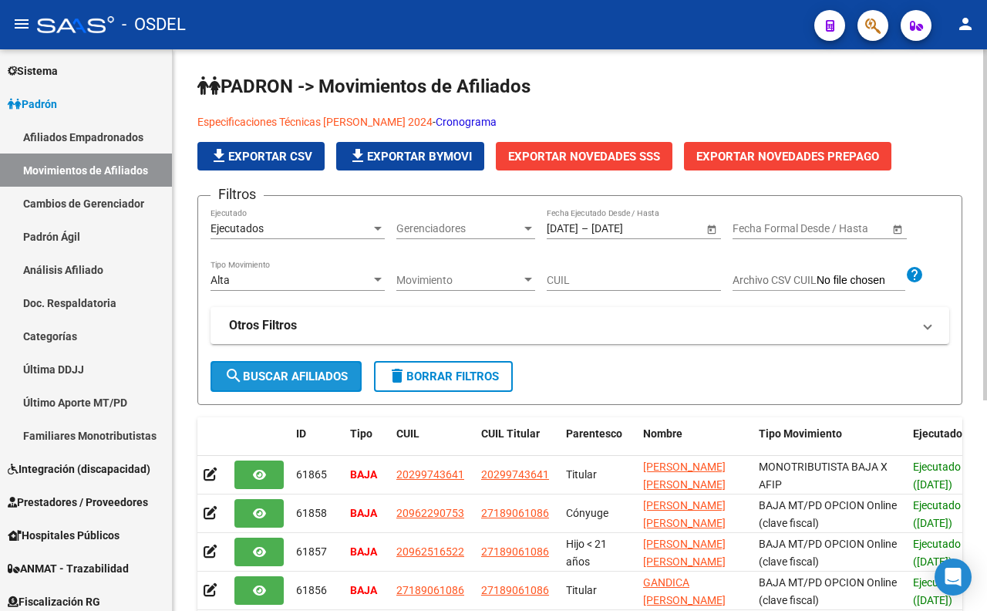
click at [337, 376] on span "search Buscar Afiliados" at bounding box center [285, 376] width 123 height 14
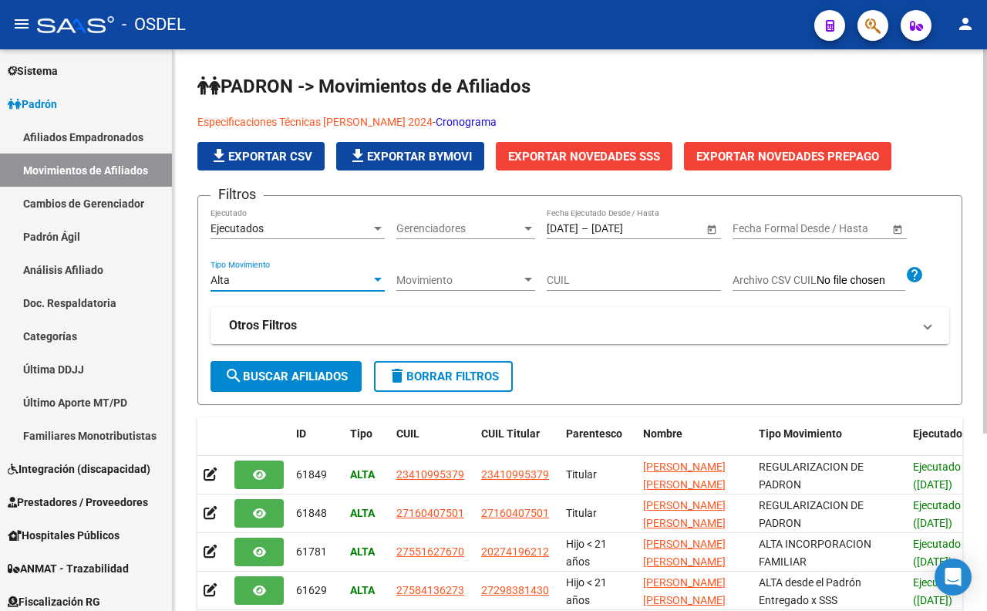
click at [315, 281] on div "Alta" at bounding box center [291, 280] width 160 height 13
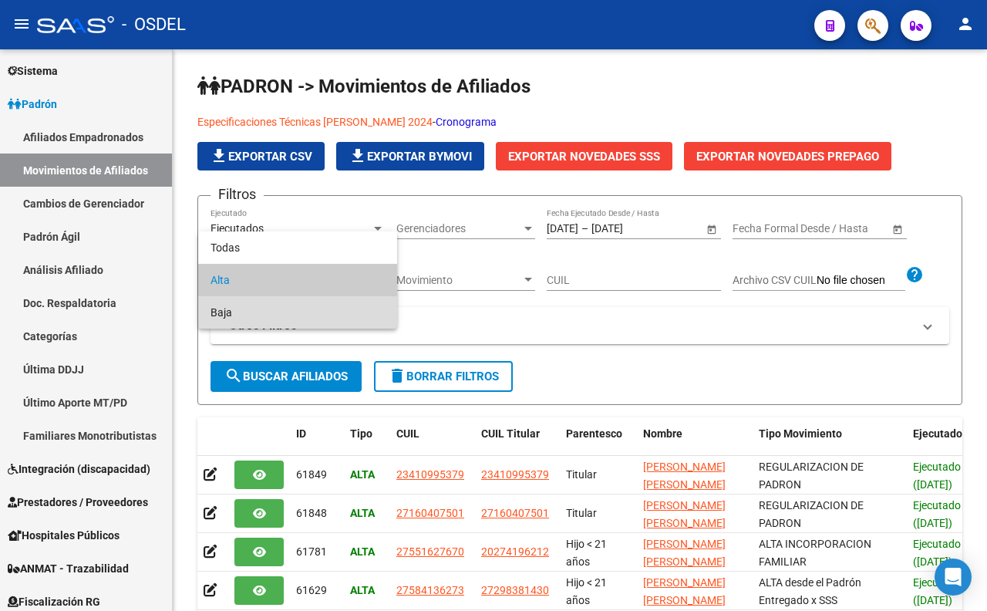
click at [311, 306] on span "Baja" at bounding box center [298, 312] width 174 height 32
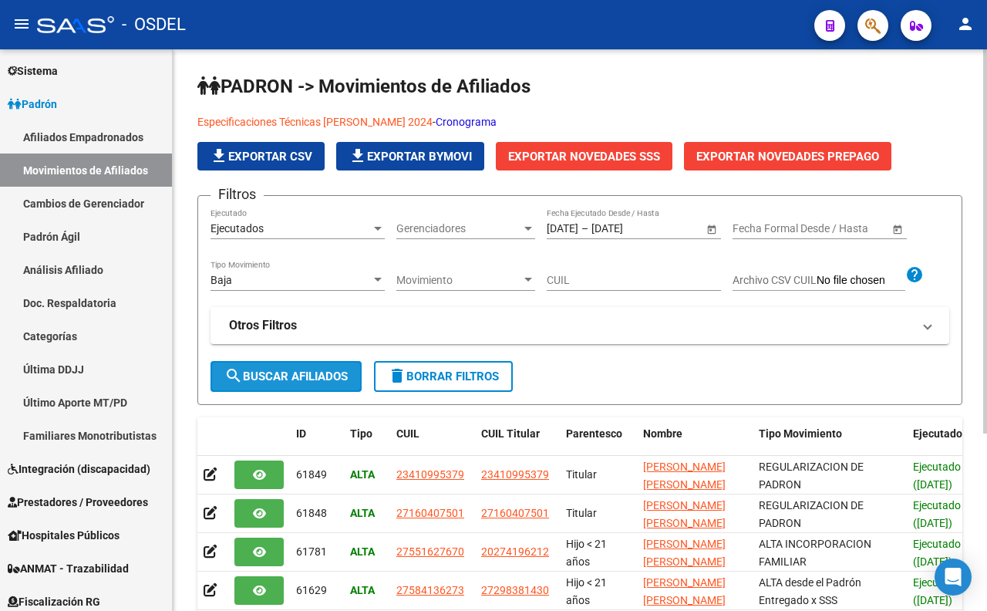
click at [283, 372] on span "search Buscar Afiliados" at bounding box center [285, 376] width 123 height 14
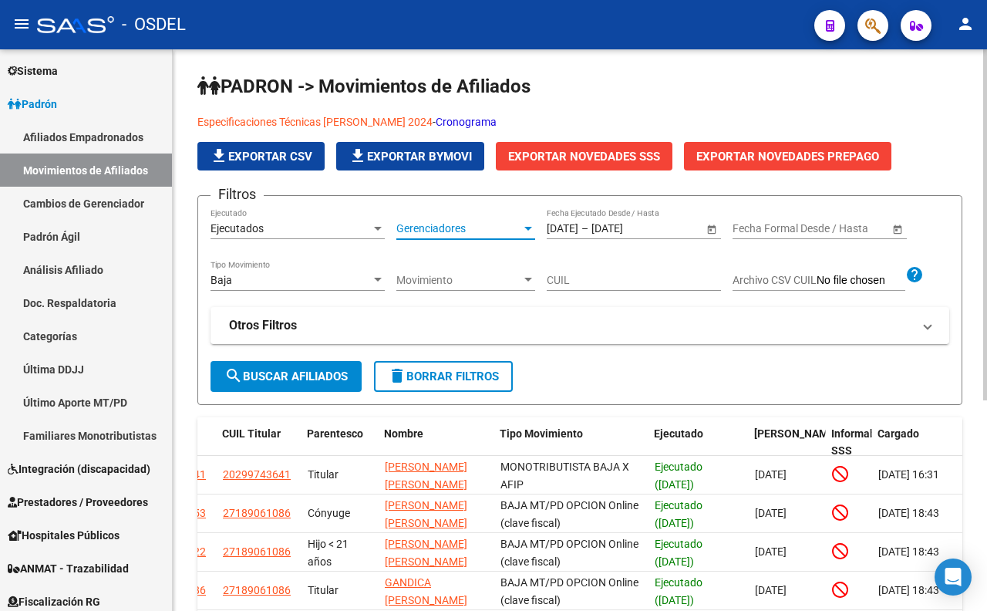
click at [483, 234] on span "Gerenciadores" at bounding box center [458, 228] width 125 height 13
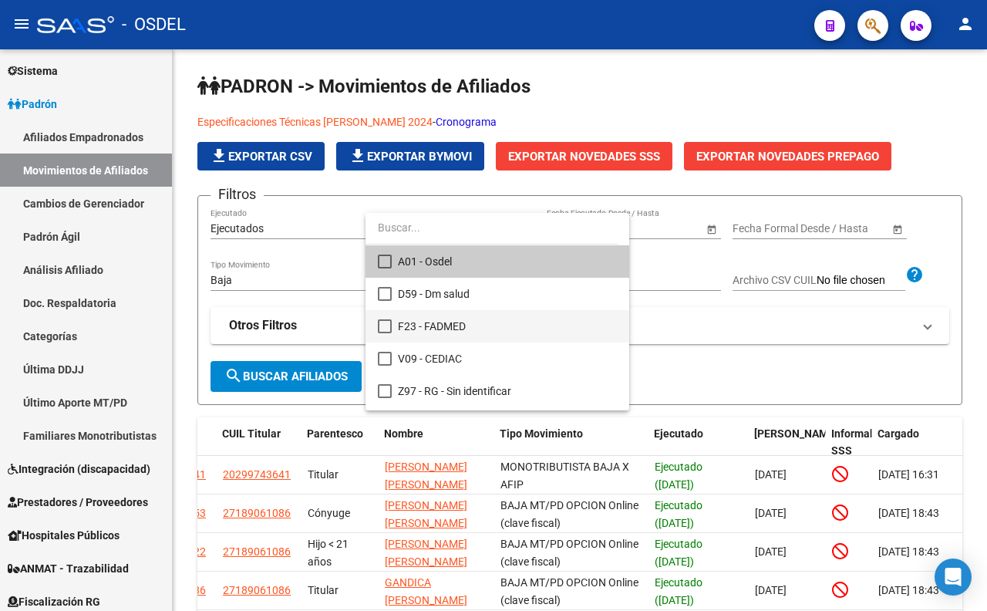
click at [461, 325] on span "F23 - FADMED" at bounding box center [507, 326] width 219 height 32
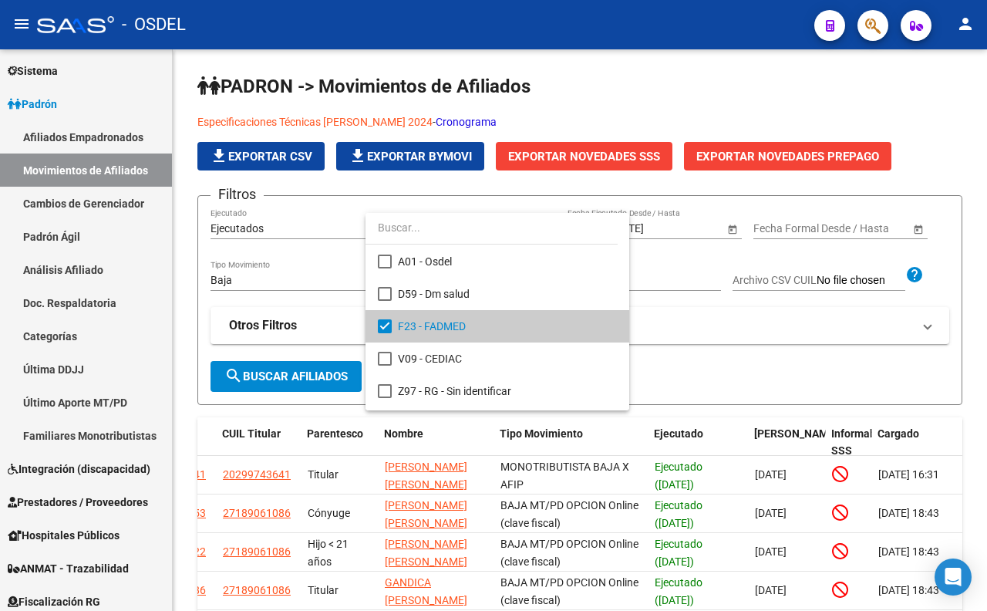
click at [308, 381] on div at bounding box center [493, 305] width 987 height 611
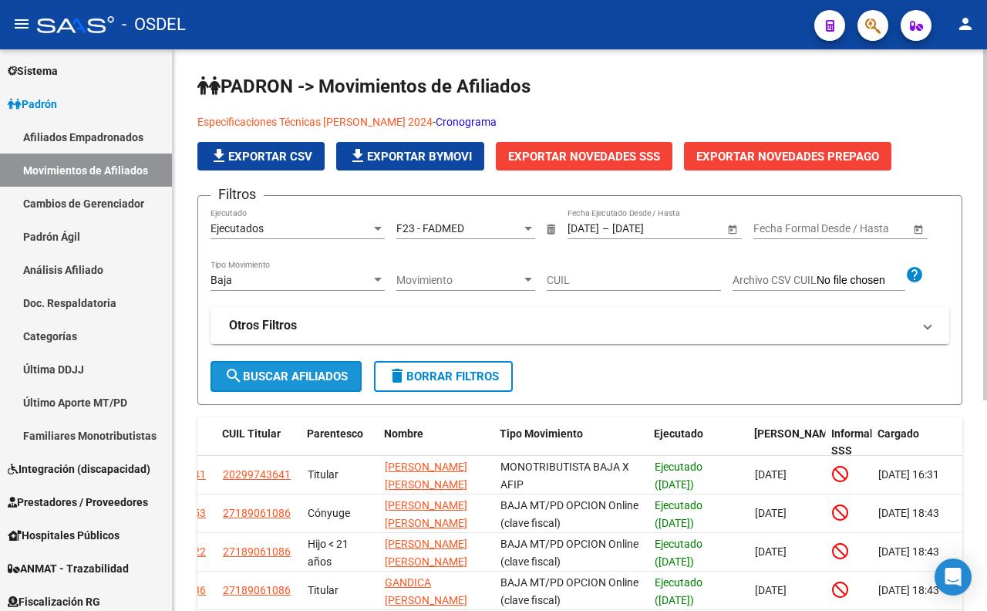
click at [306, 376] on span "search Buscar Afiliados" at bounding box center [285, 376] width 123 height 14
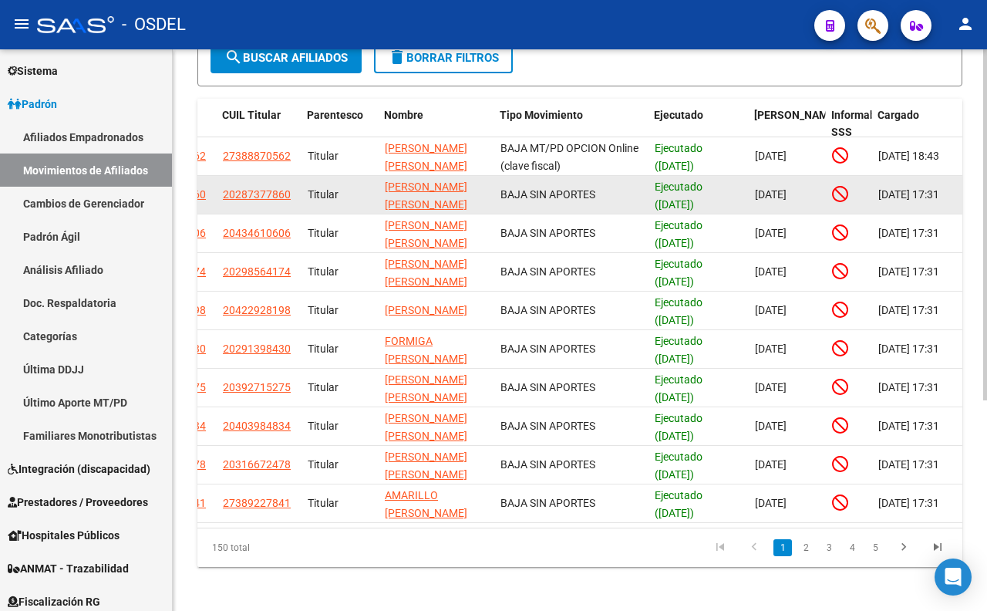
scroll to position [336, 0]
